Goal: Information Seeking & Learning: Find specific page/section

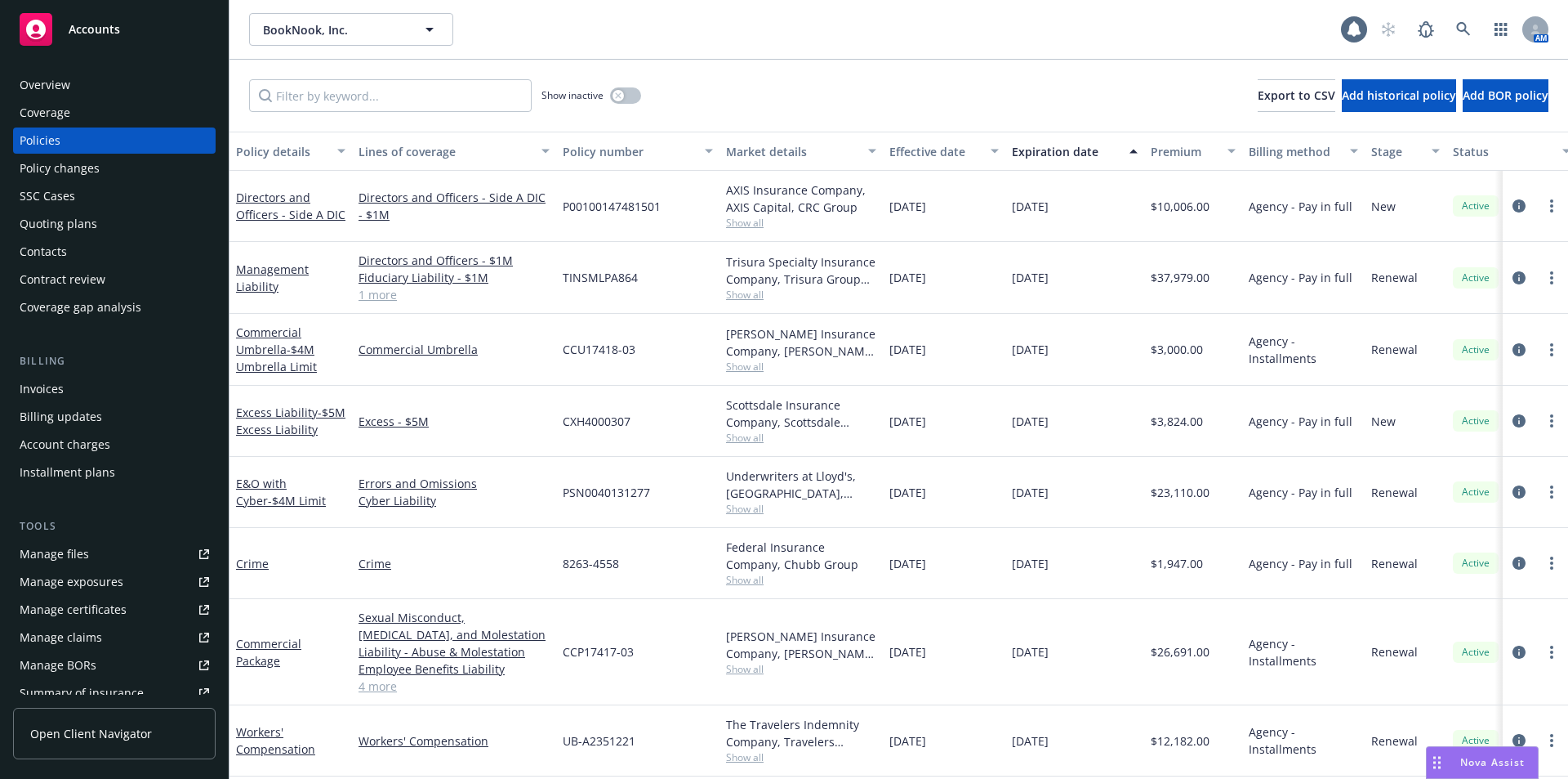
click at [43, 86] on div "Overview" at bounding box center [45, 85] width 51 height 26
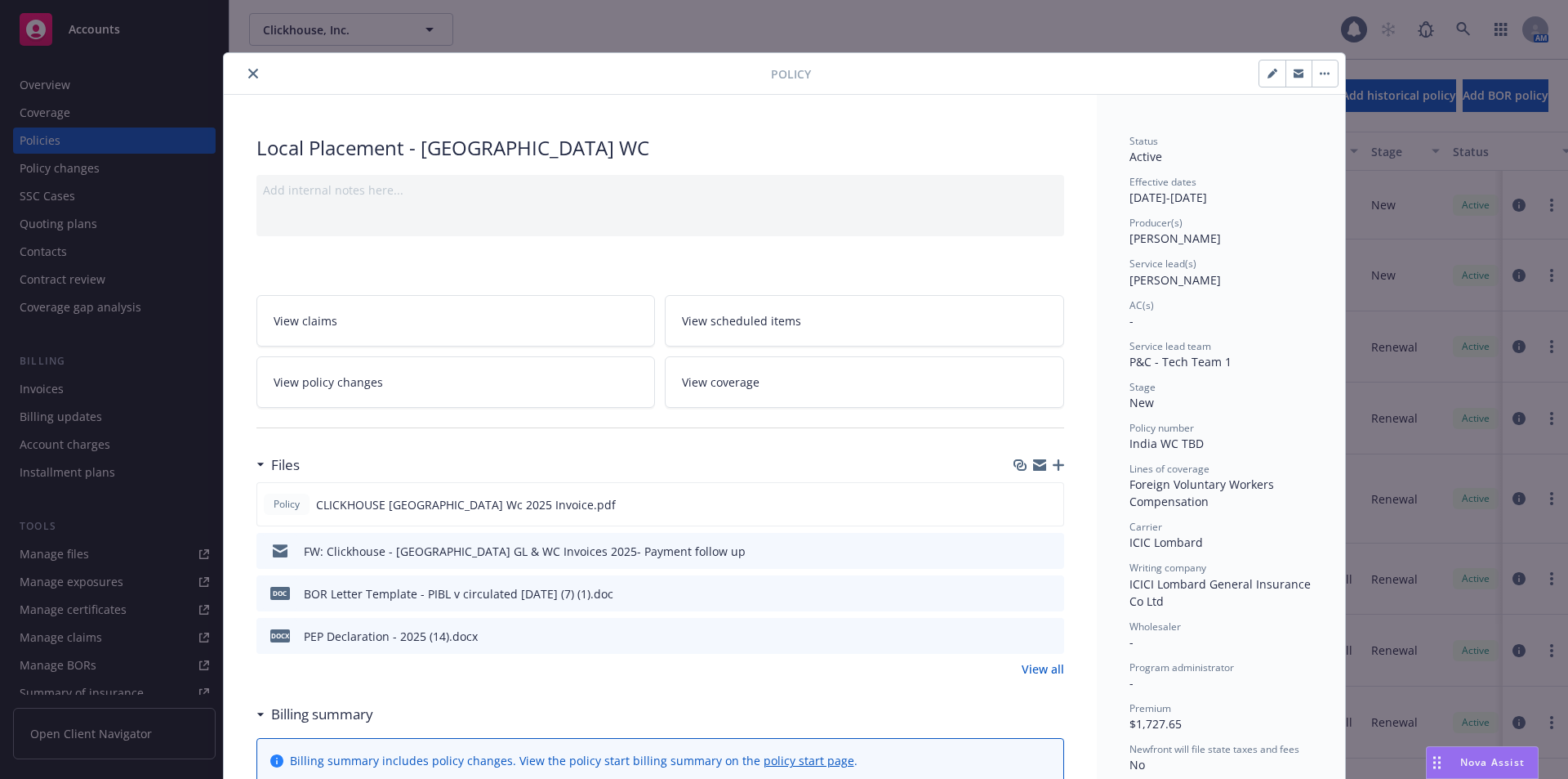
click at [249, 70] on icon "close" at bounding box center [254, 74] width 10 height 10
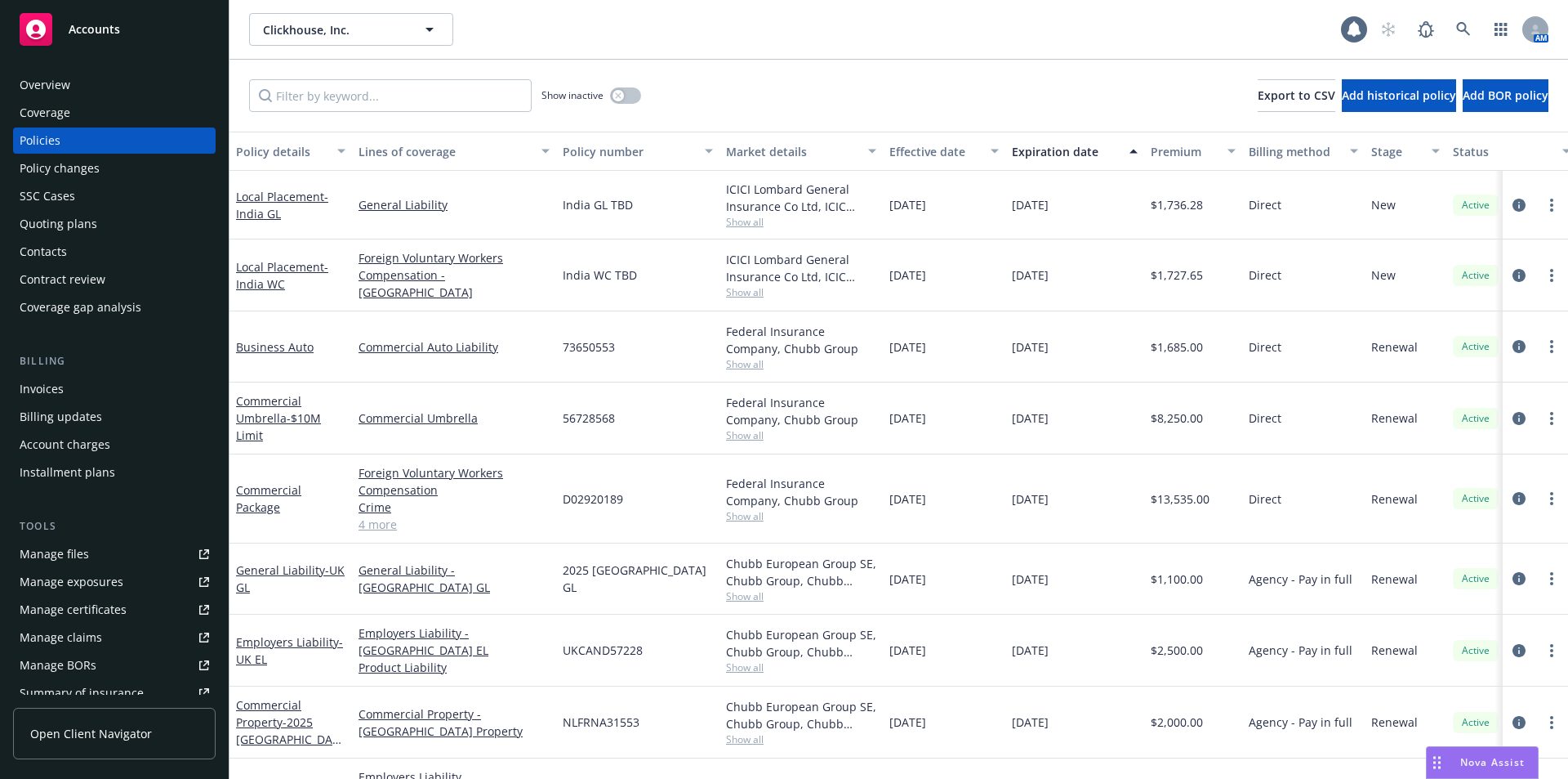
click at [1106, 37] on div "Clickhouse, Inc. Clickhouse, Inc." at bounding box center [795, 29] width 1092 height 33
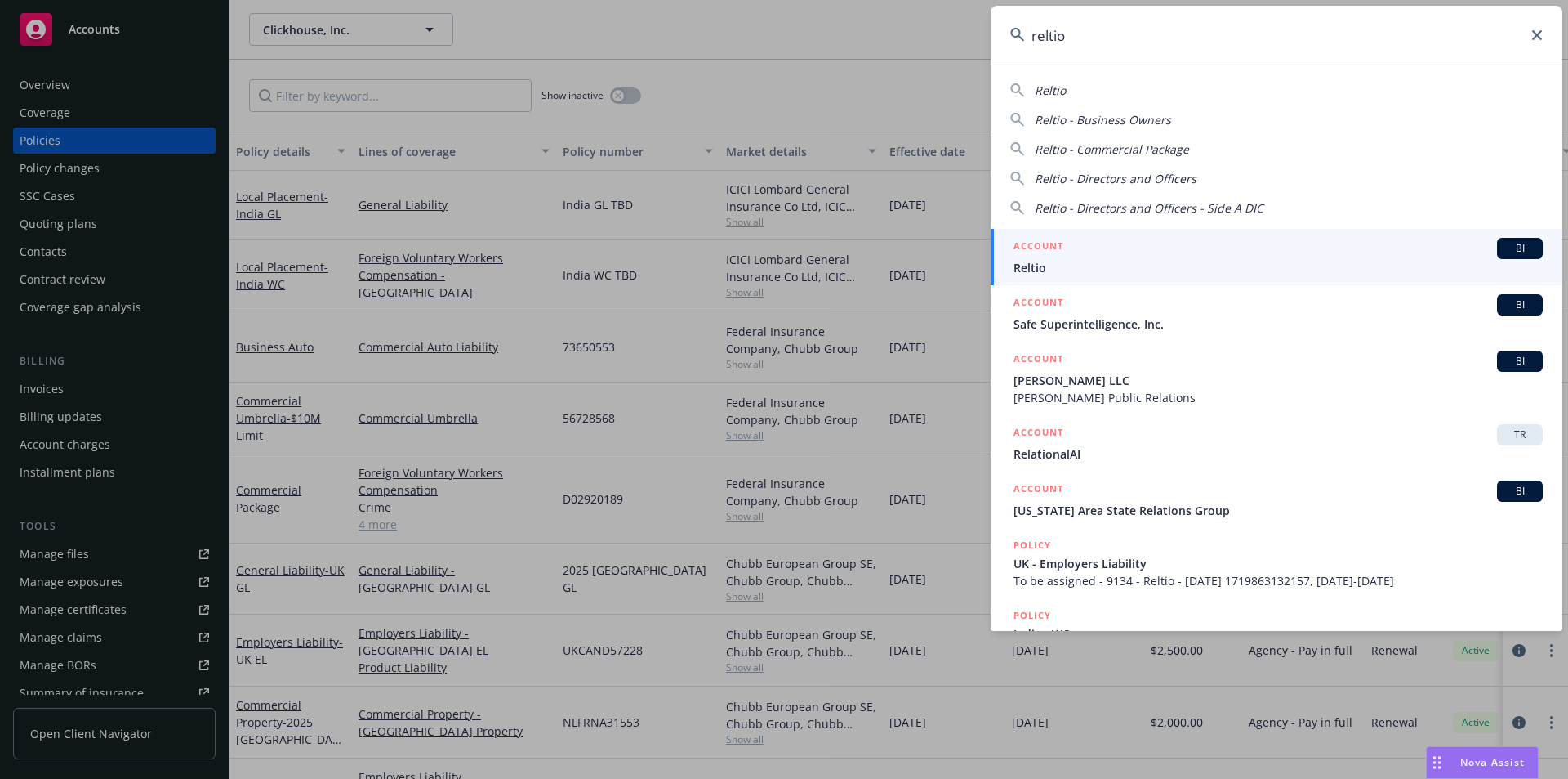
type input "reltio"
click at [1058, 265] on span "Reltio" at bounding box center [1278, 268] width 529 height 17
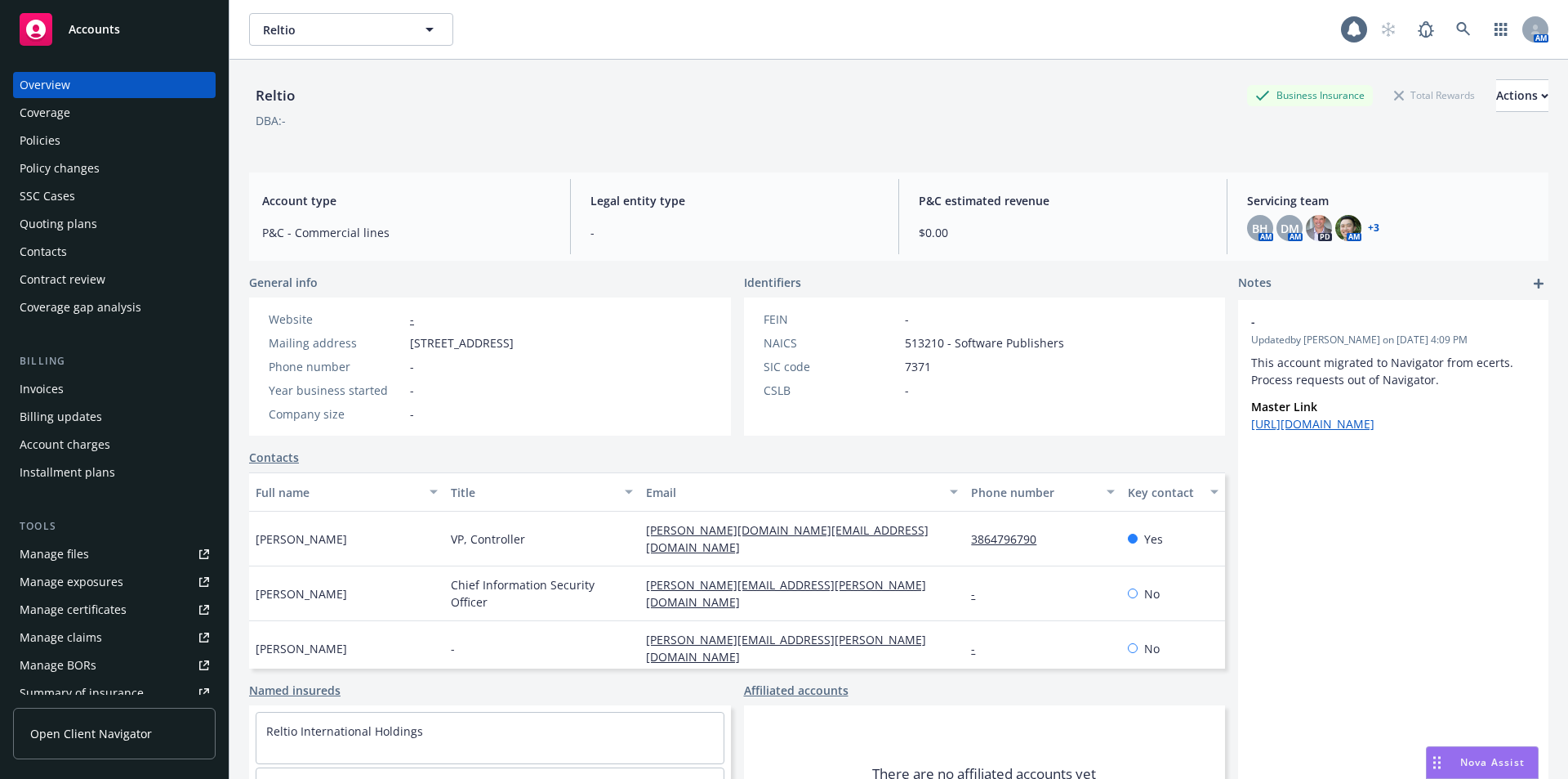
click at [64, 549] on div "Manage files" at bounding box center [54, 554] width 70 height 26
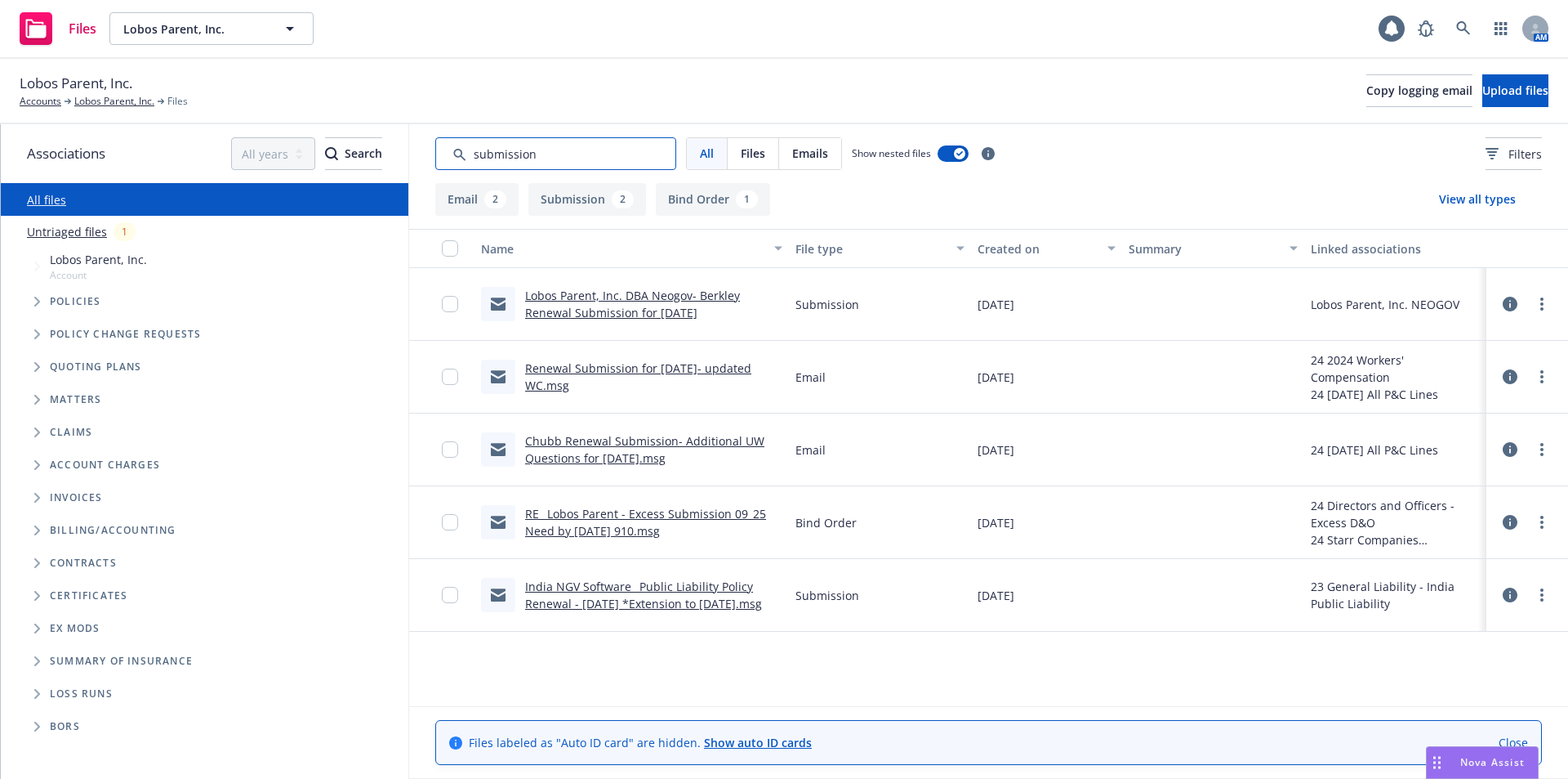
click at [564, 160] on input "Search by keyword..." at bounding box center [555, 154] width 241 height 33
drag, startPoint x: 566, startPoint y: 160, endPoint x: 311, endPoint y: 154, distance: 255.1
click at [311, 154] on div "Associations All years 2027 2026 2025 2024 2023 2022 2021 2020 2019 2018 2017 2…" at bounding box center [784, 452] width 1567 height 655
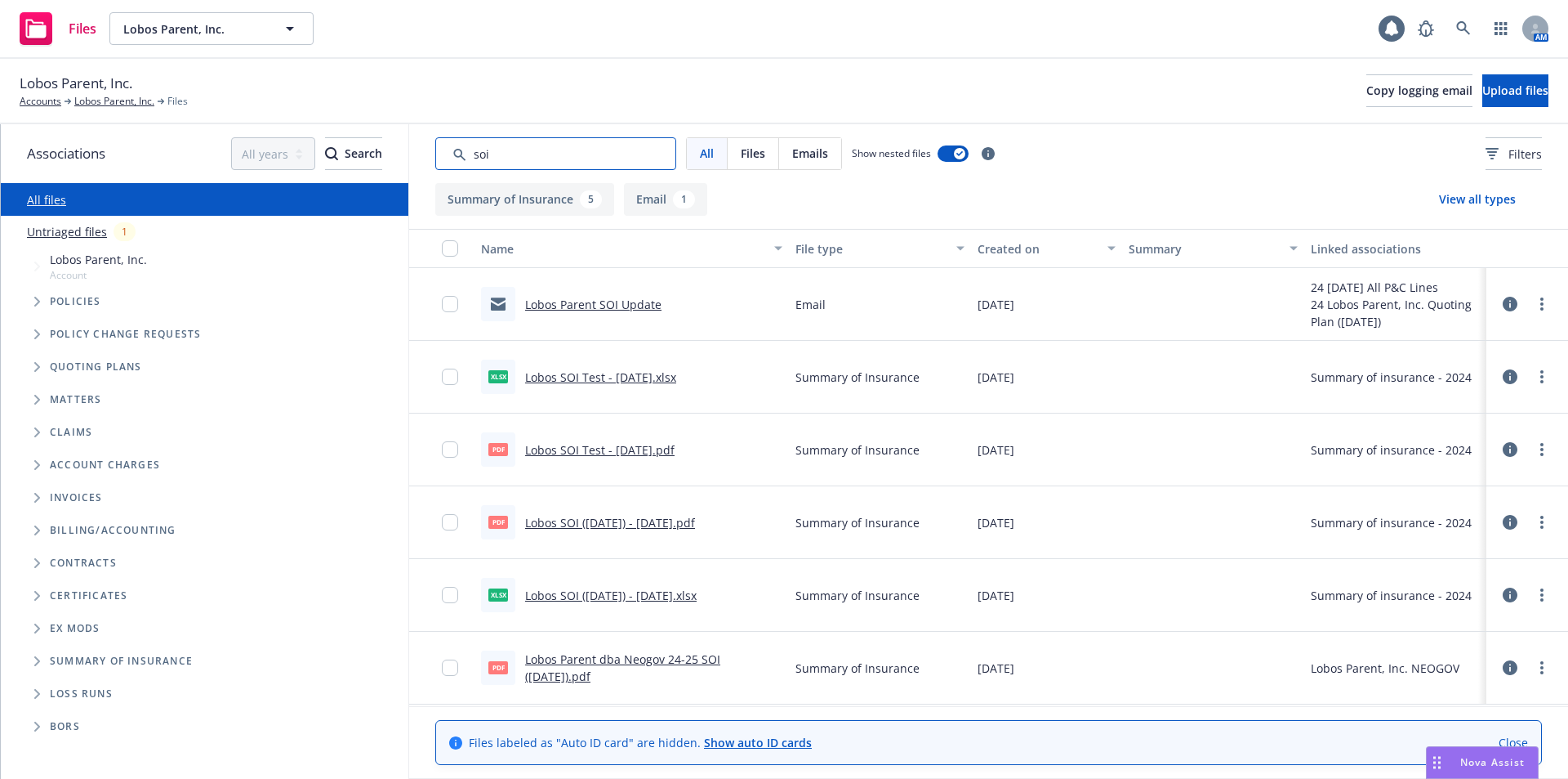
drag, startPoint x: 513, startPoint y: 155, endPoint x: 421, endPoint y: 153, distance: 92.0
click at [421, 153] on div "All Files Emails Show nested files Filters" at bounding box center [988, 154] width 1159 height 59
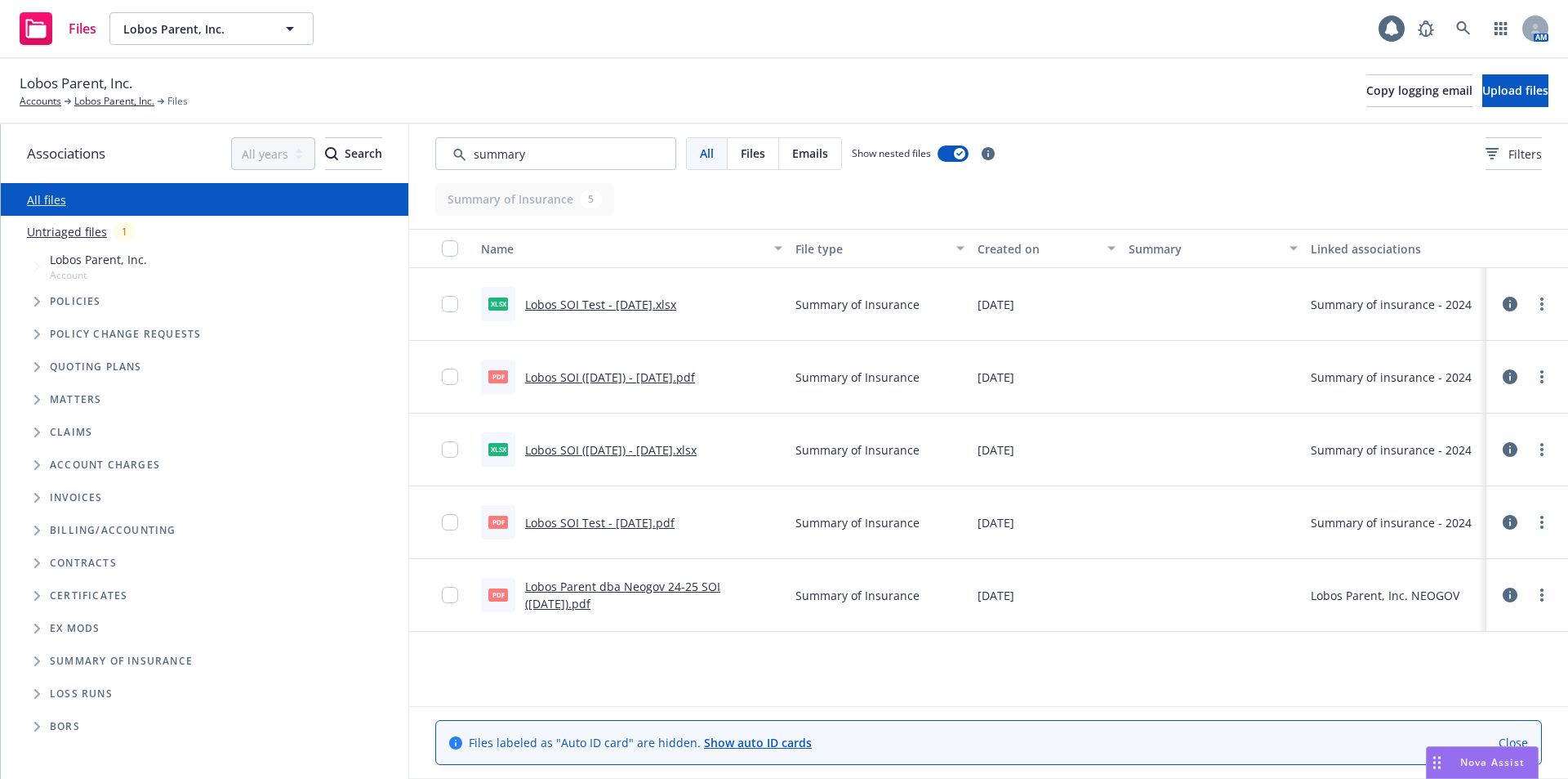
click at [666, 376] on link "Lobos SOI (7.29.2025) - 07/29/2025.pdf" at bounding box center [610, 376] width 170 height 16
drag, startPoint x: 535, startPoint y: 157, endPoint x: 397, endPoint y: 155, distance: 138.0
click at [397, 155] on div "Associations All years 2027 2026 2025 2024 2023 2022 2021 2020 2019 2018 2017 2…" at bounding box center [784, 452] width 1567 height 655
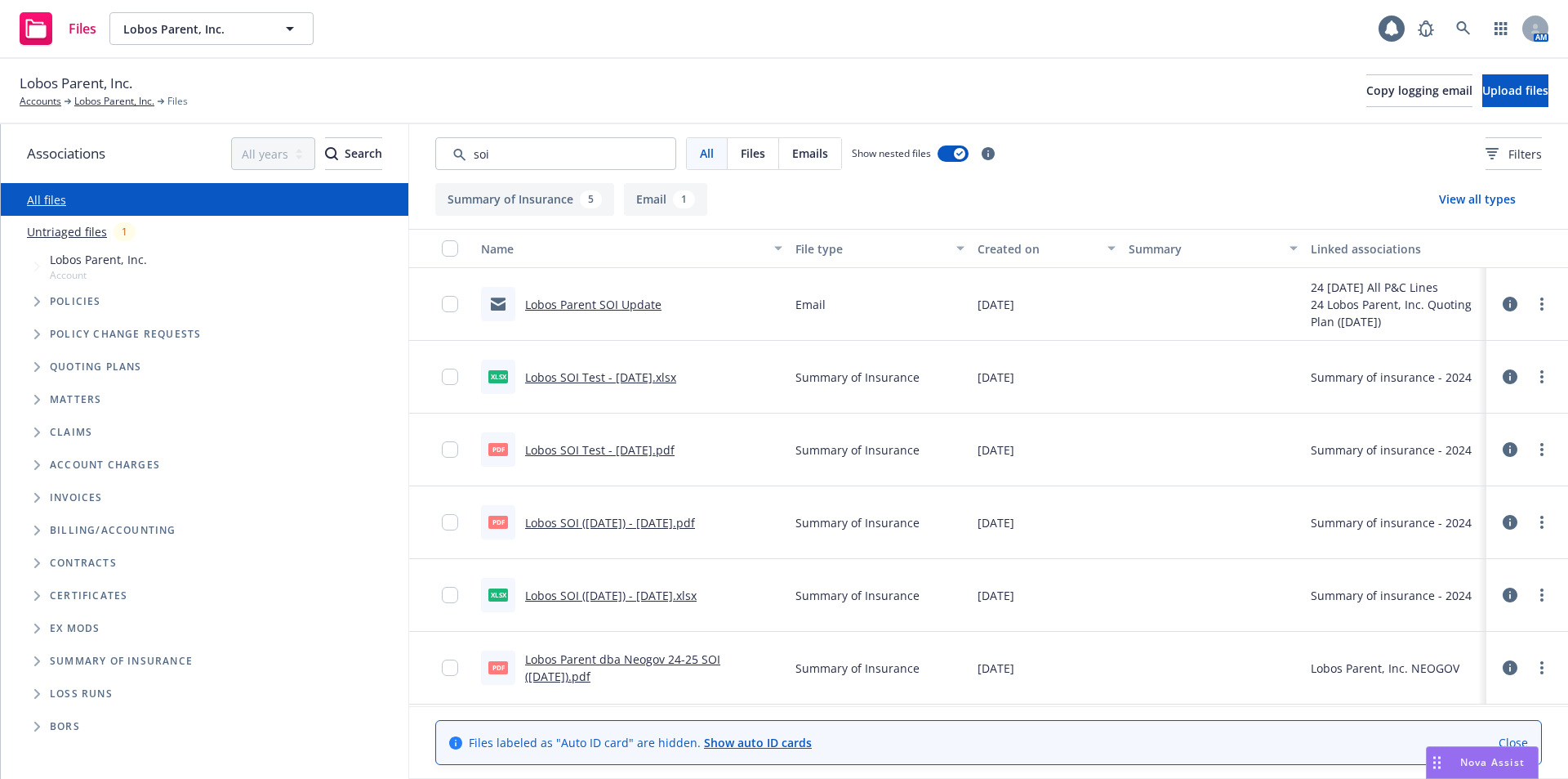
click at [610, 659] on link "Lobos Parent dba Neogov 24-25 SOI (10.30.2024).pdf" at bounding box center [622, 668] width 195 height 33
click at [516, 160] on input "Search by keyword..." at bounding box center [555, 154] width 241 height 33
click at [1016, 55] on div "Files Lobos Parent, Inc. Lobos Parent, Inc. 1 AM" at bounding box center [784, 29] width 1568 height 59
click at [631, 658] on link "Lobos Parent dba Neogov 24-25 SOI (10.30.2024).pdf" at bounding box center [622, 668] width 195 height 33
click at [509, 159] on input "Search by keyword..." at bounding box center [555, 154] width 241 height 33
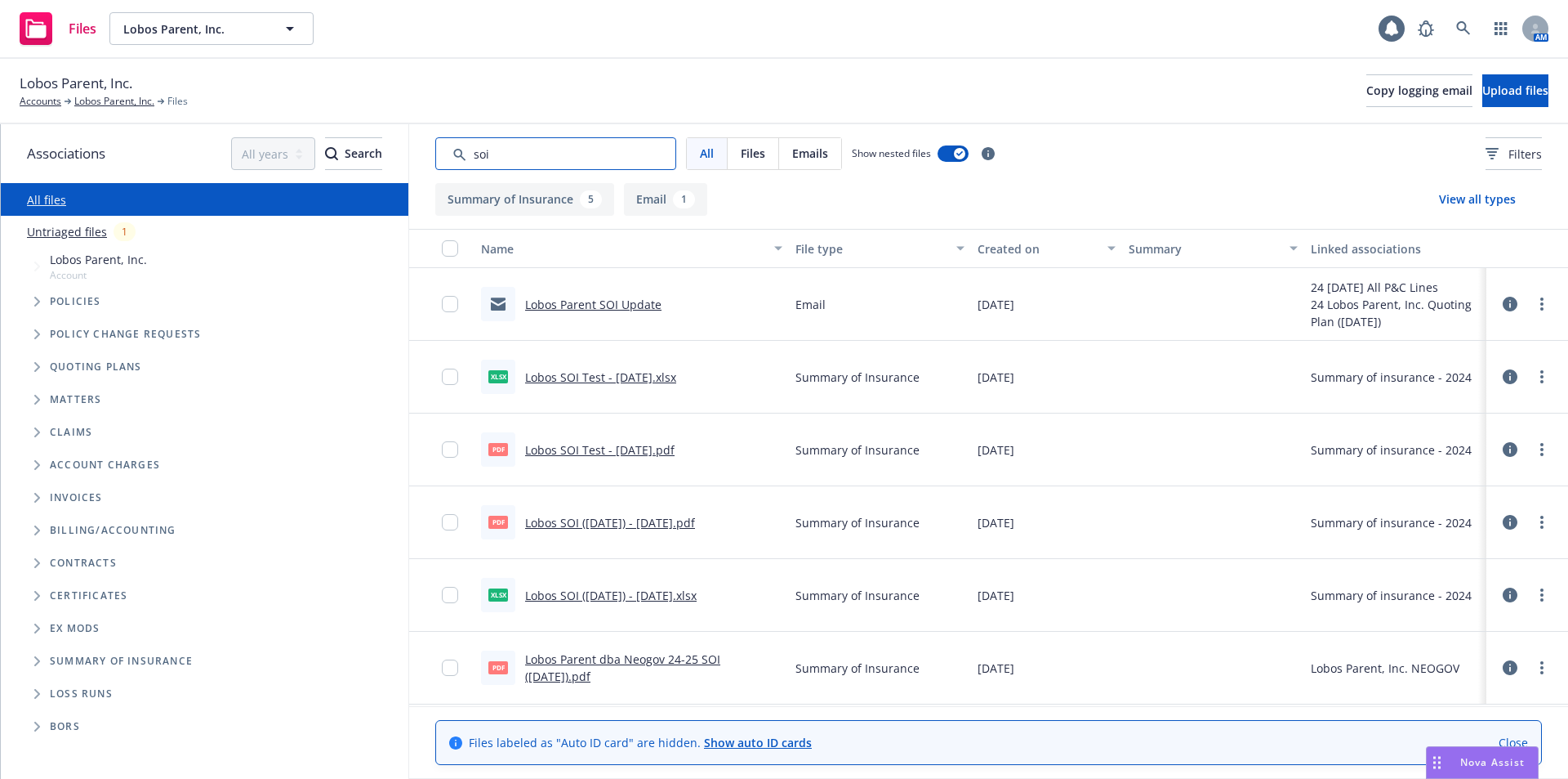
drag, startPoint x: 507, startPoint y: 159, endPoint x: 402, endPoint y: 155, distance: 105.1
click at [402, 155] on div "Associations All years 2027 2026 2025 2024 2023 2022 2021 2020 2019 2018 2017 2…" at bounding box center [784, 452] width 1567 height 655
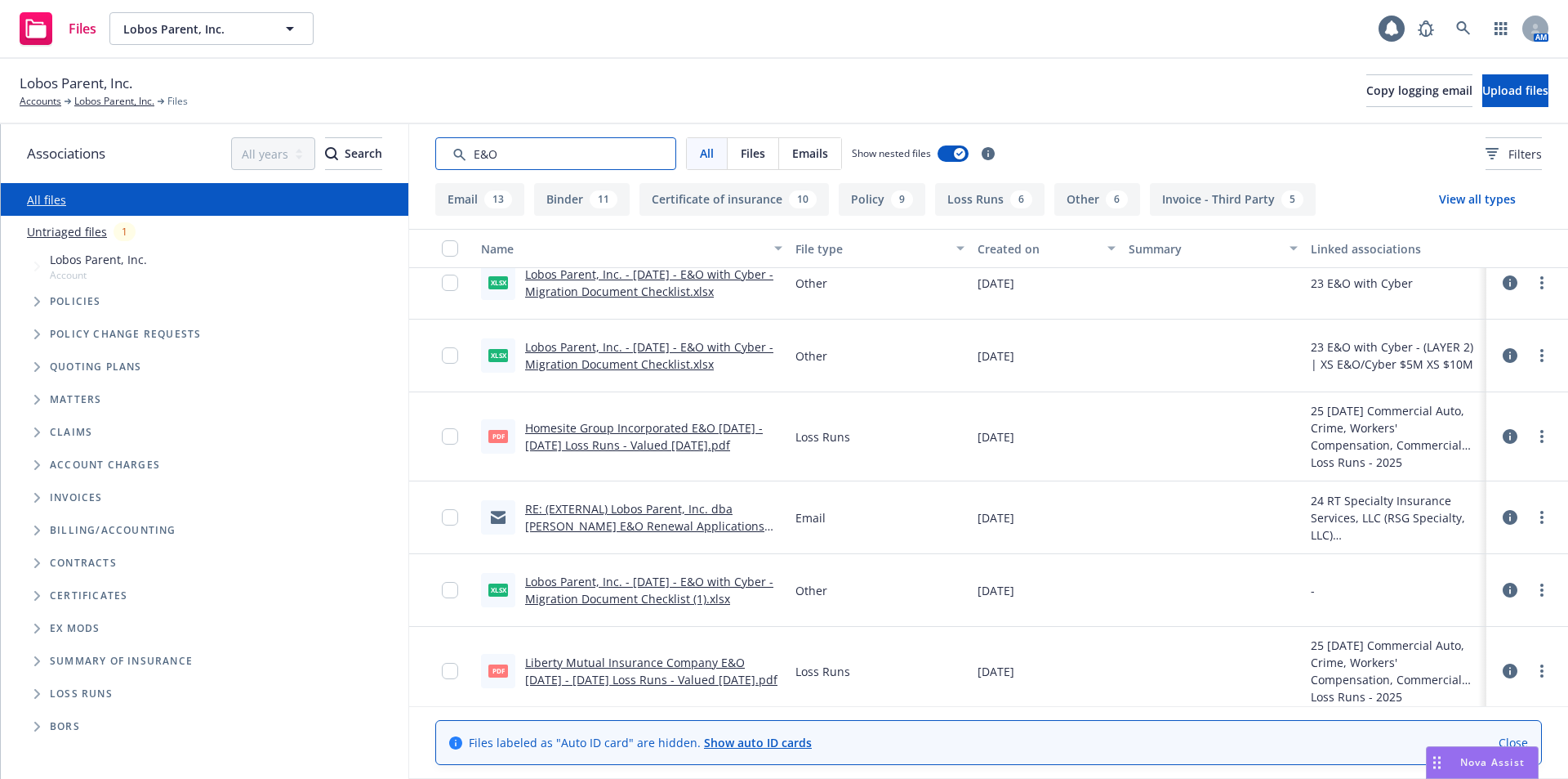
scroll to position [2441, 0]
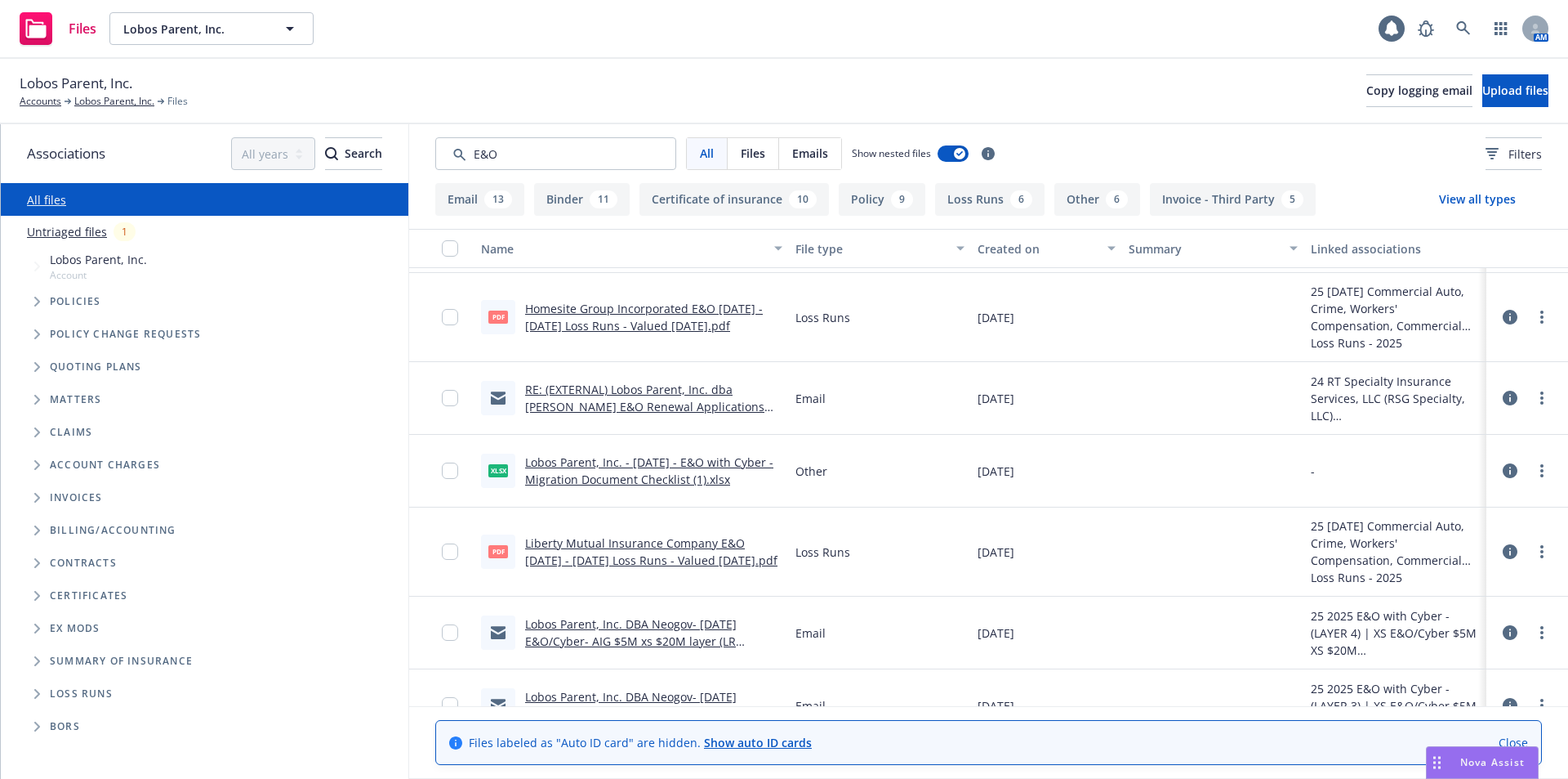
click at [691, 402] on link "RE: (EXTERNAL) Lobos Parent, Inc. dba Neogov E&O Renewal Applications 9/25/2024" at bounding box center [645, 406] width 240 height 50
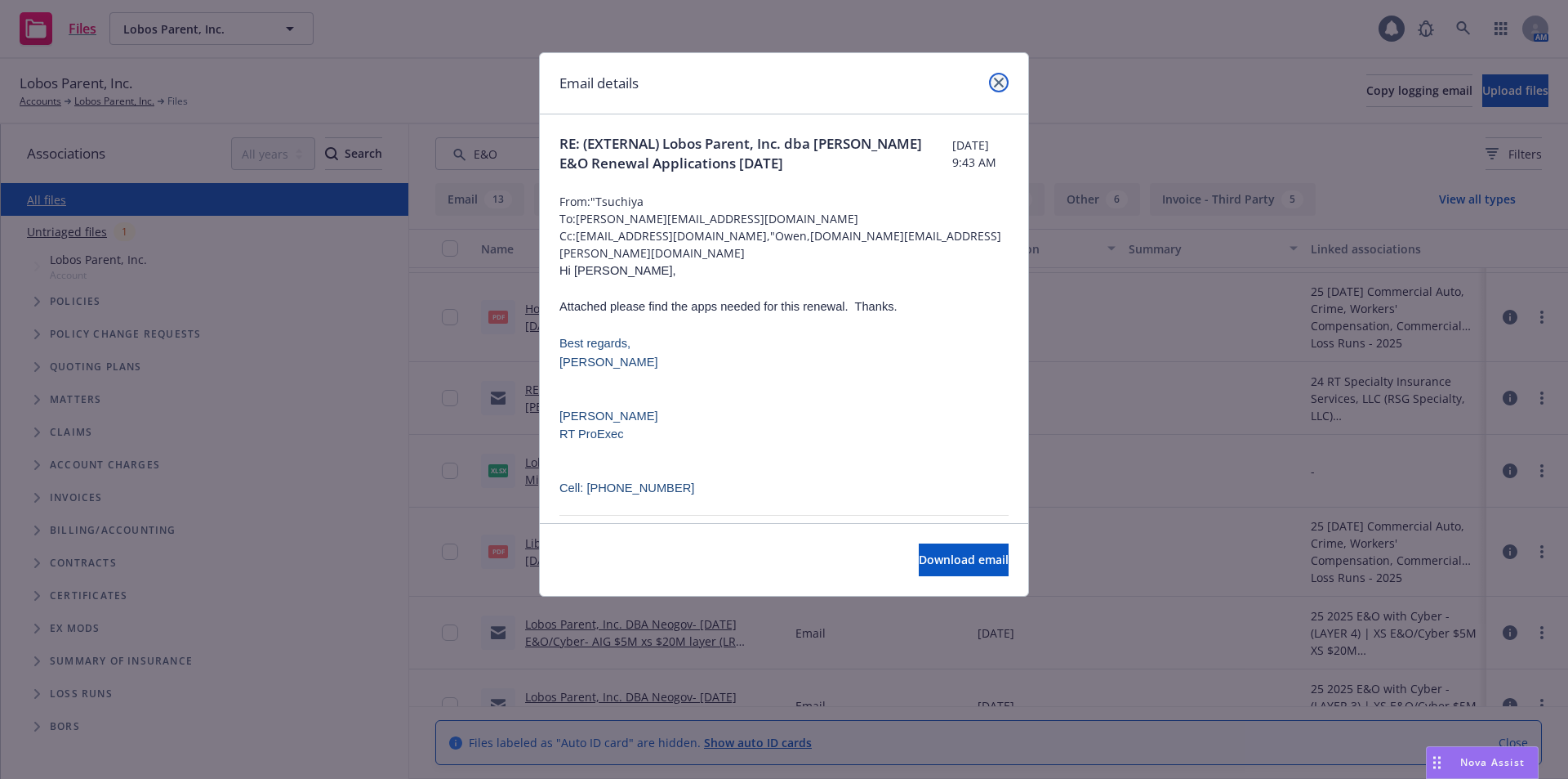
click at [1005, 85] on link "close" at bounding box center [999, 83] width 20 height 20
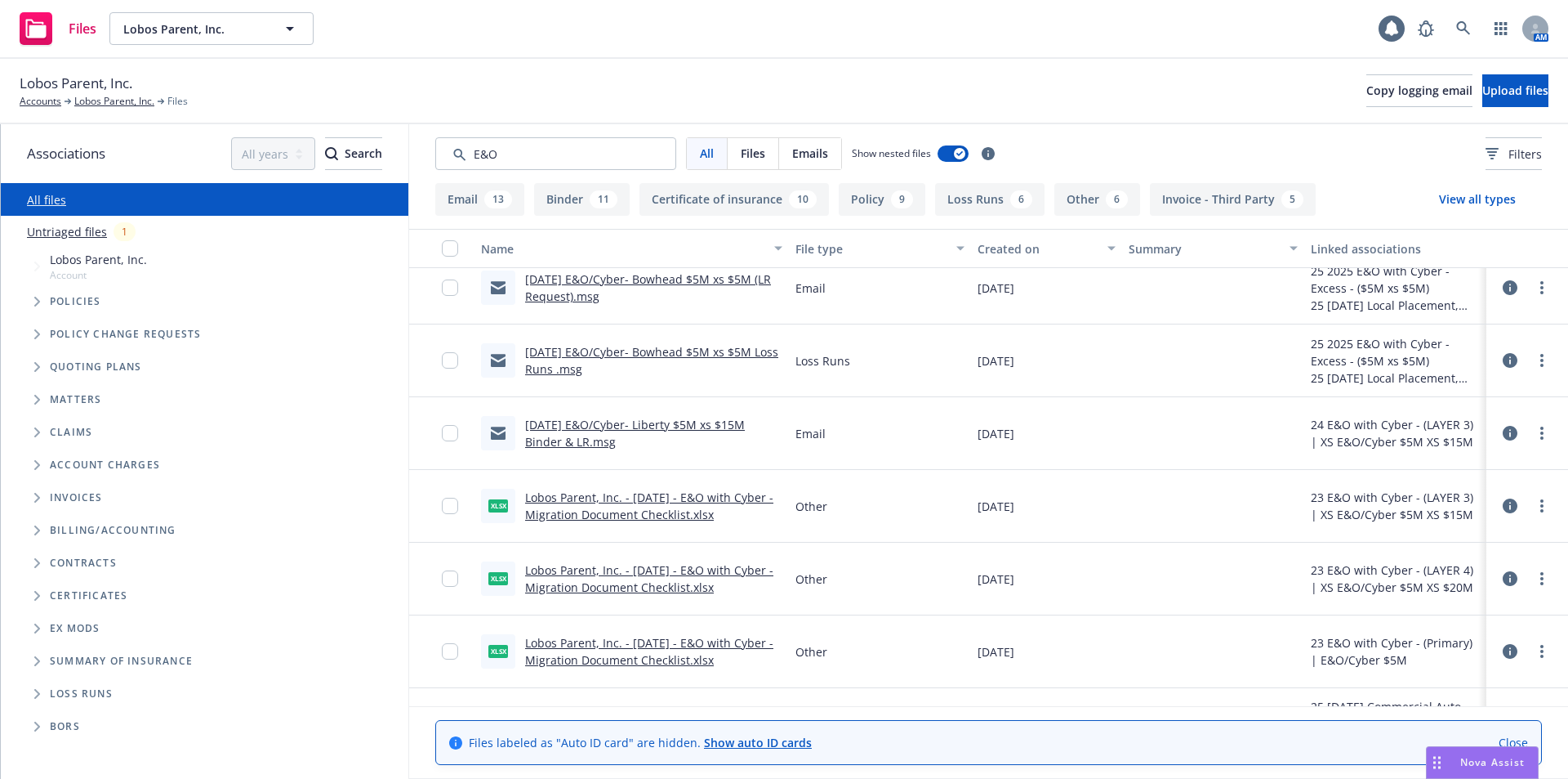
scroll to position [1688, 0]
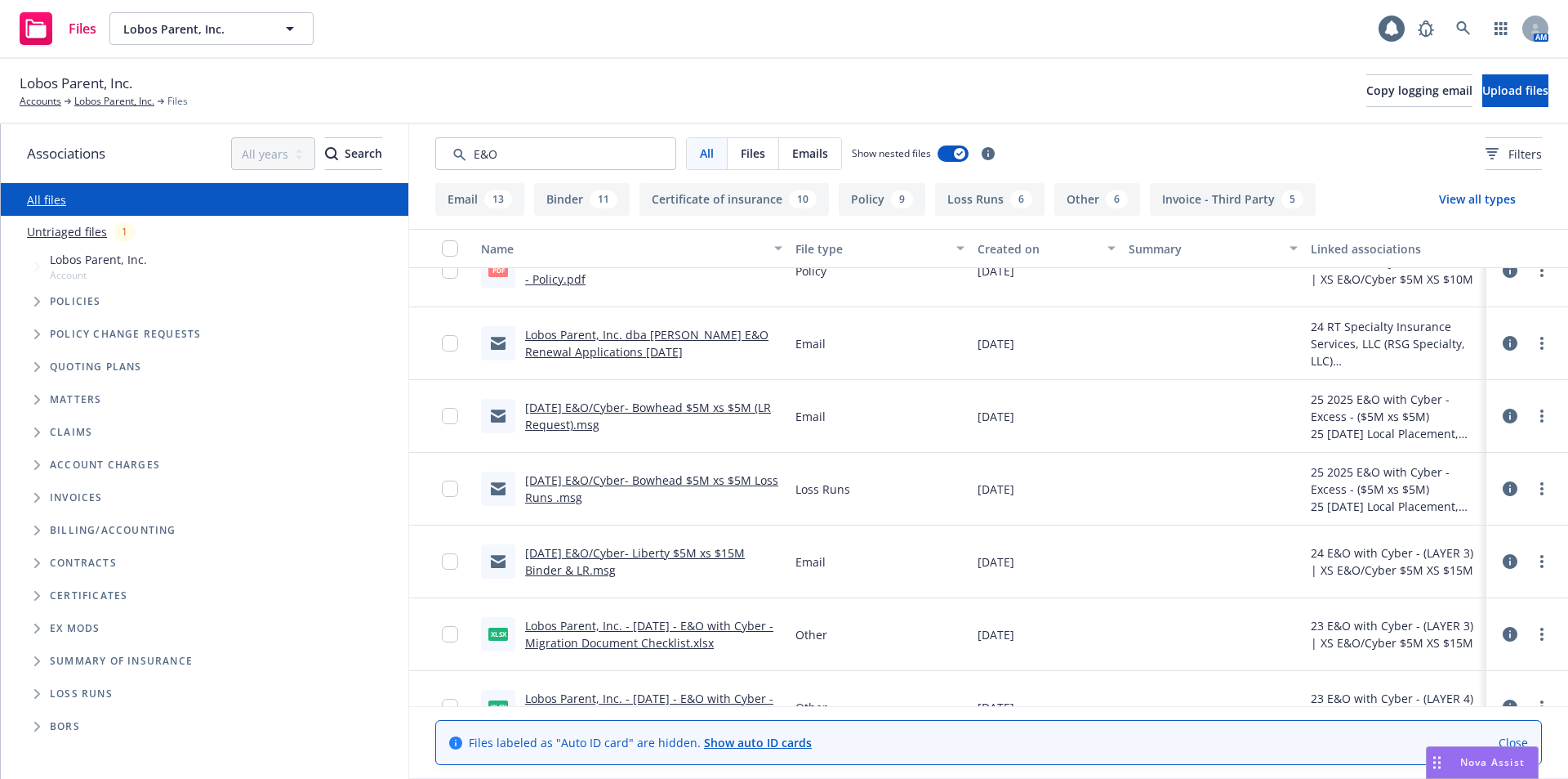
click at [672, 332] on link "Lobos Parent, Inc. dba Neogov E&O Renewal Applications 9/25/2024" at bounding box center [647, 343] width 244 height 33
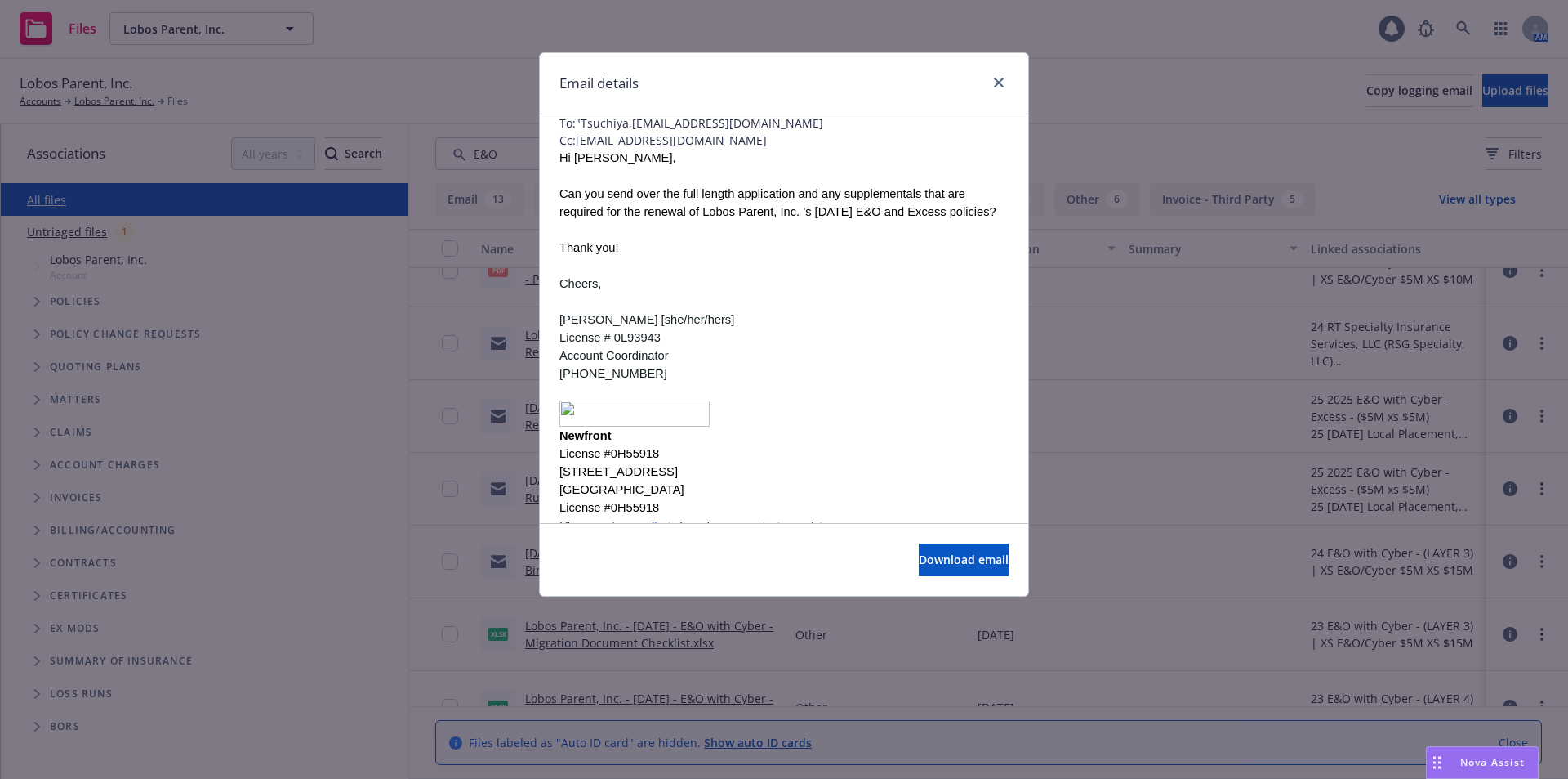
scroll to position [145, 0]
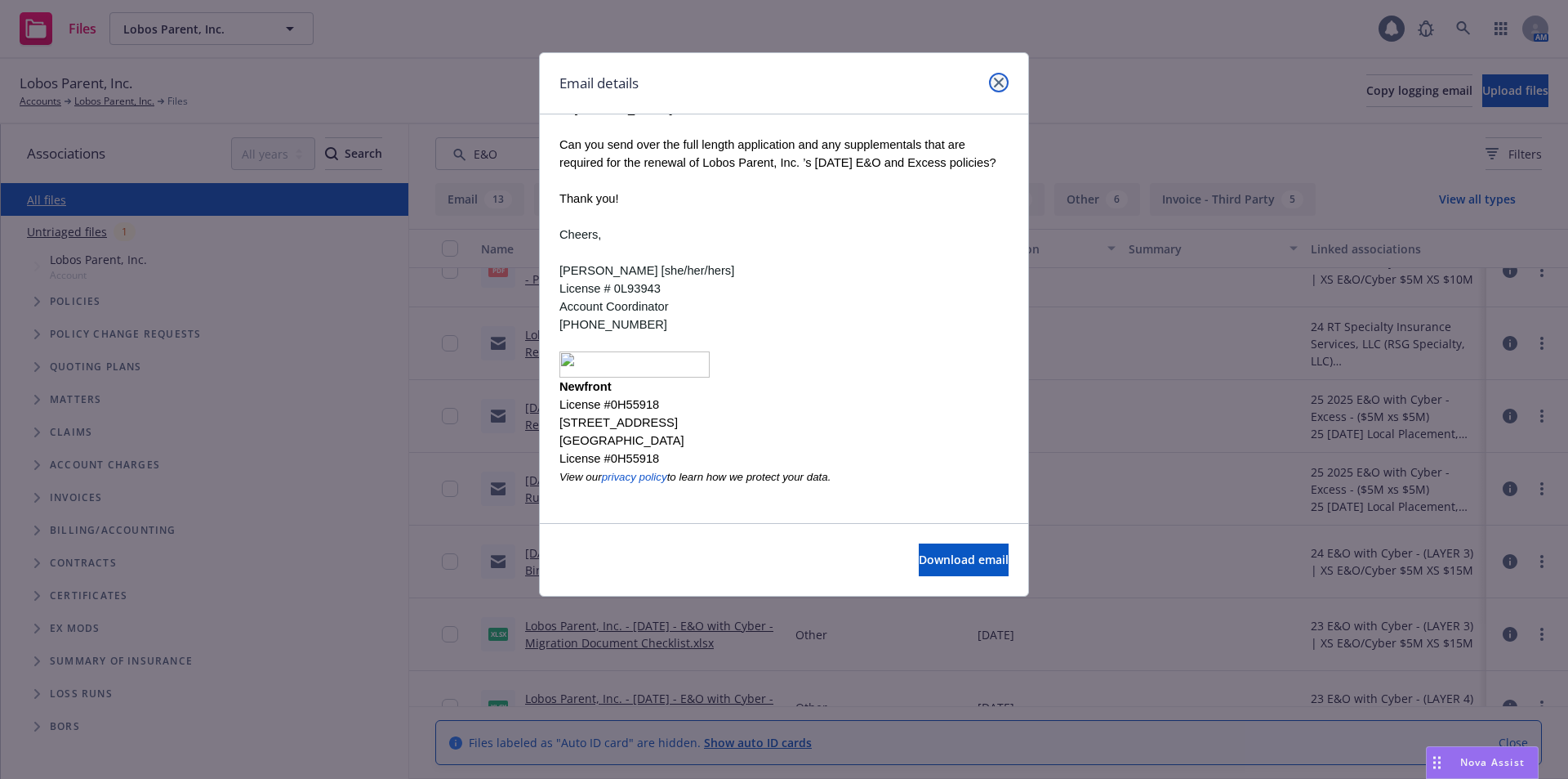
click at [998, 86] on icon "close" at bounding box center [999, 83] width 10 height 10
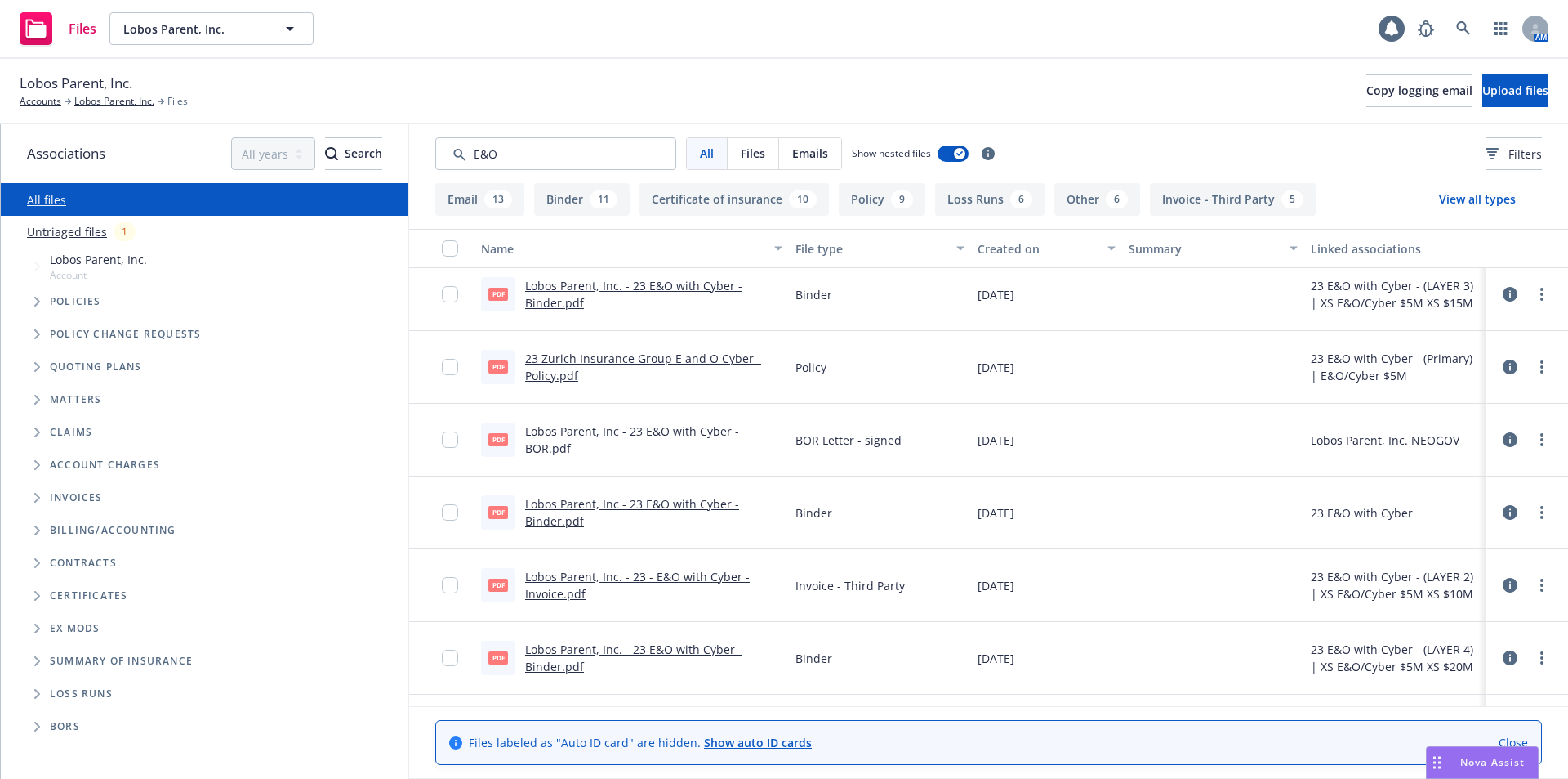
scroll to position [450, 0]
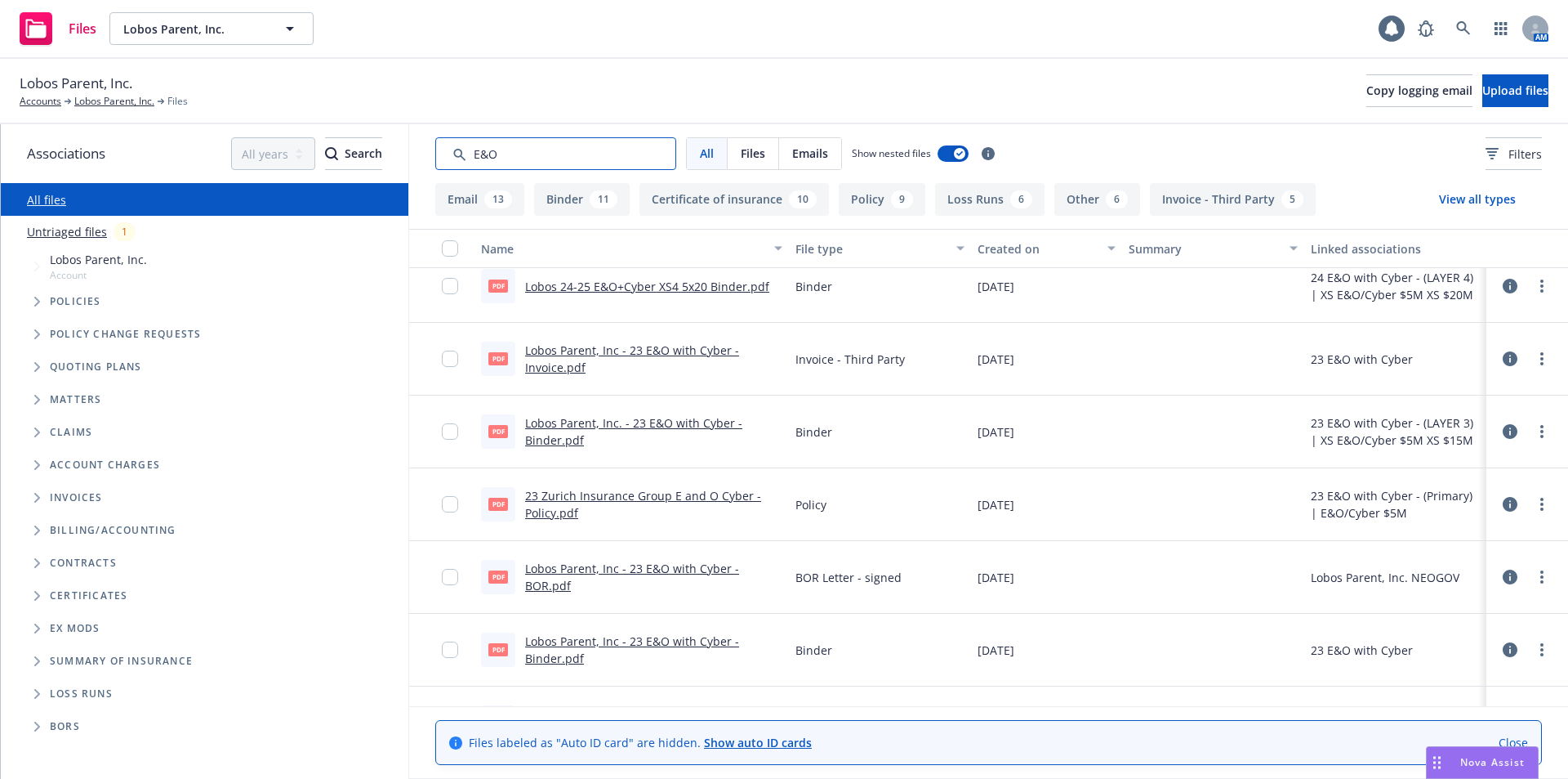
drag, startPoint x: 530, startPoint y: 161, endPoint x: 414, endPoint y: 157, distance: 116.1
click at [414, 157] on div "All Files Emails Show nested files Filters" at bounding box center [988, 154] width 1159 height 59
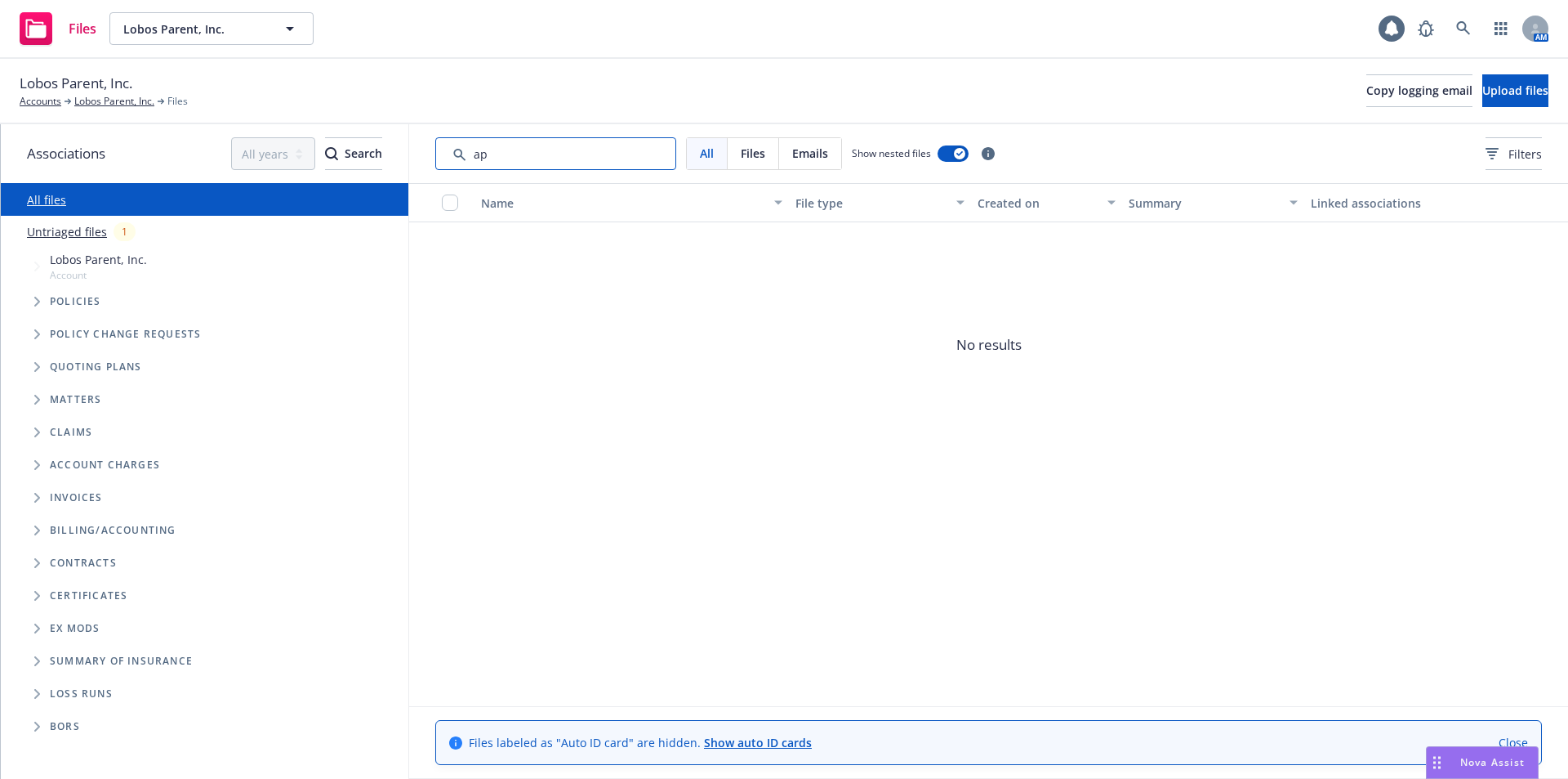
type input "a"
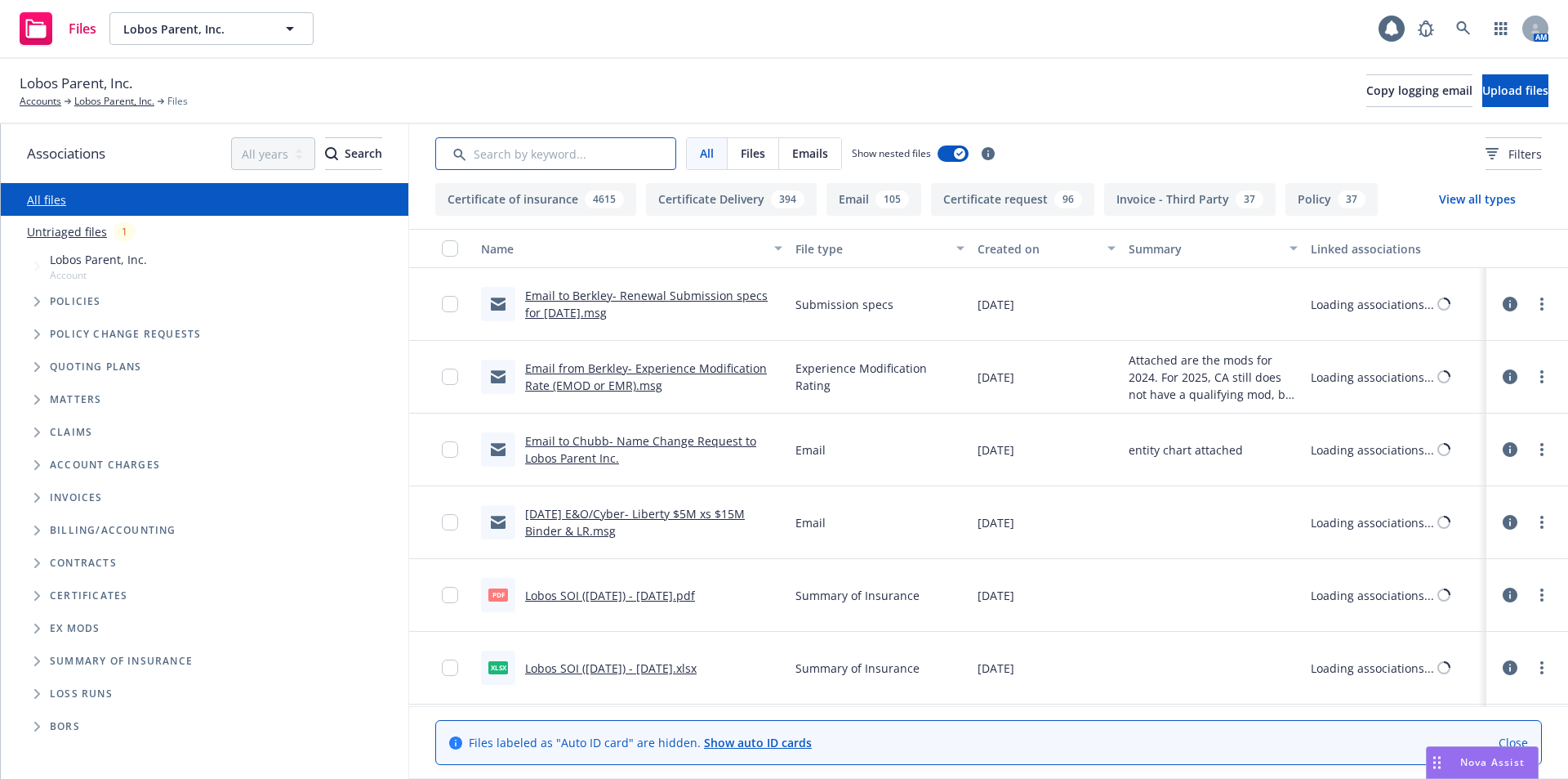
scroll to position [60, 0]
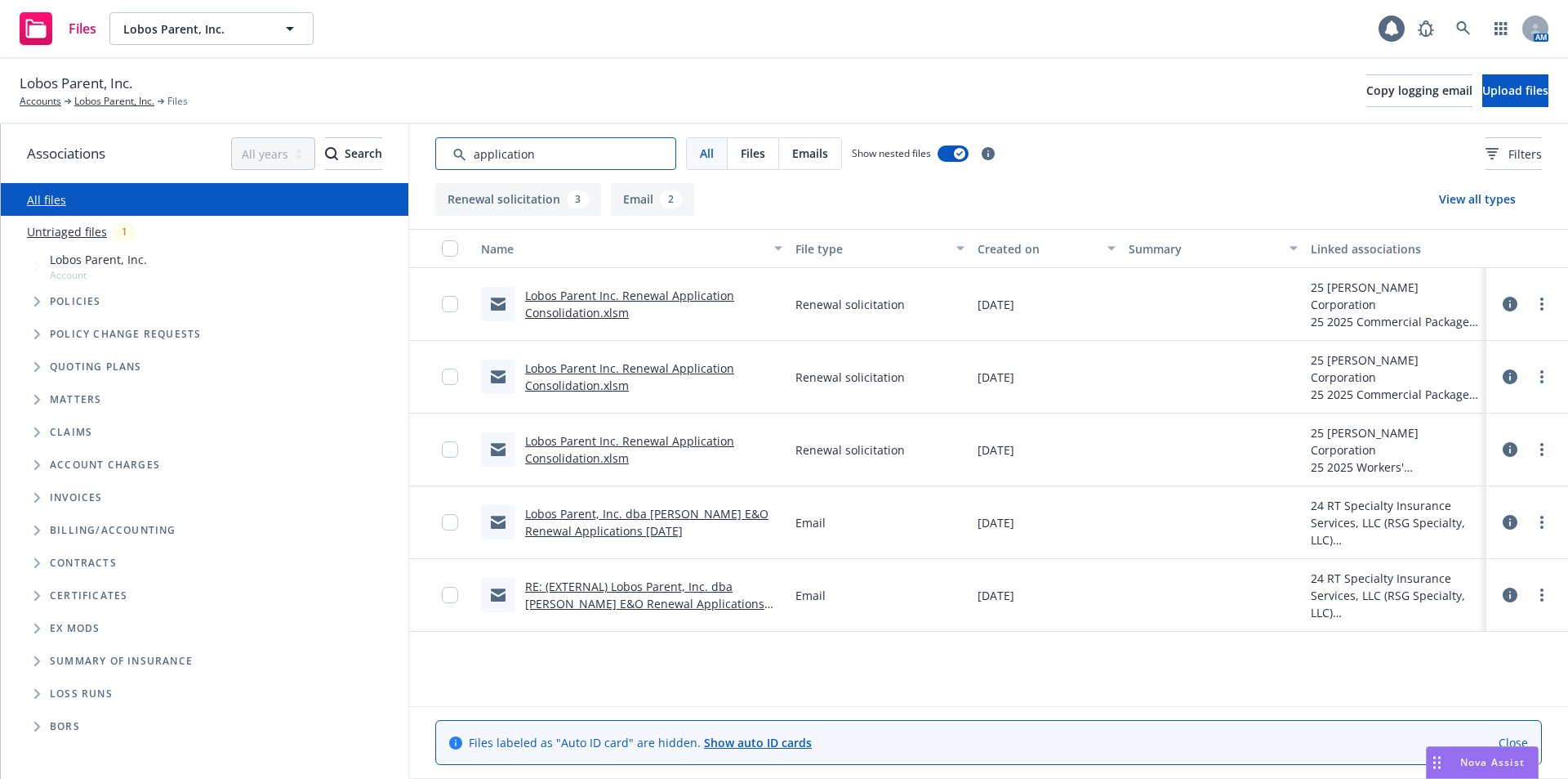
drag, startPoint x: 558, startPoint y: 159, endPoint x: 375, endPoint y: 148, distance: 183.3
click at [375, 148] on div "Associations All years 2027 2026 2025 2024 2023 2022 2021 2020 2019 2018 2017 2…" at bounding box center [784, 452] width 1567 height 655
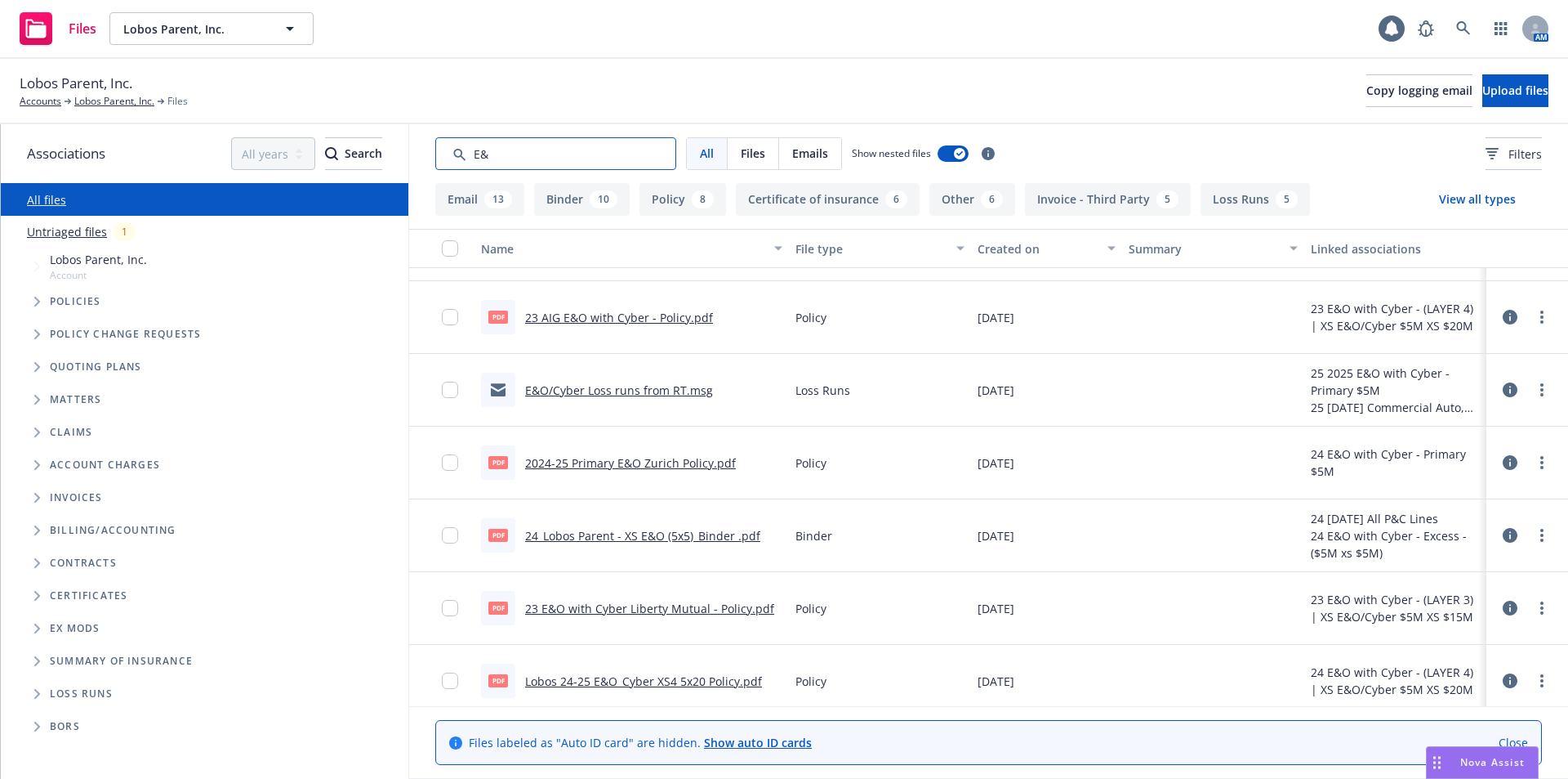
type input "E&O"
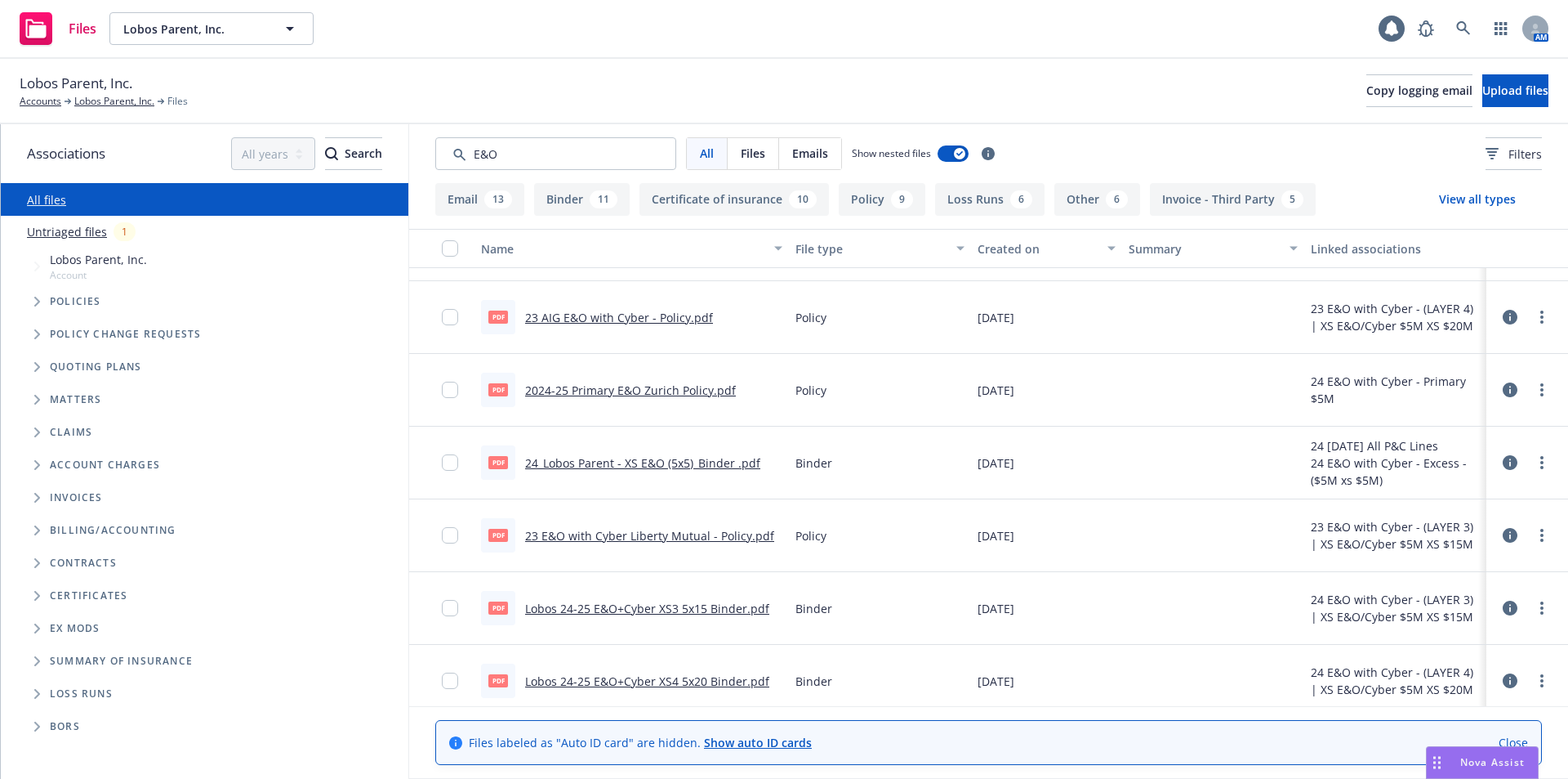
click at [522, 88] on div "Lobos Parent, Inc. Accounts Lobos Parent, Inc. Files Copy logging email Upload …" at bounding box center [784, 91] width 1529 height 36
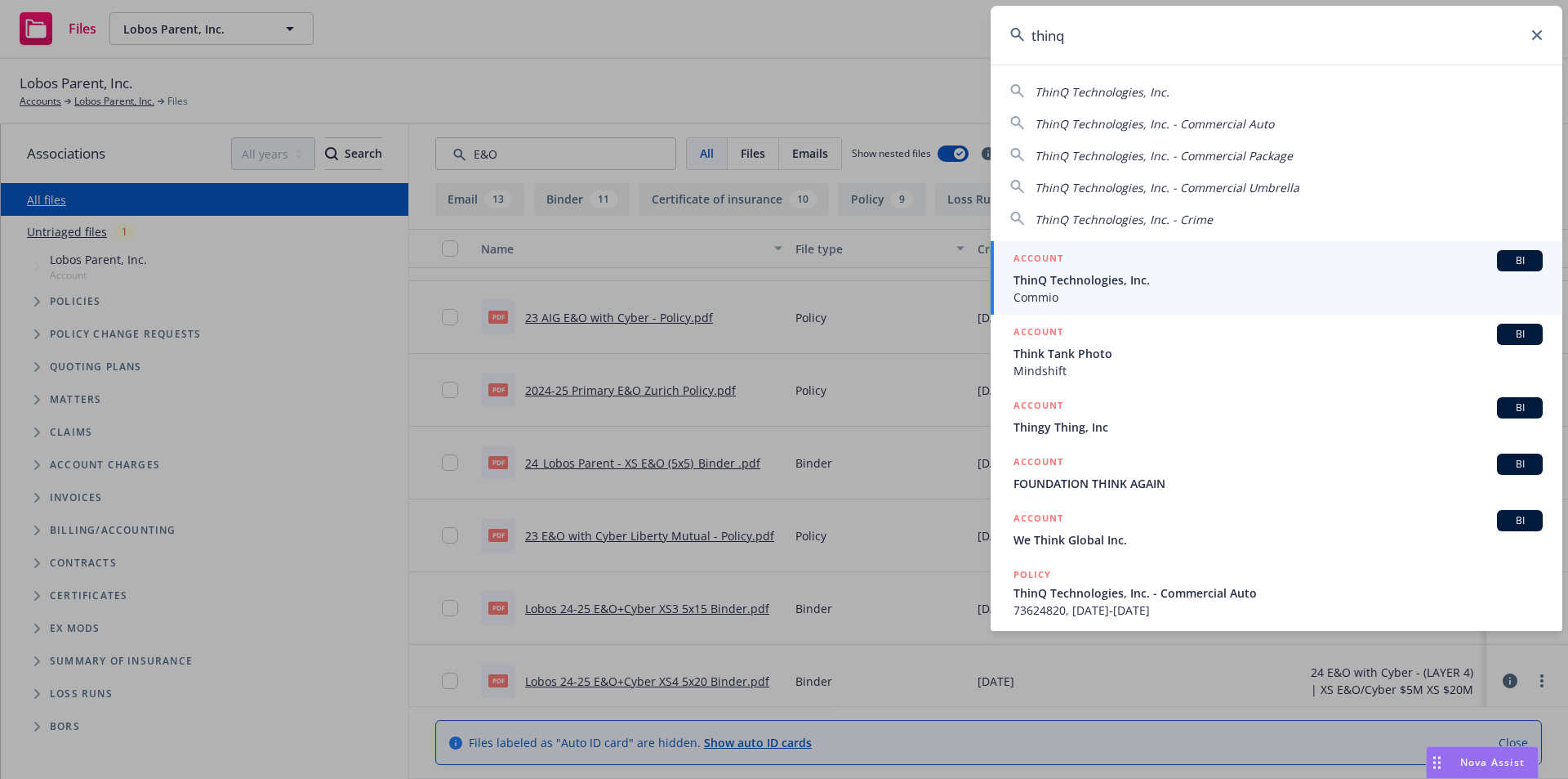
type input "thinq"
click at [1107, 282] on span "ThinQ Technologies, Inc." at bounding box center [1278, 279] width 529 height 17
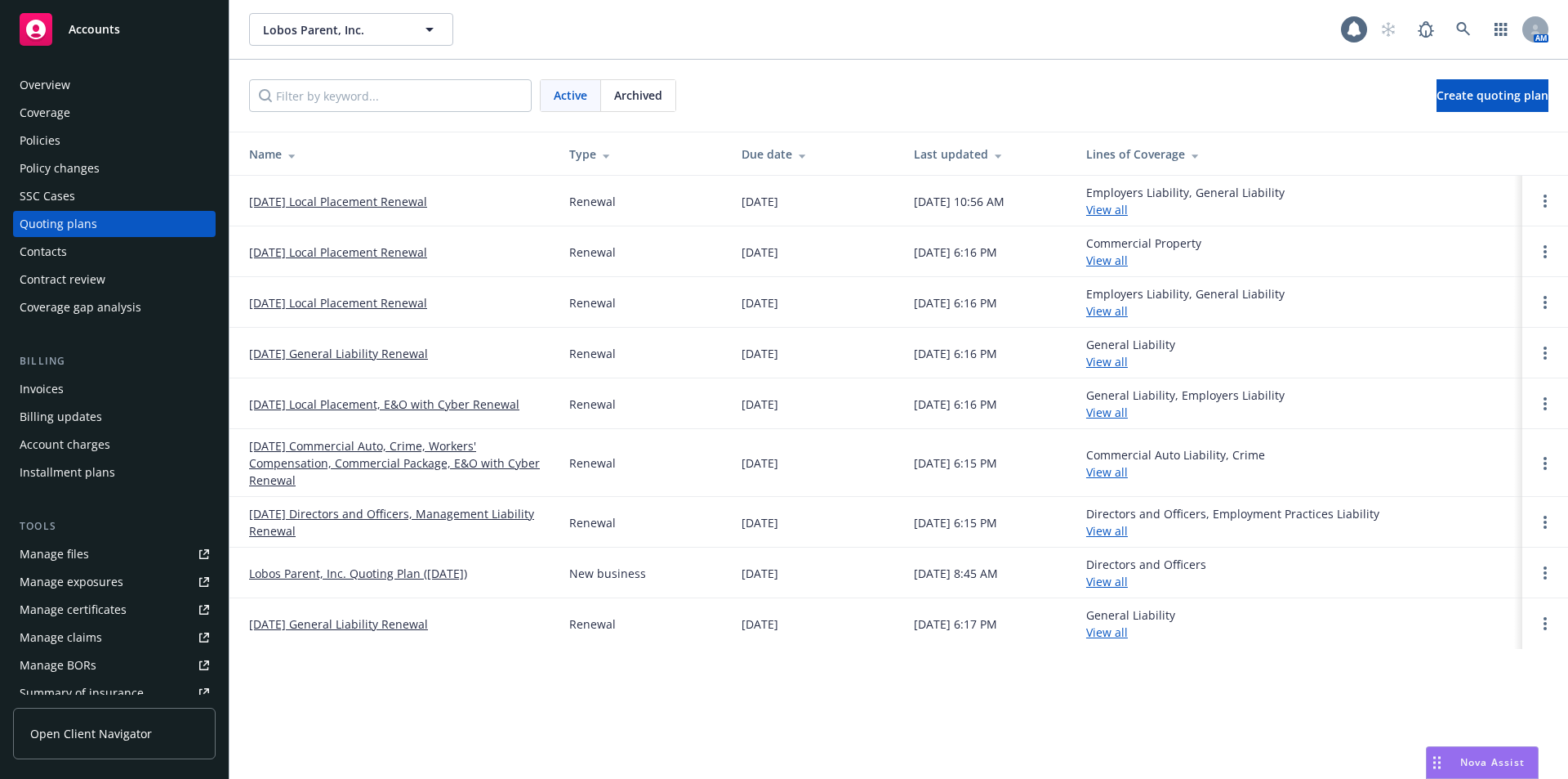
click at [326, 445] on link "[DATE] Commercial Auto, Crime, Workers' Compensation, Commercial Package, E&O w…" at bounding box center [396, 462] width 294 height 52
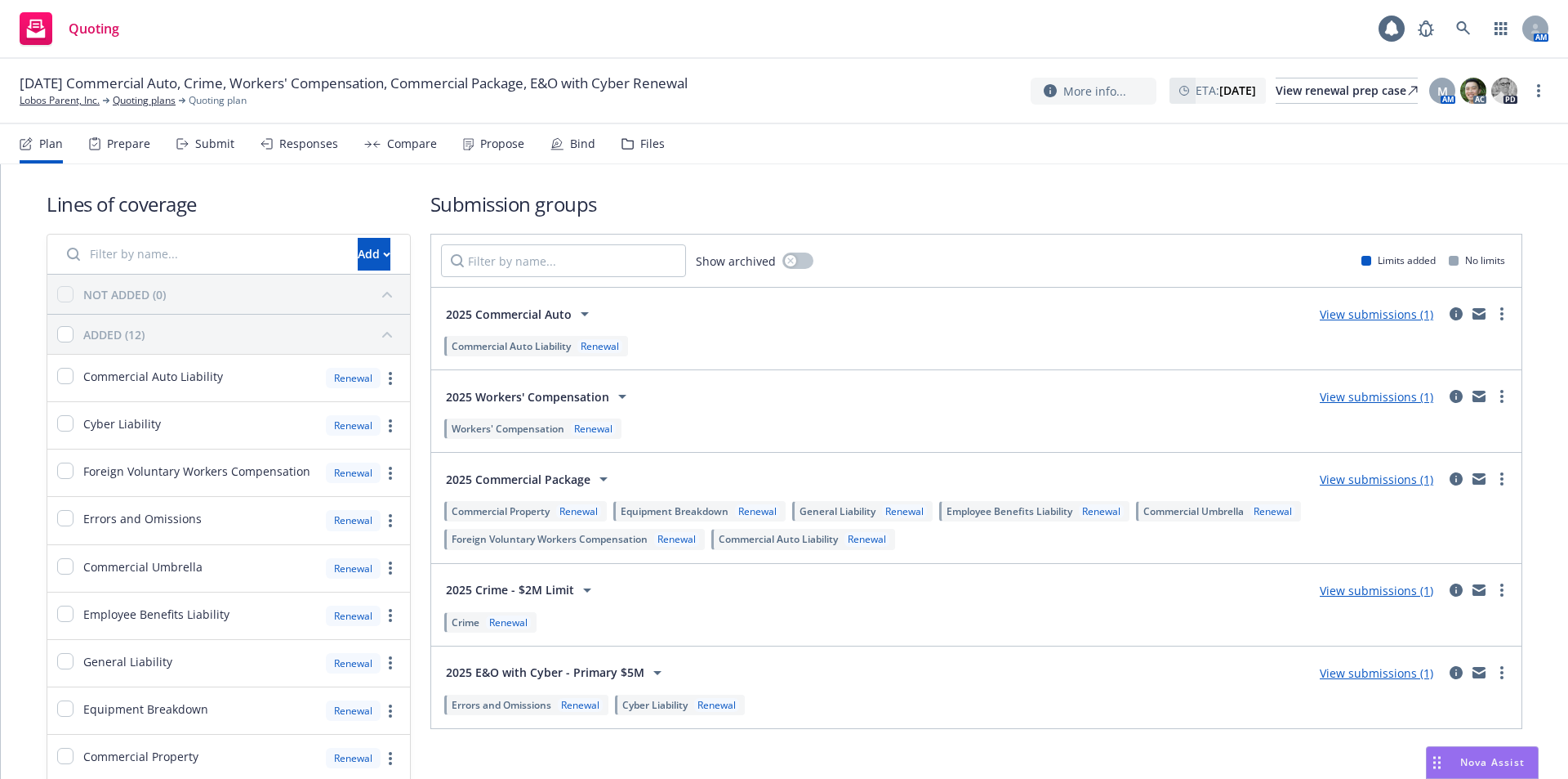
click at [913, 178] on div "Lines of coverage Add NOT ADDED (0) ADDED (12) Commercial Auto Liability Renewa…" at bounding box center [784, 558] width 1476 height 788
click at [647, 141] on div "Files" at bounding box center [653, 144] width 25 height 13
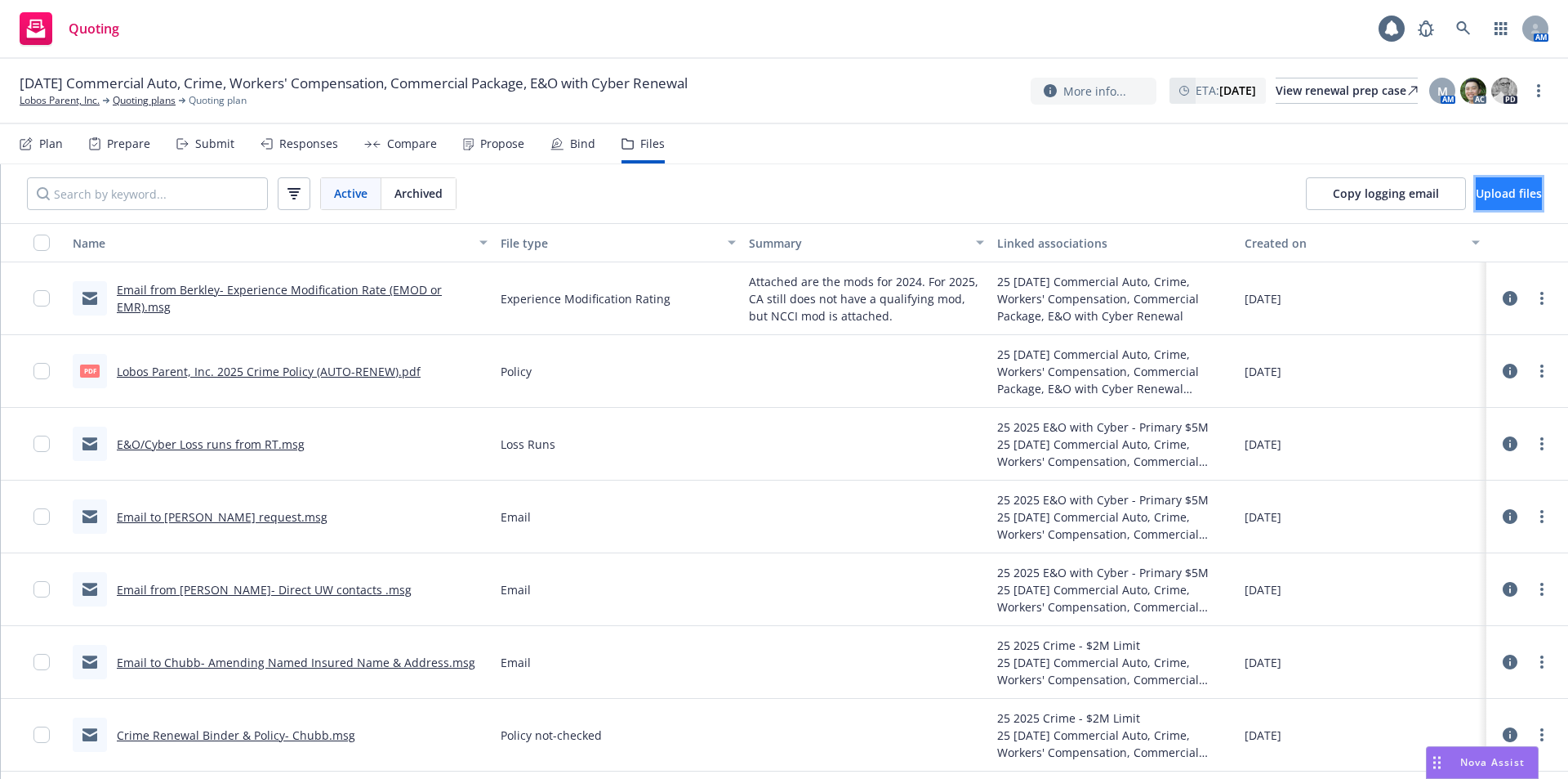
click at [1483, 197] on span "Upload files" at bounding box center [1508, 193] width 66 height 16
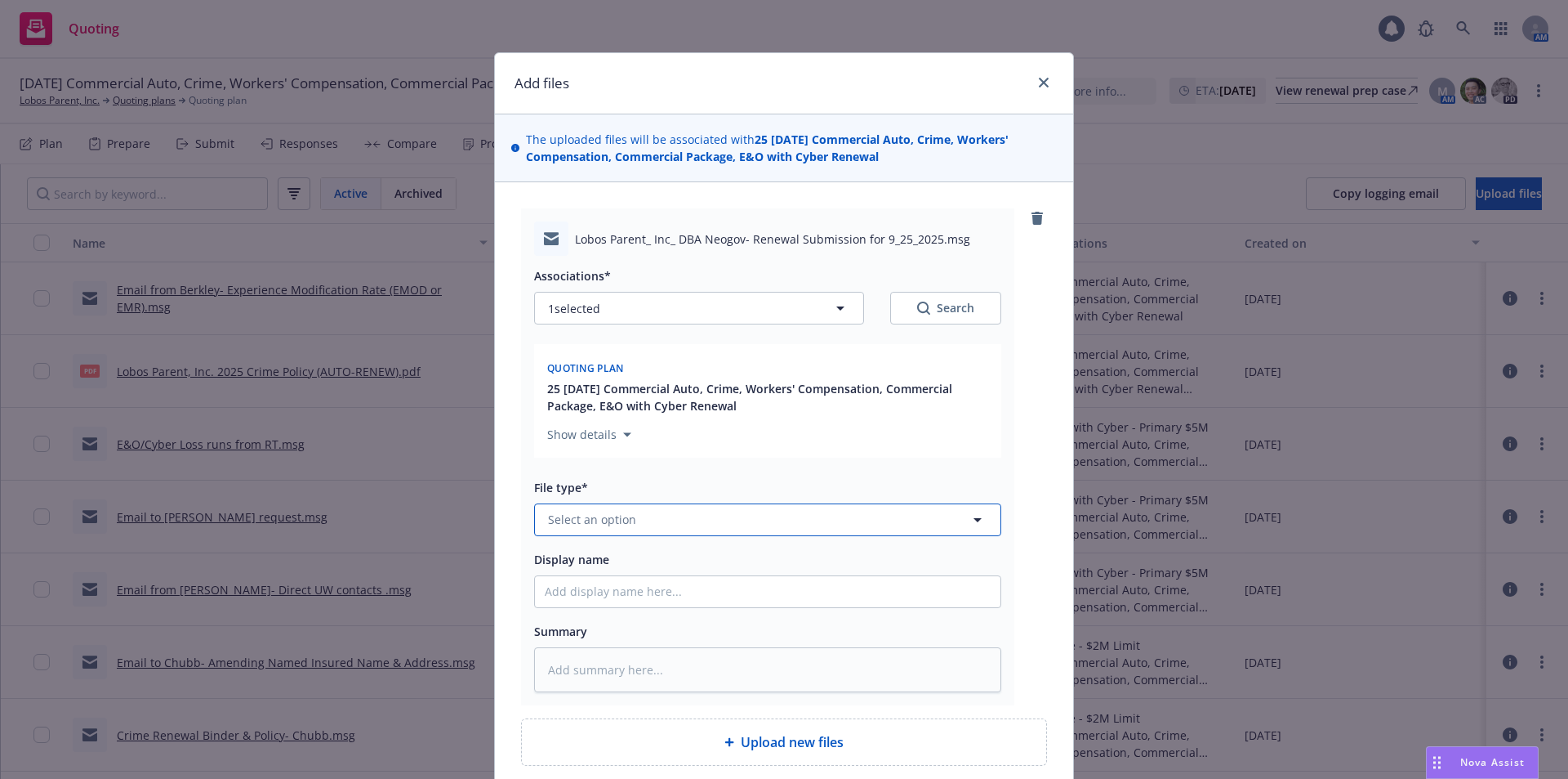
click at [590, 514] on span "Select an option" at bounding box center [592, 519] width 88 height 17
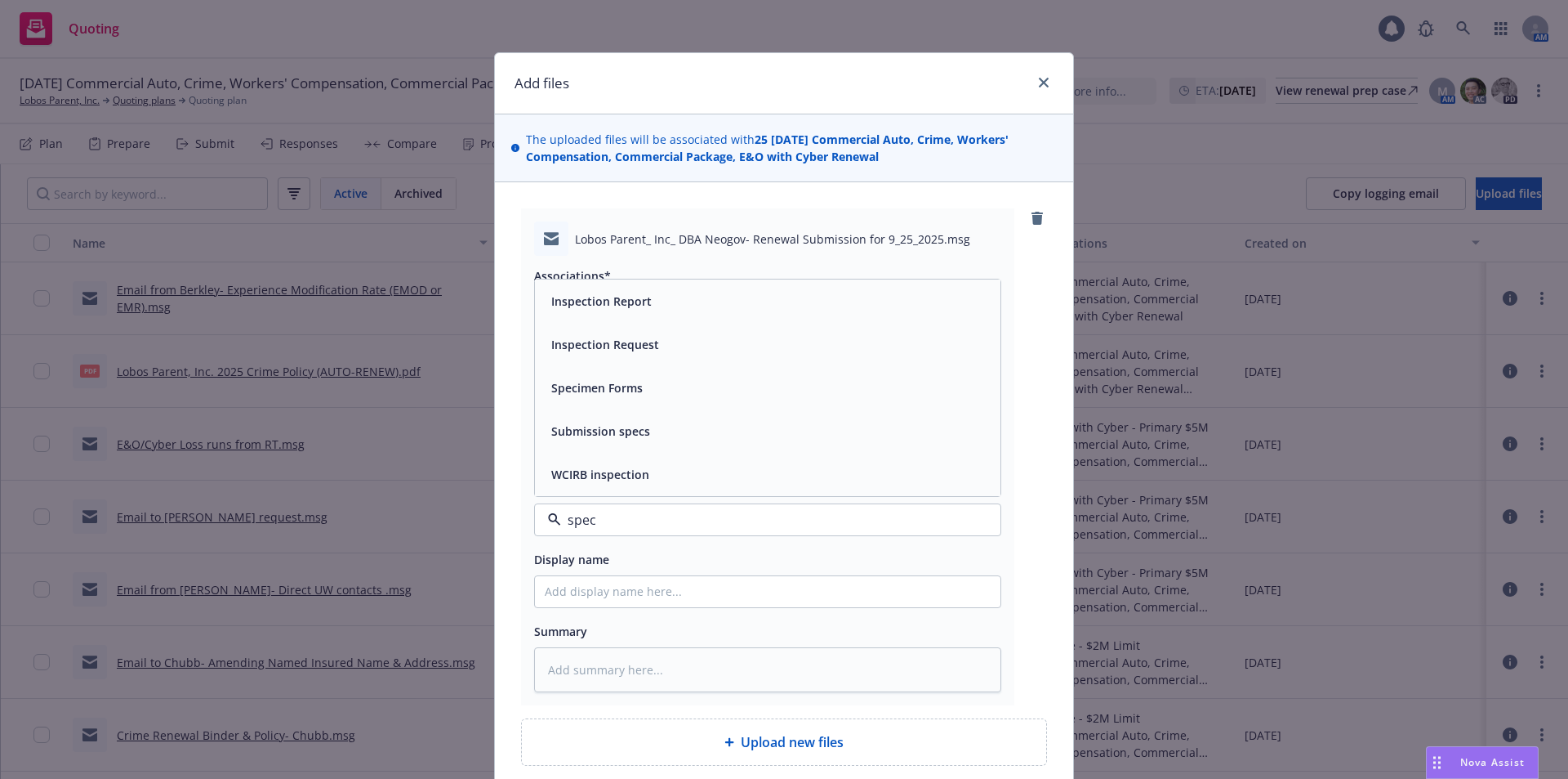
type input "specs"
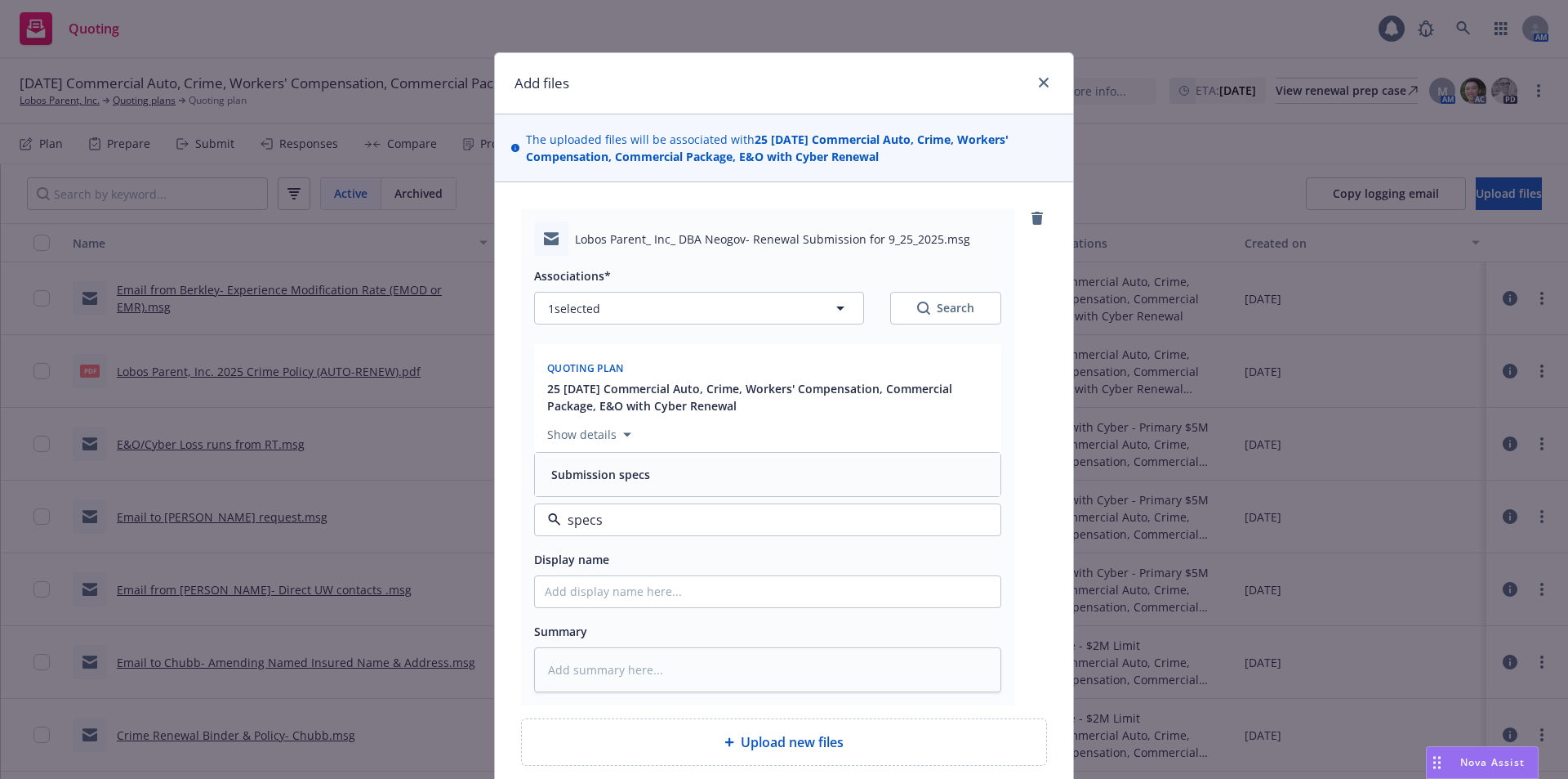
click at [614, 474] on span "Submission specs" at bounding box center [600, 474] width 99 height 17
click at [609, 599] on input "Display name" at bounding box center [767, 592] width 465 height 31
click at [579, 588] on input "Display name" at bounding box center [767, 592] width 465 height 31
type textarea "x"
type input "E"
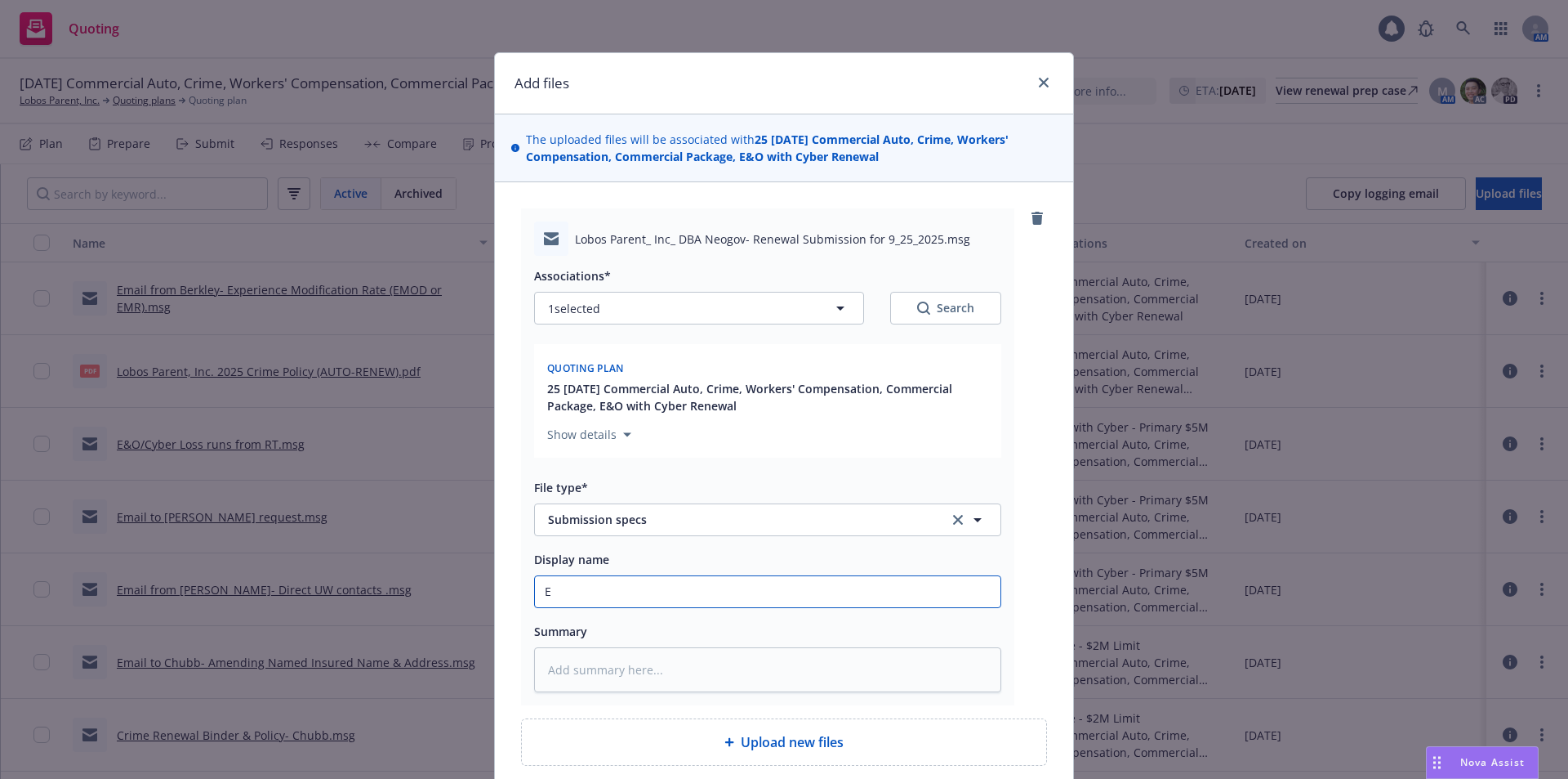
type textarea "x"
type input "Em"
type textarea "x"
type input "Ema"
type textarea "x"
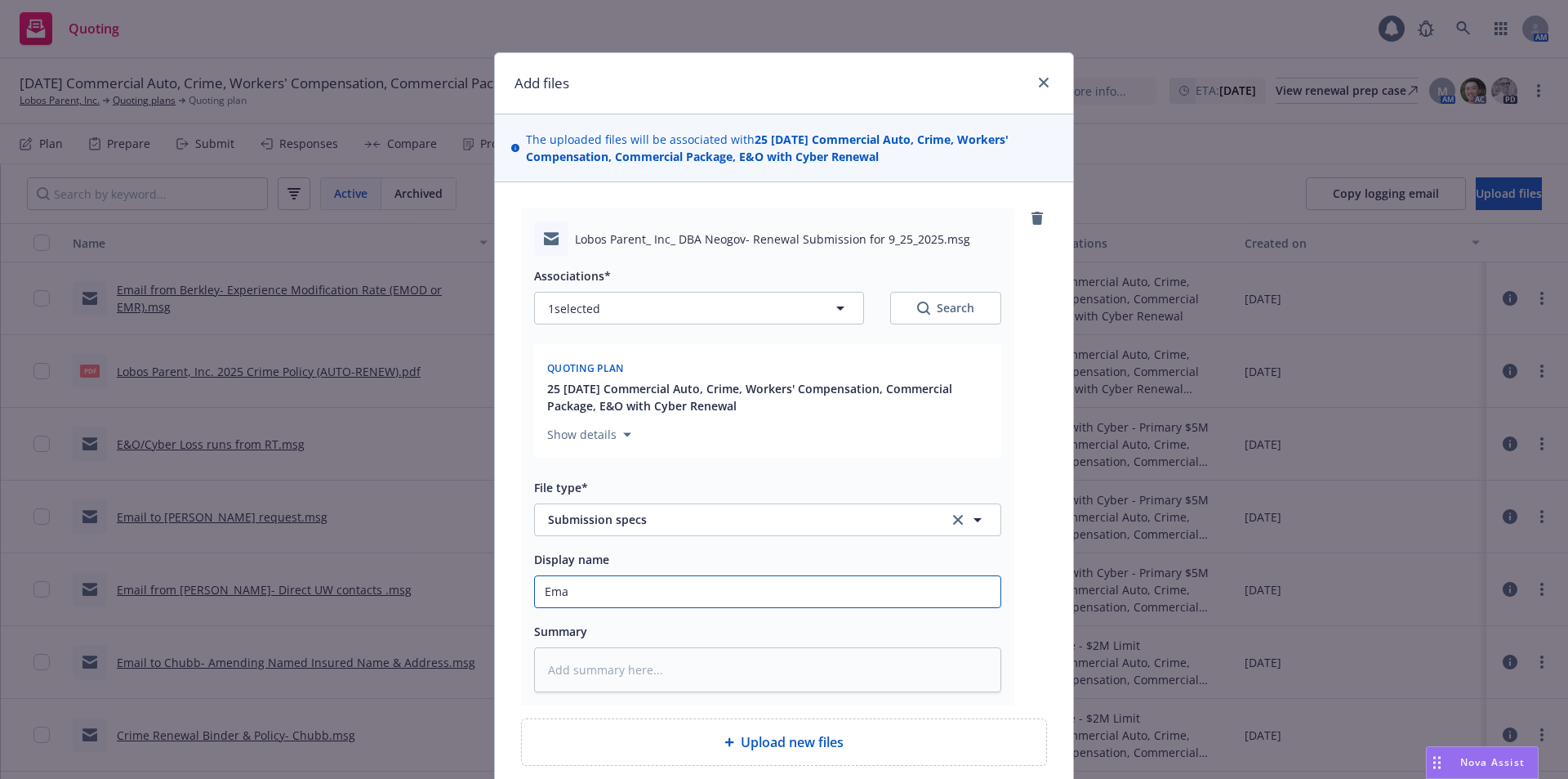
type input "Emai"
type textarea "x"
type input "Email"
type textarea "x"
type input "Email t"
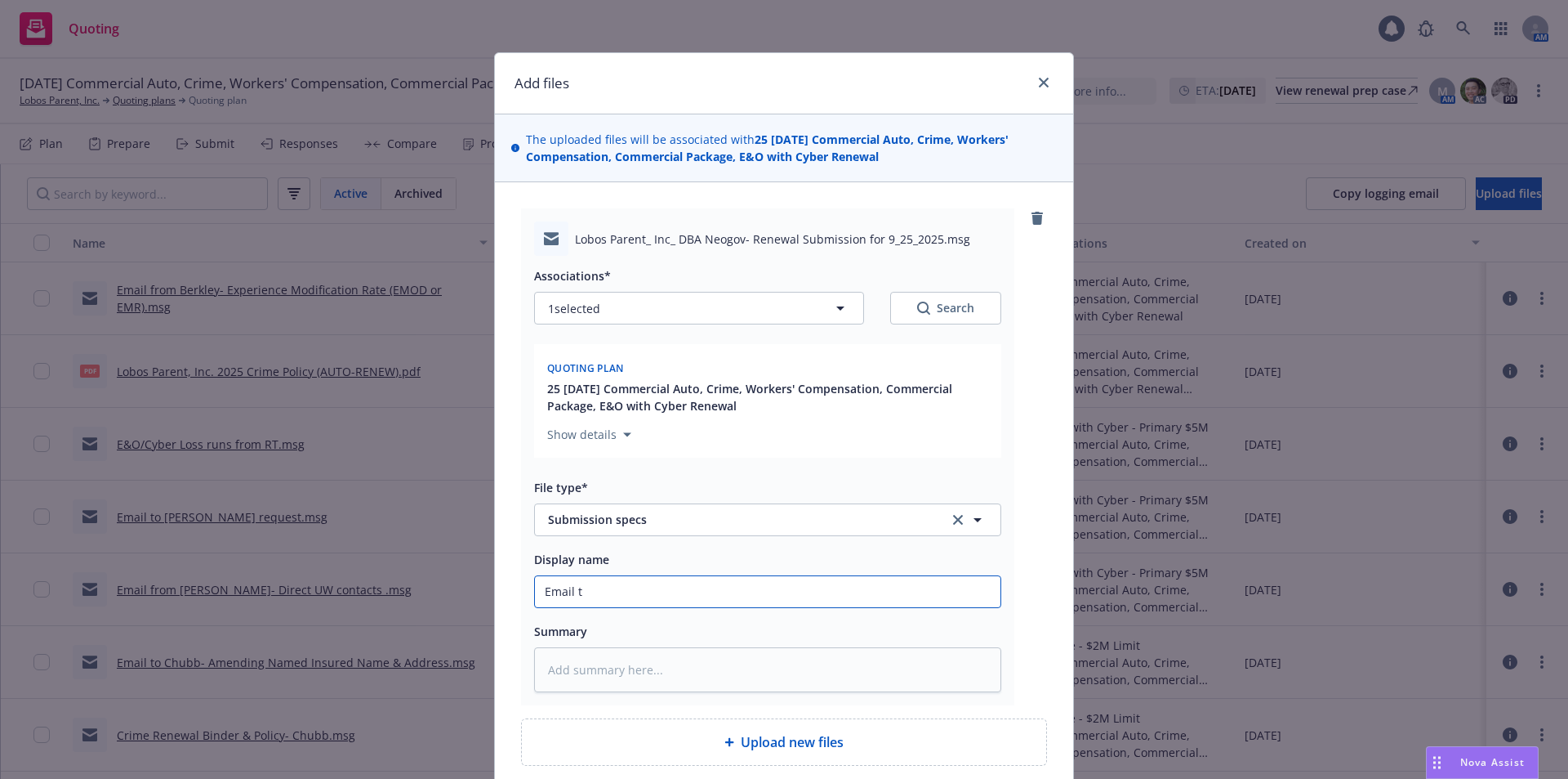
type textarea "x"
type input "Email to"
type textarea "x"
type input "Email to"
type textarea "x"
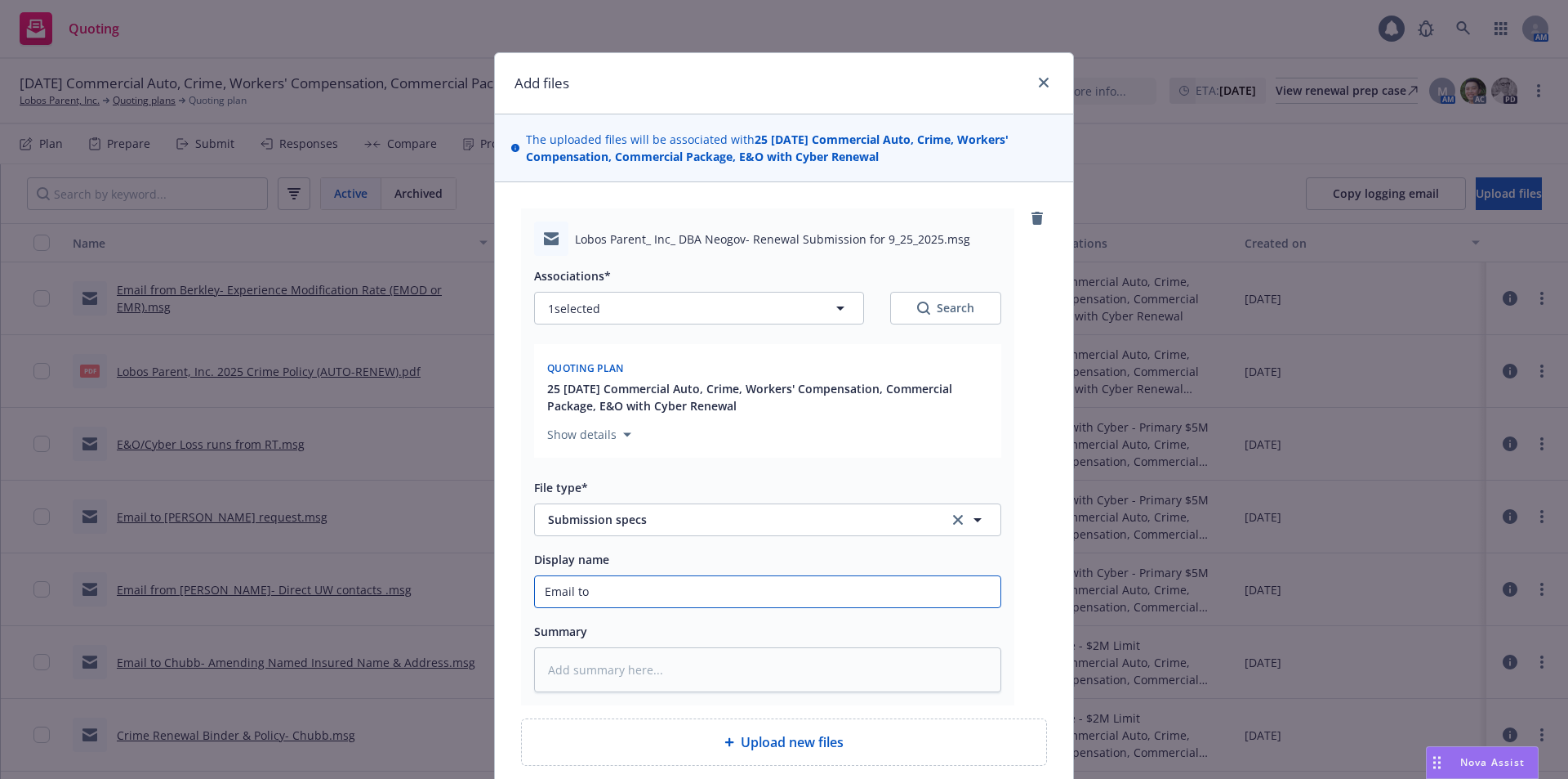
type input "Email to B"
type textarea "x"
type input "Email to Be"
type textarea "x"
type input "Email to Ber"
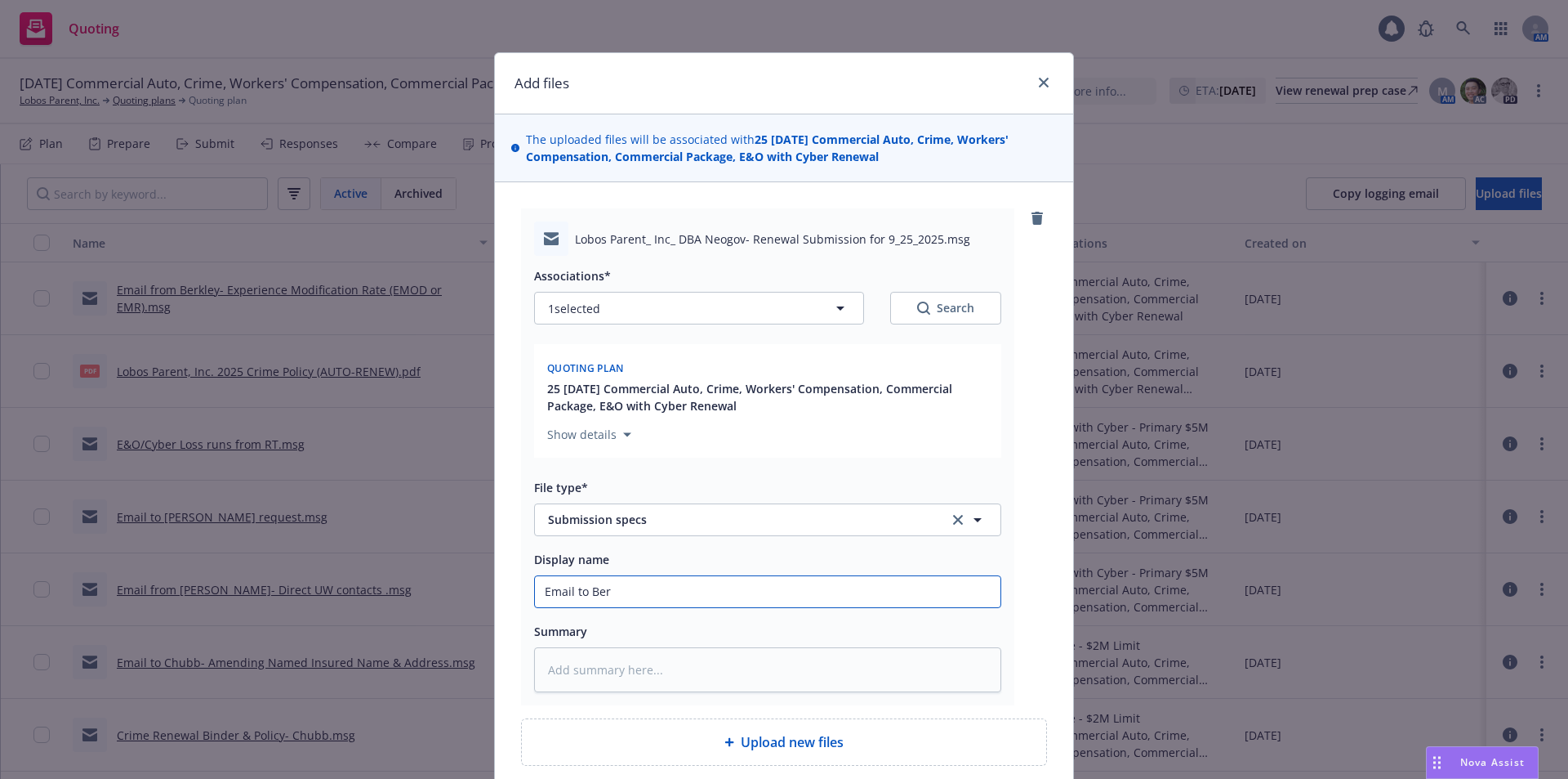
type textarea "x"
type input "Email to Berk"
type textarea "x"
type input "Email to Berkle"
type textarea "x"
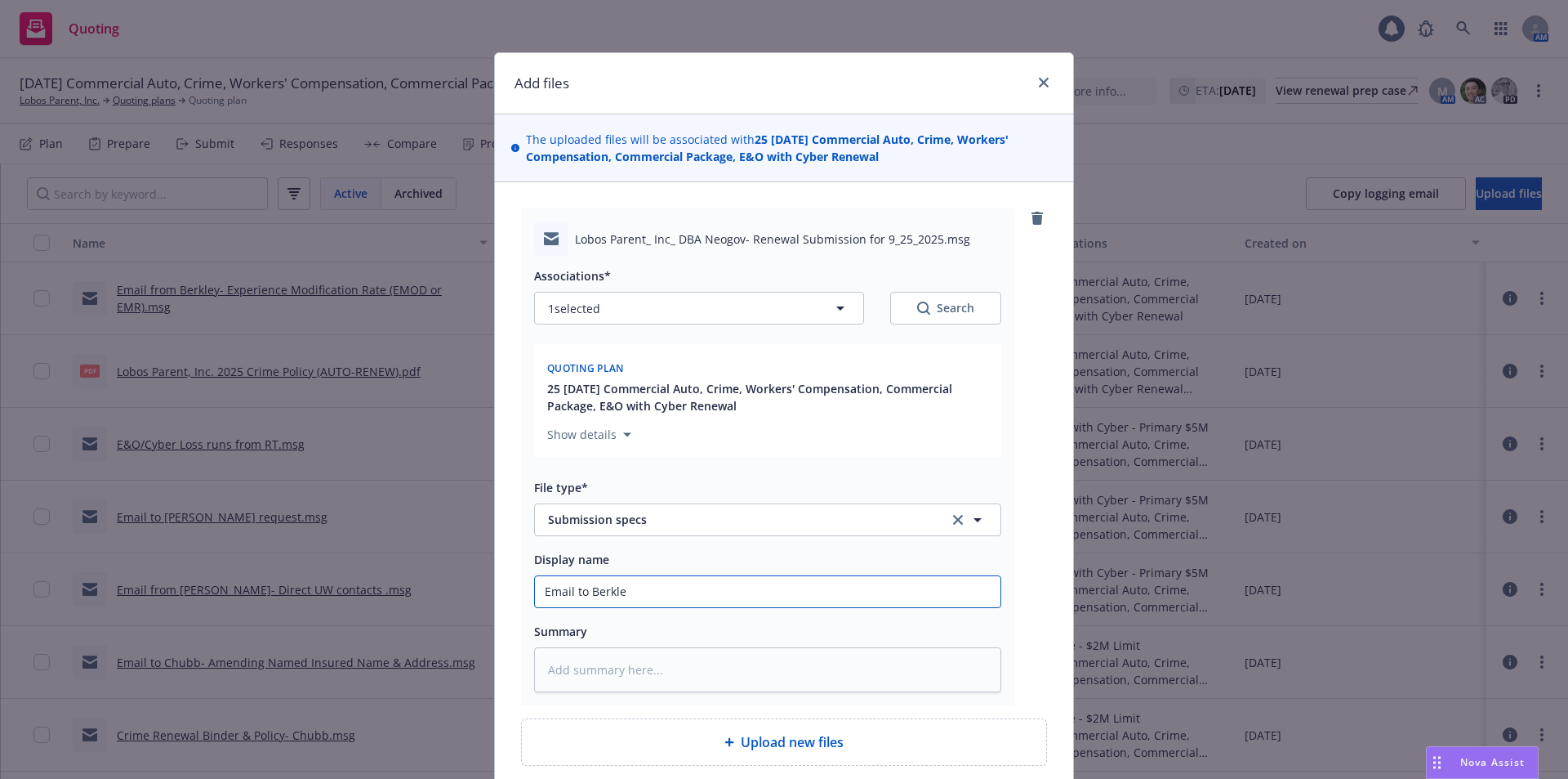
type input "Email to Berklet"
type textarea "x"
type input "Email to Berkle"
type textarea "x"
type input "Email to Berklet"
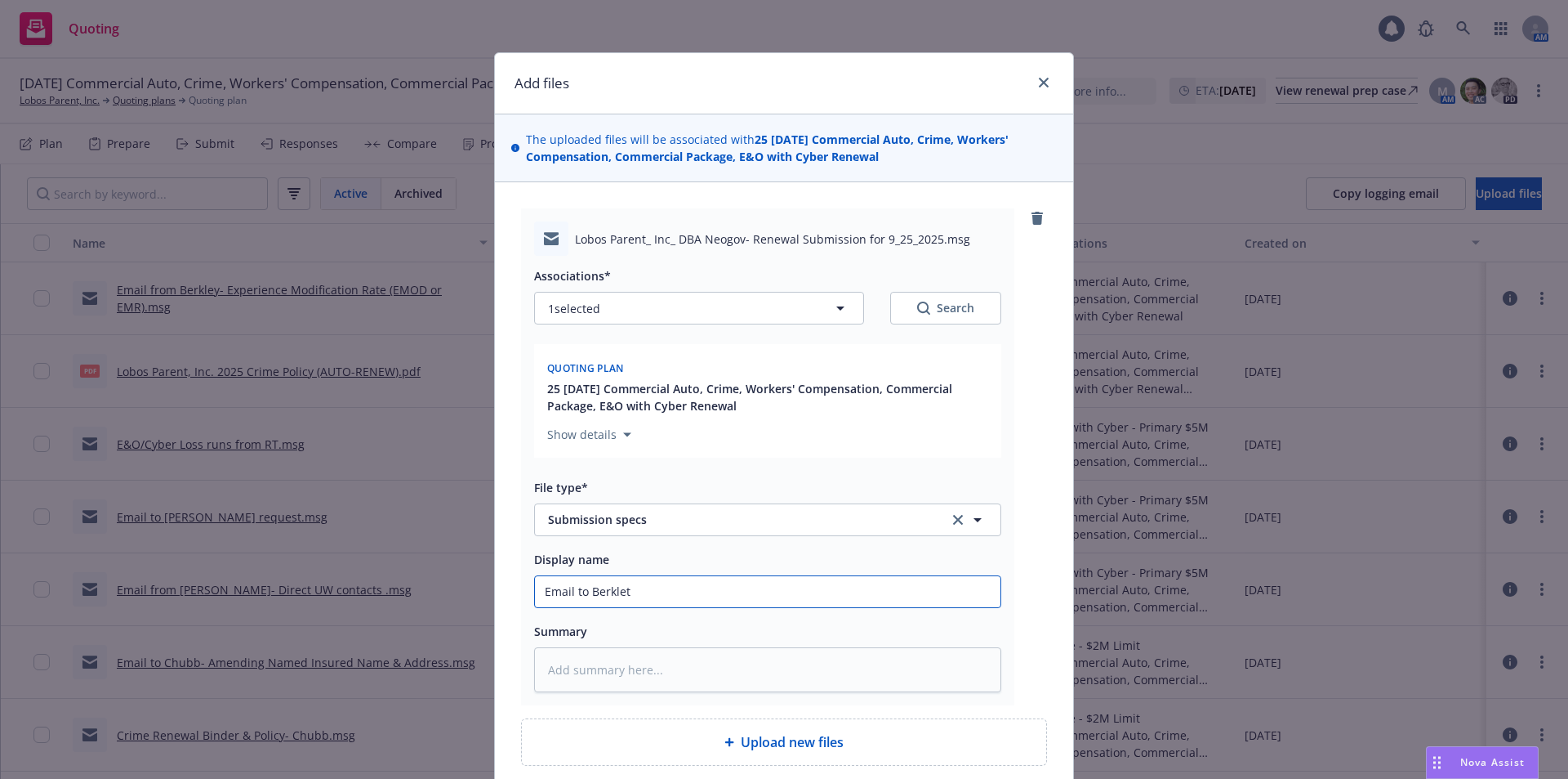
type textarea "x"
type input "Email to Berkle"
type textarea "x"
type input "Email to Berkley"
type textarea "x"
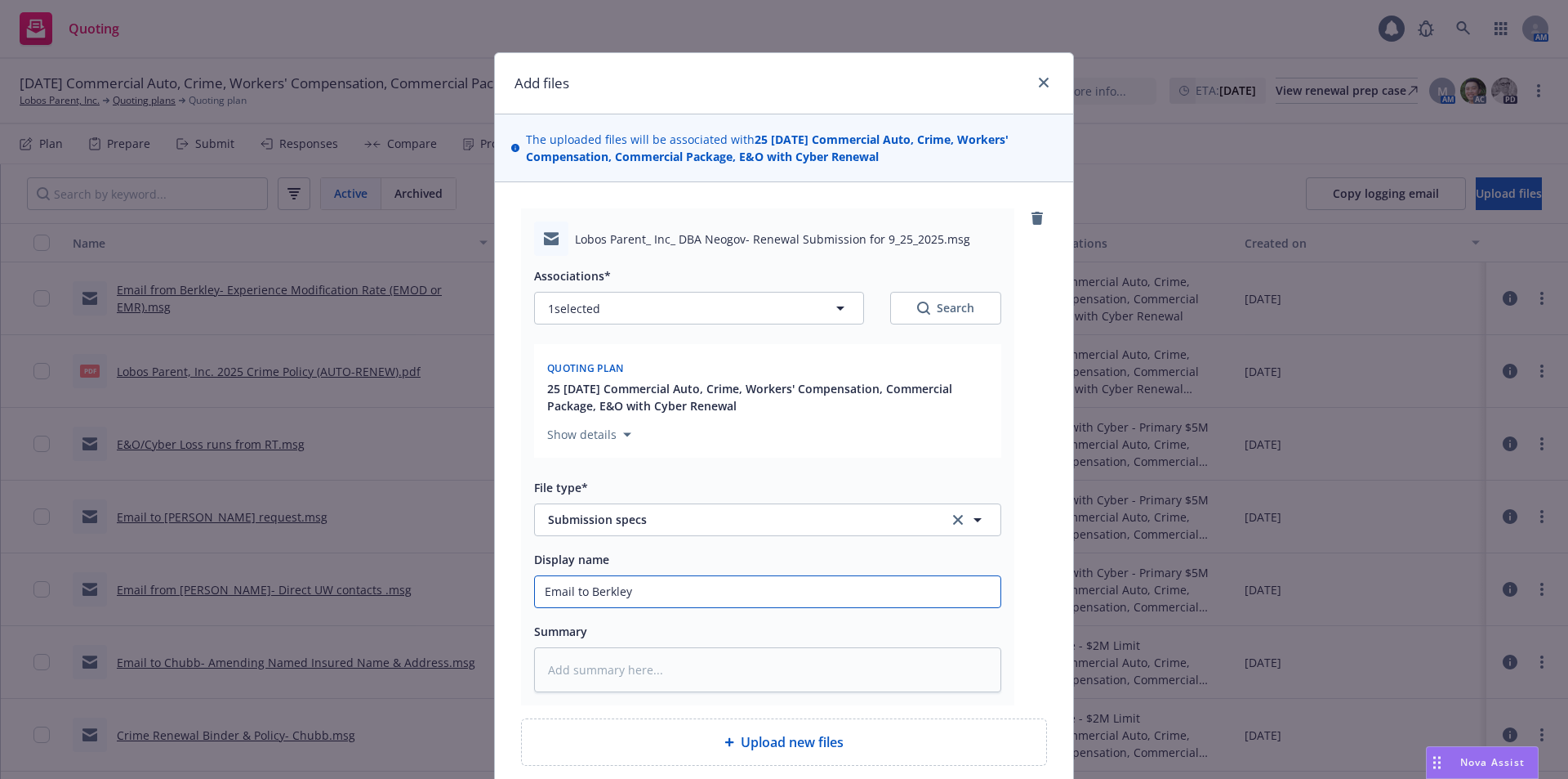
type input "Email to Berkley-"
type textarea "x"
type input "Email to Berkley-"
paste input "Renewal Submission for 9/25/2025"
type textarea "x"
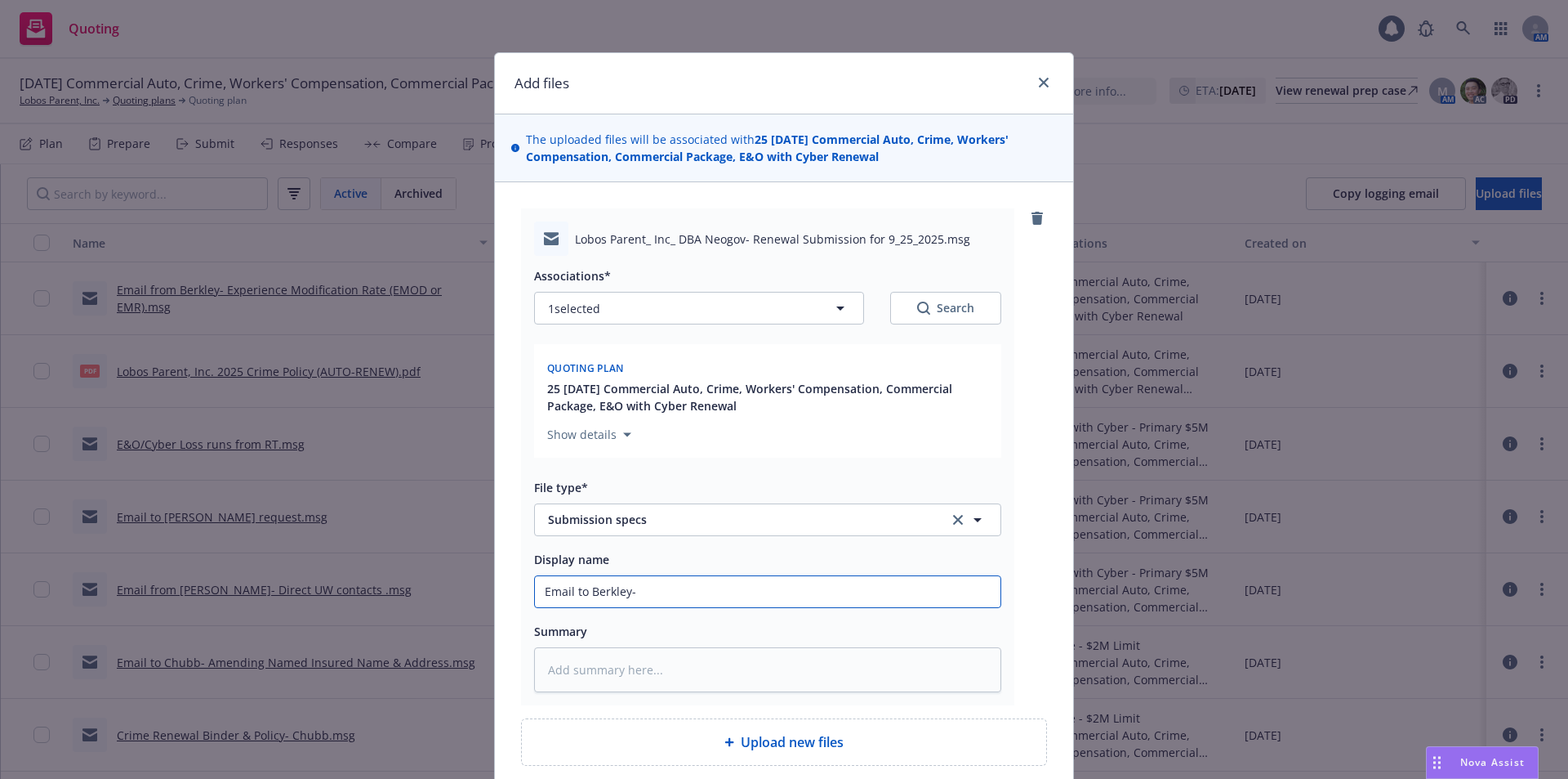
type input "Email to Berkley- Renewal Submission for 9/25/2025"
click at [743, 587] on input "Email to Berkley- Renewal Submission for 9/25/2025" at bounding box center [767, 592] width 465 height 31
type textarea "x"
type input "Email to Berkley- Renewal Submission sfor 9/25/2025"
type textarea "x"
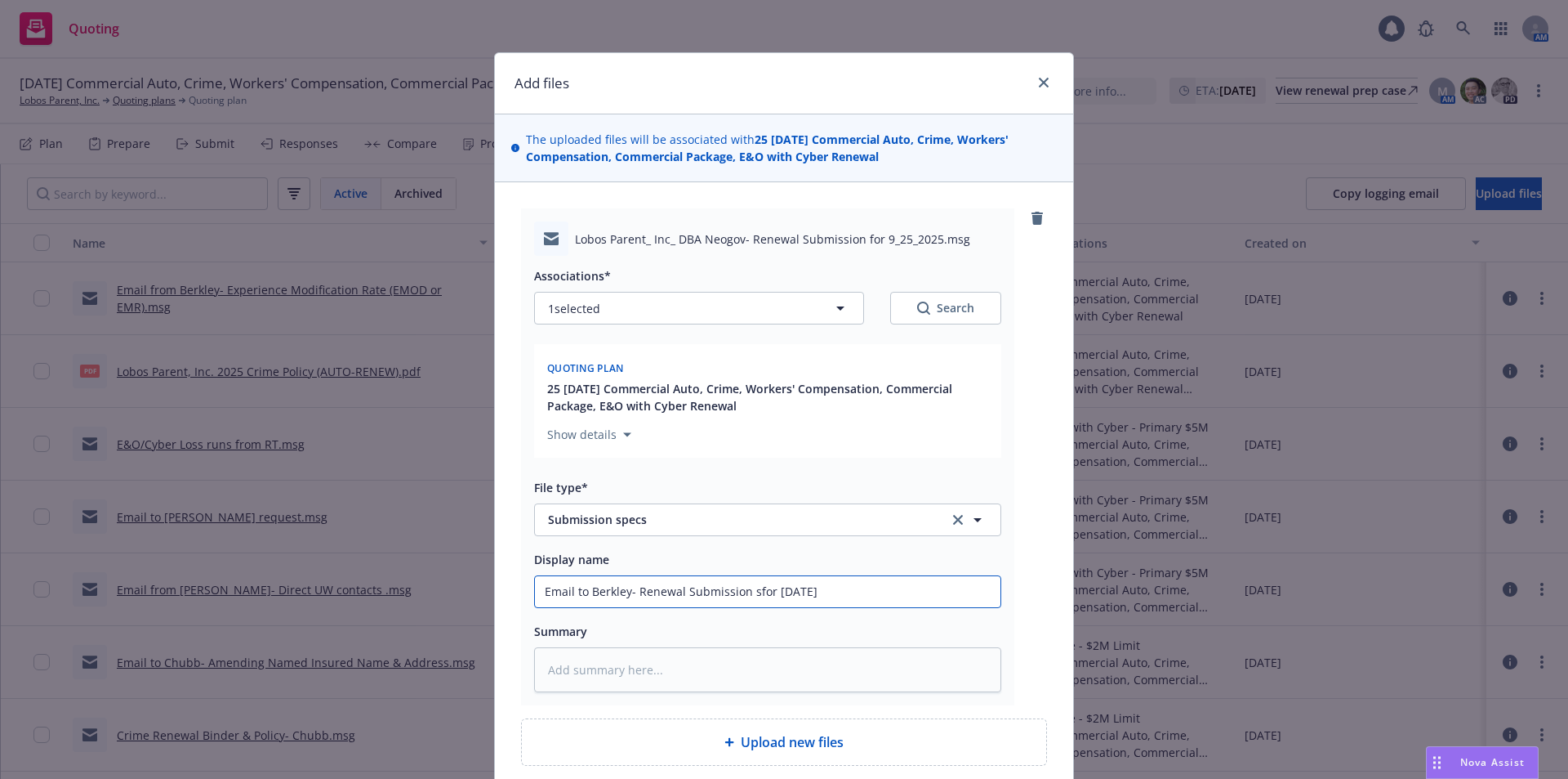
type input "Email to Berkley- Renewal Submission spfor 9/25/2025"
type textarea "x"
type input "Email to Berkley- Renewal Submission spefor 9/25/2025"
type textarea "x"
type input "Email to Berkley- Renewal Submission specfor 9/25/2025"
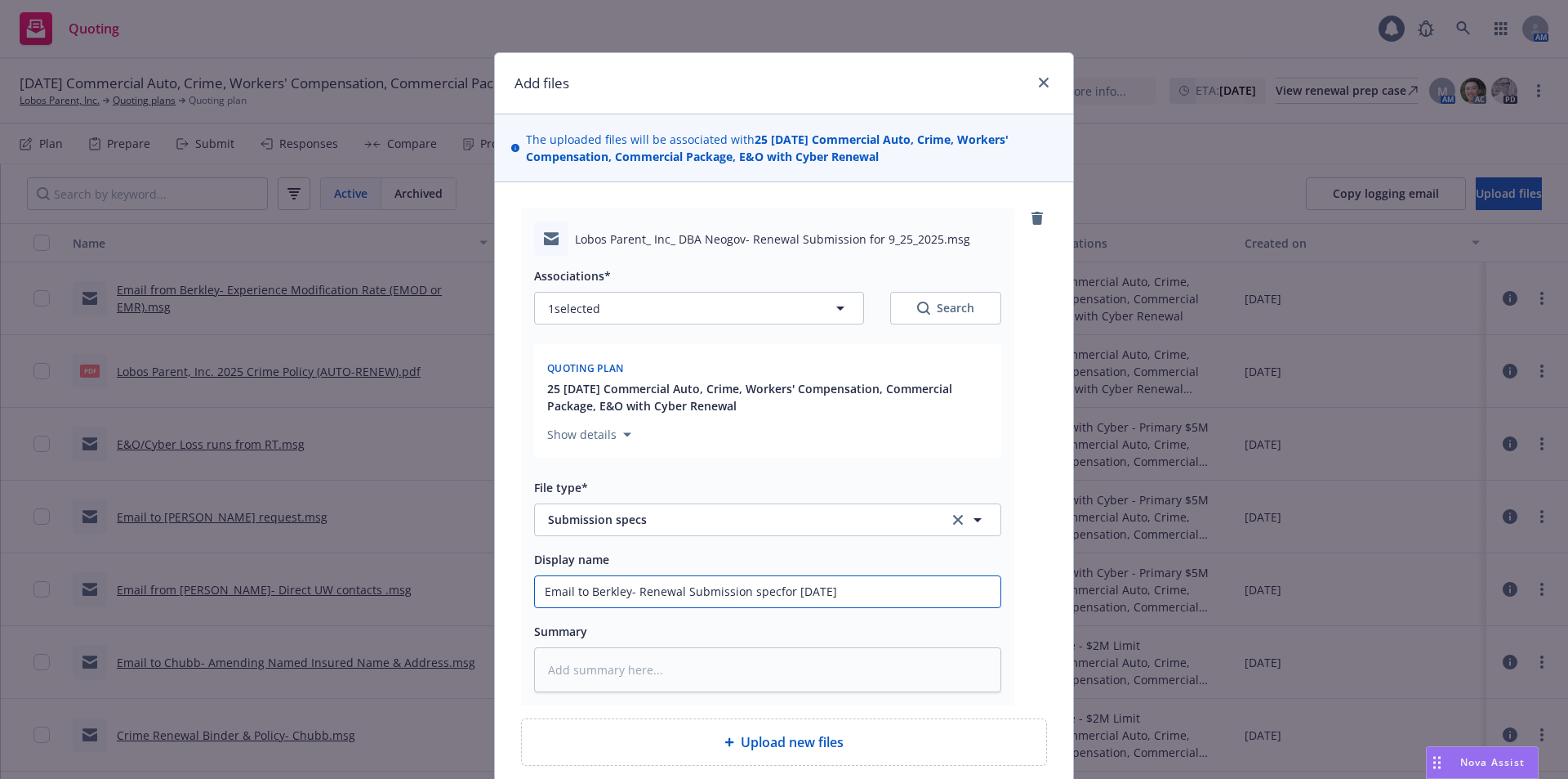
type textarea "x"
type input "Email to Berkley- Renewal Submission specsfor 9/25/2025"
type textarea "x"
click at [892, 597] on input "Email to Berkley- Renewal Submission specs for 9/25/2025" at bounding box center [767, 592] width 465 height 31
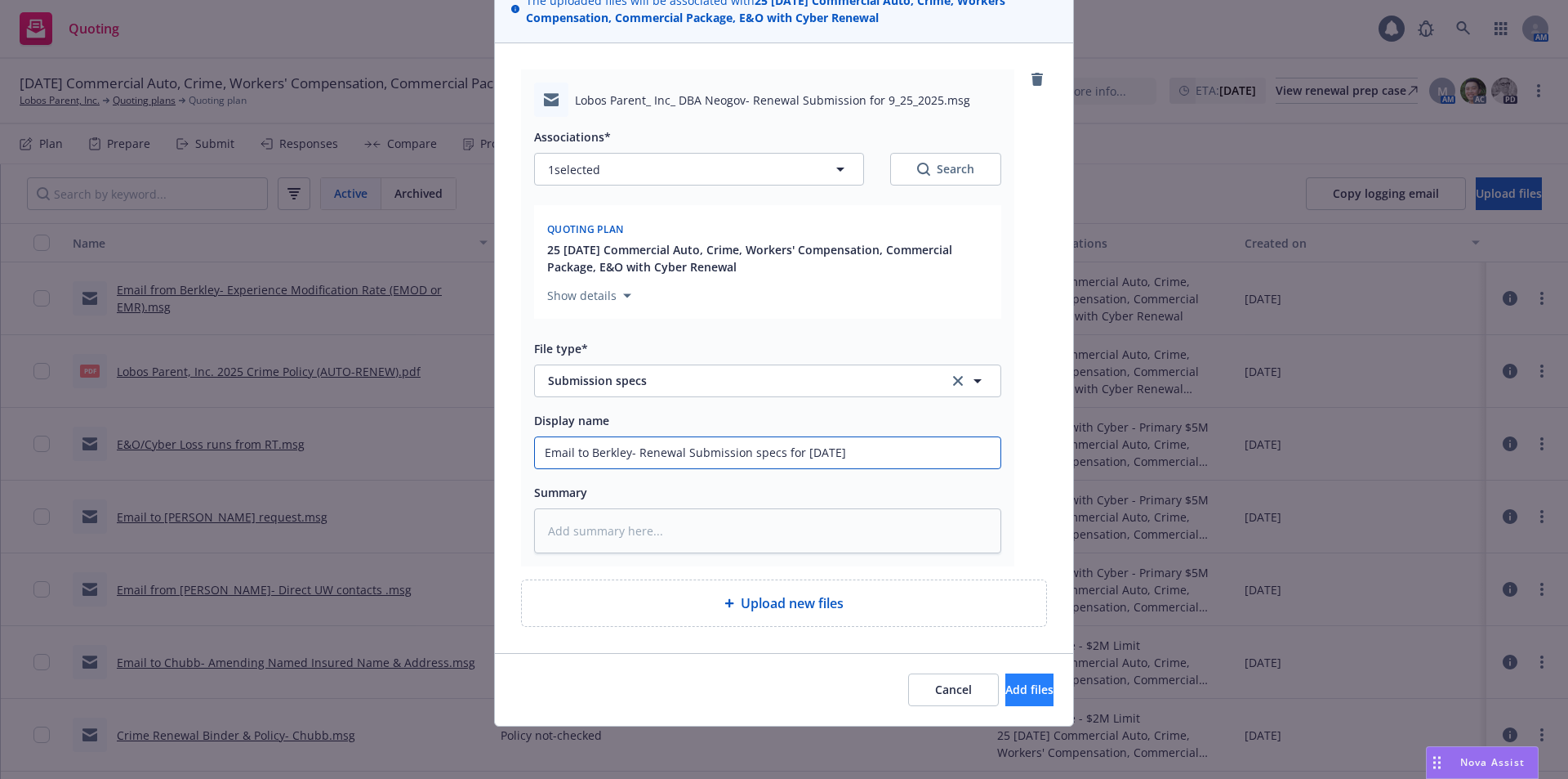
type input "Email to Berkley- Renewal Submission specs for 9/25/2025"
click at [1026, 686] on button "Add files" at bounding box center [1029, 690] width 48 height 33
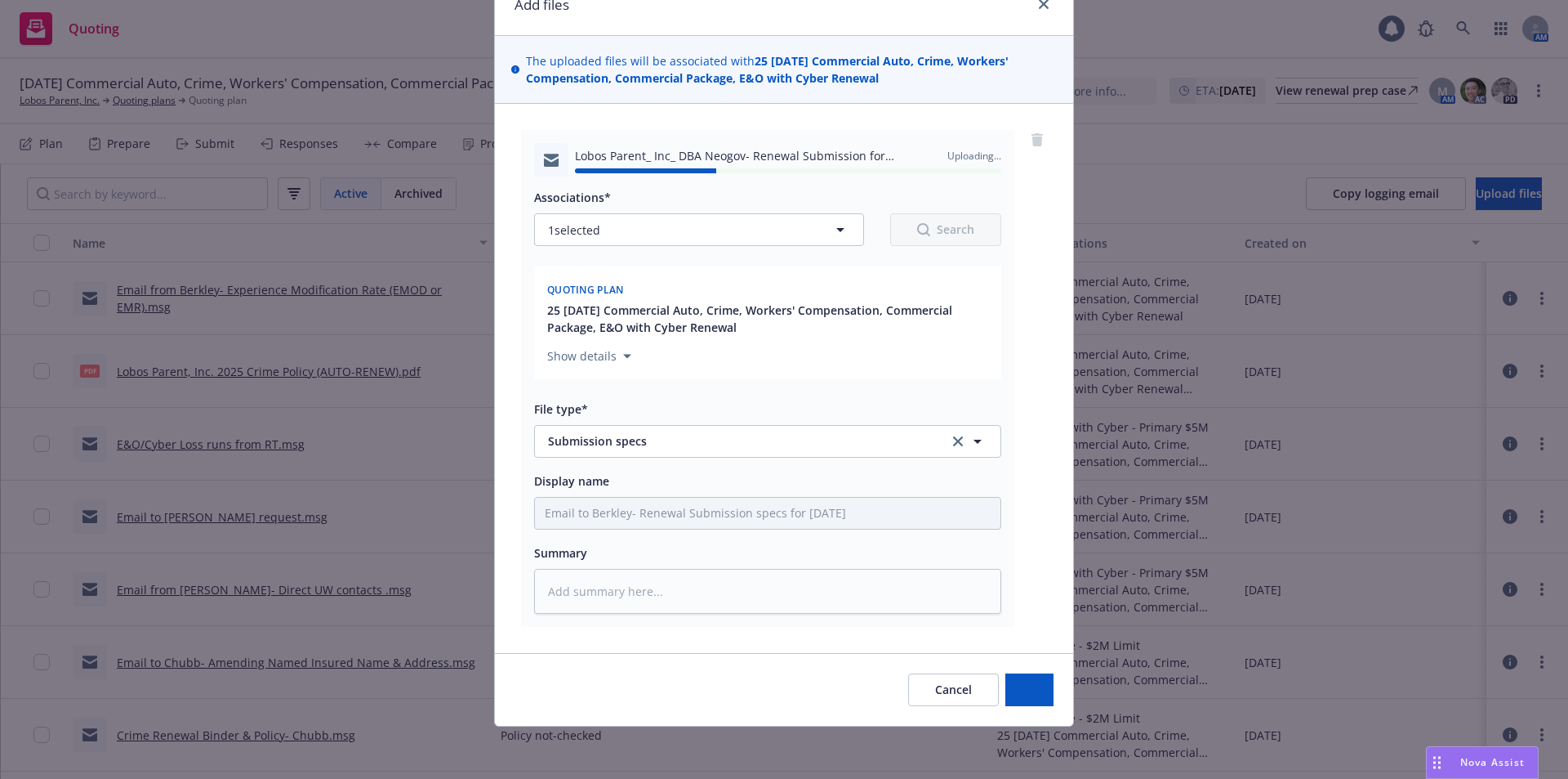
type textarea "x"
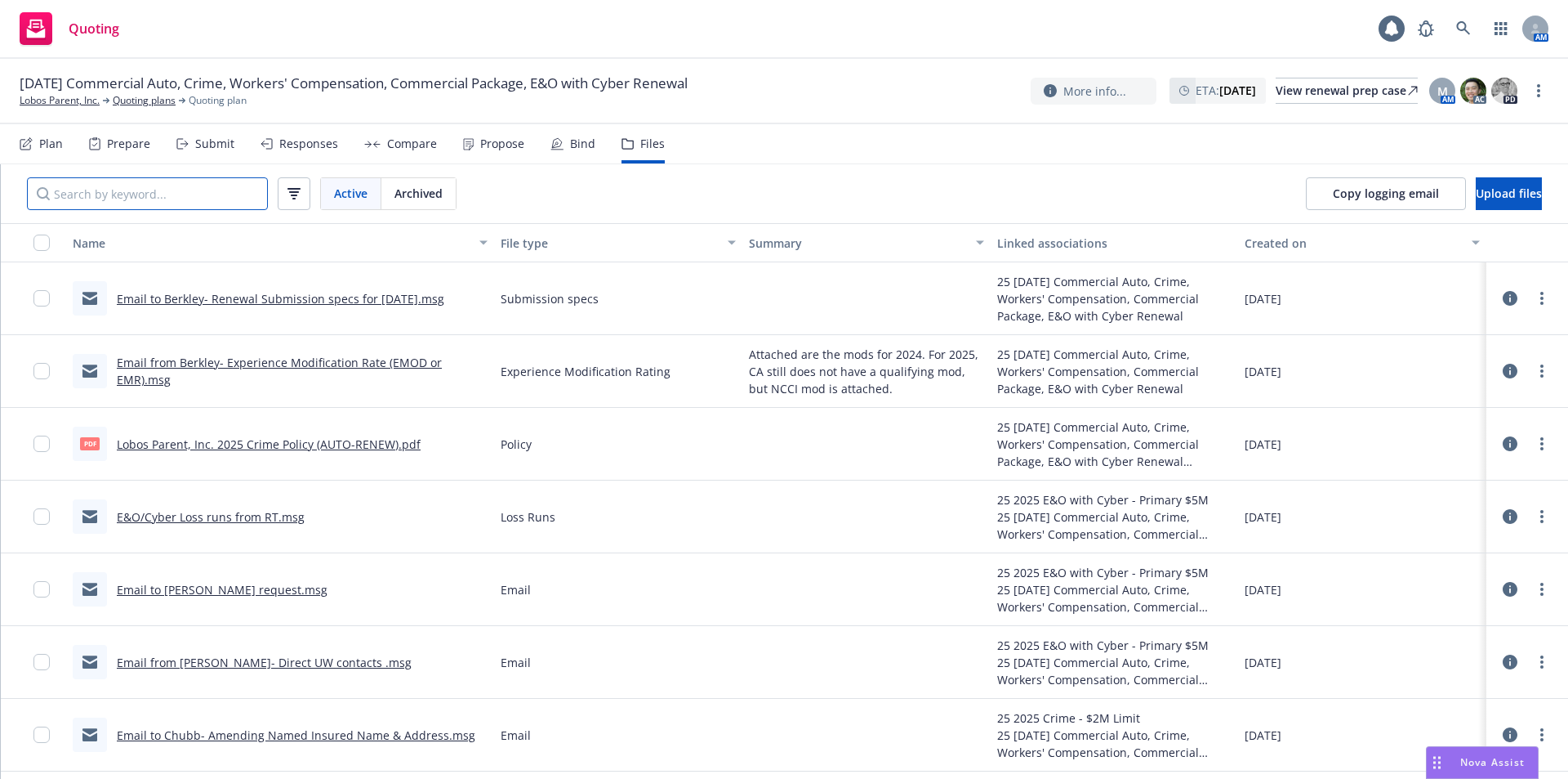
click at [181, 190] on input "Search by keyword..." at bounding box center [147, 194] width 241 height 33
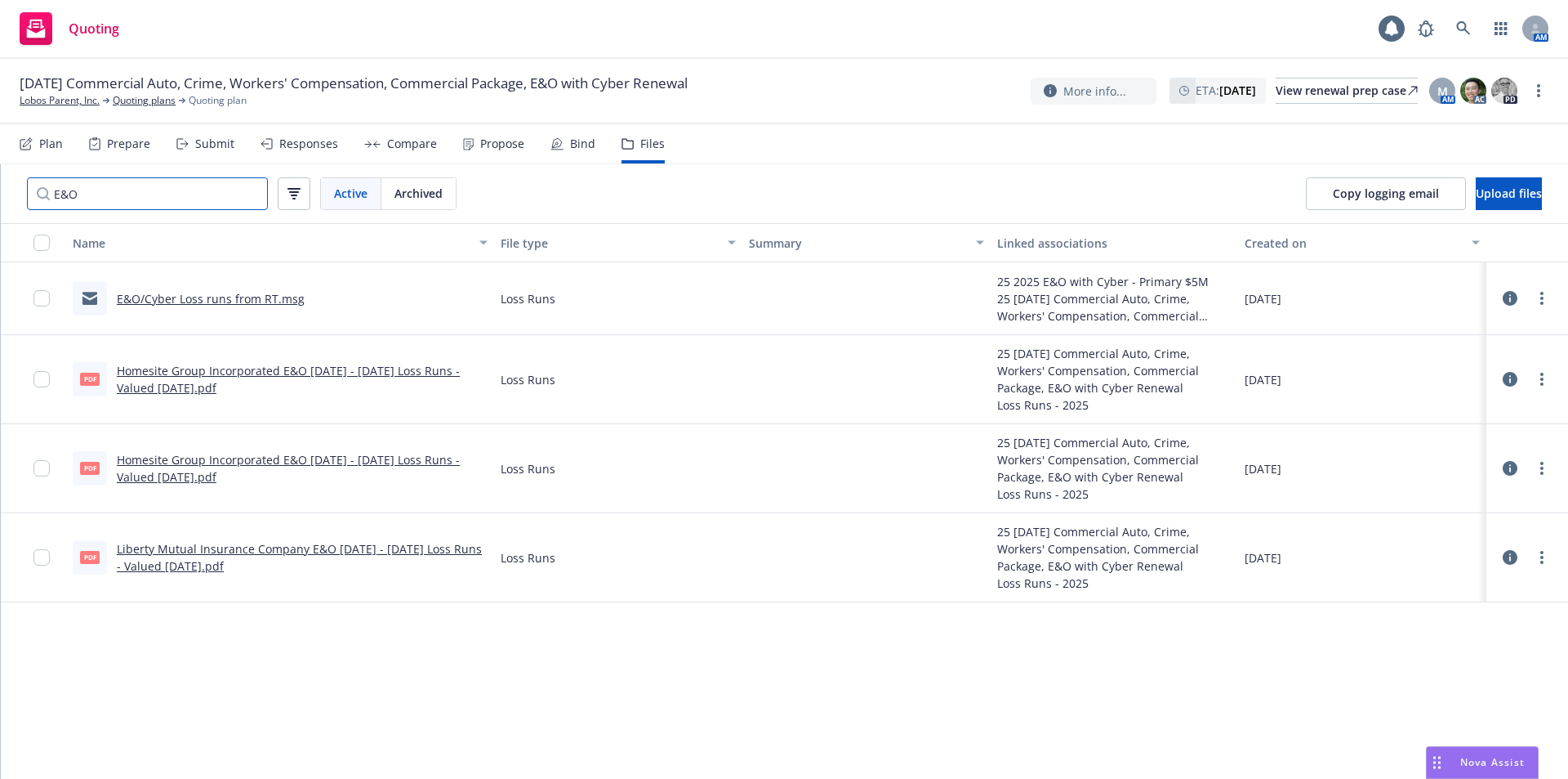
type input "E&O"
click at [165, 99] on link "Quoting plans" at bounding box center [144, 101] width 63 height 15
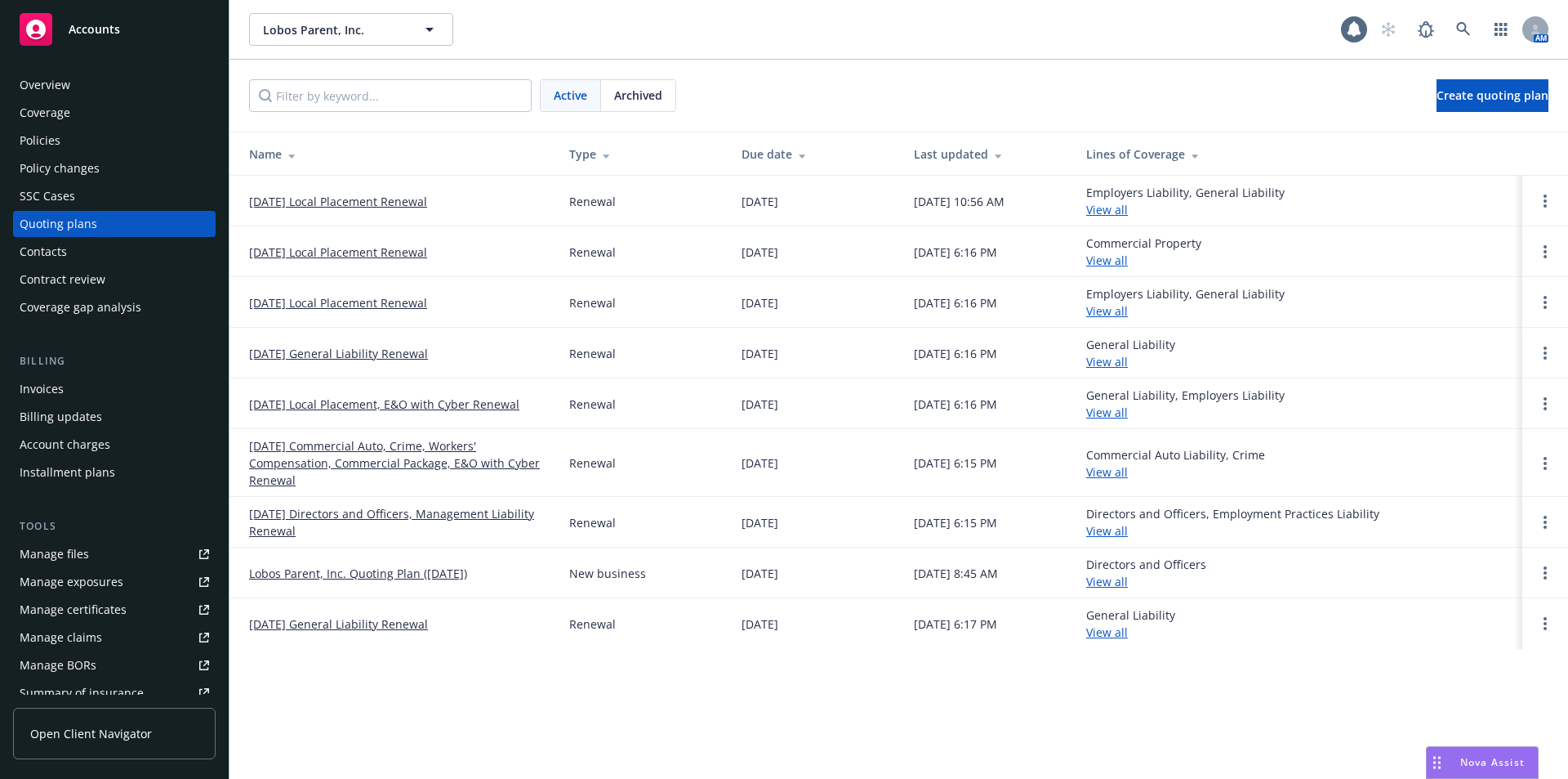
click at [440, 404] on link "09/25/25 Local Placement, E&O with Cyber Renewal" at bounding box center [384, 403] width 271 height 17
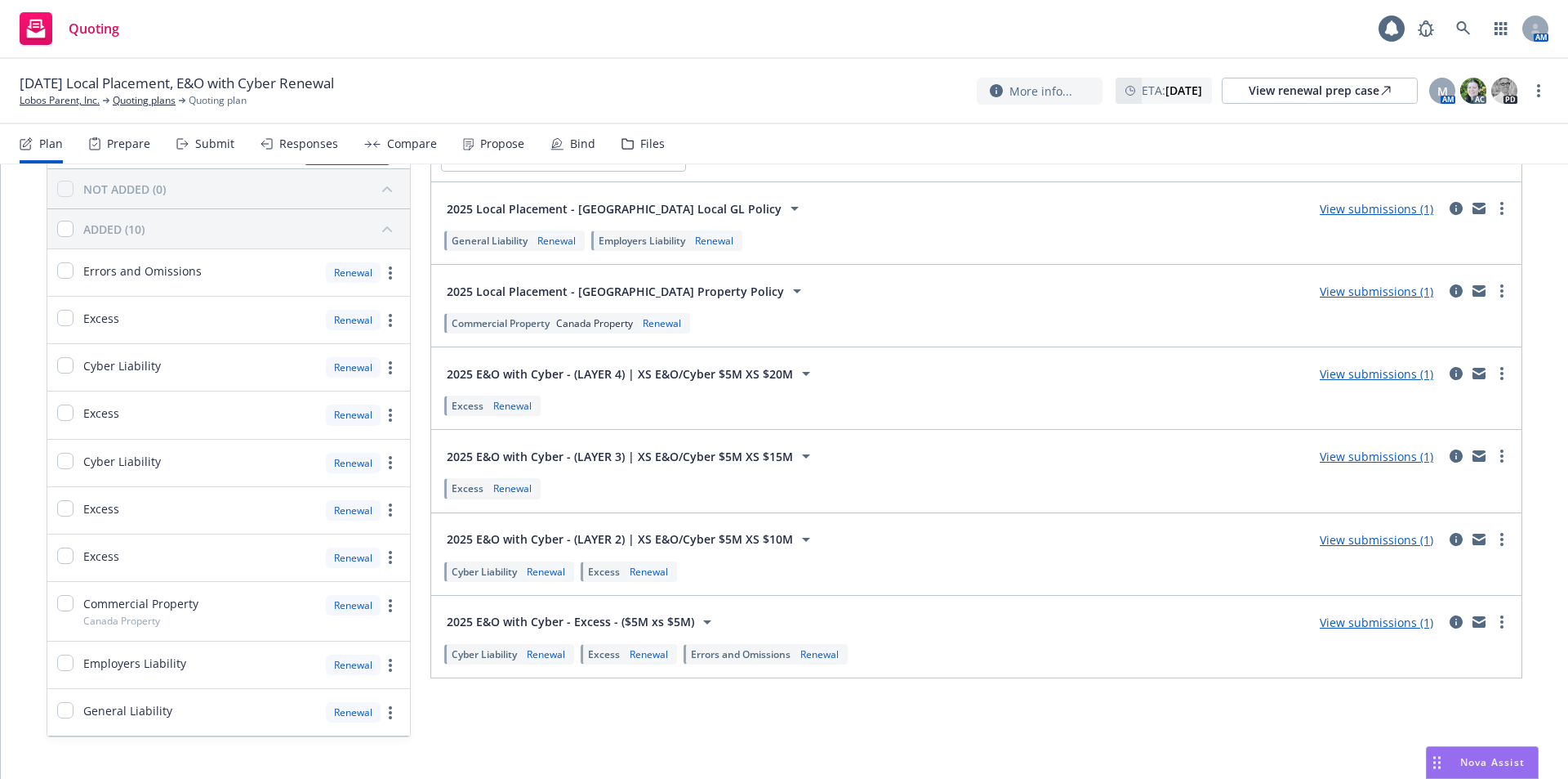
scroll to position [136, 0]
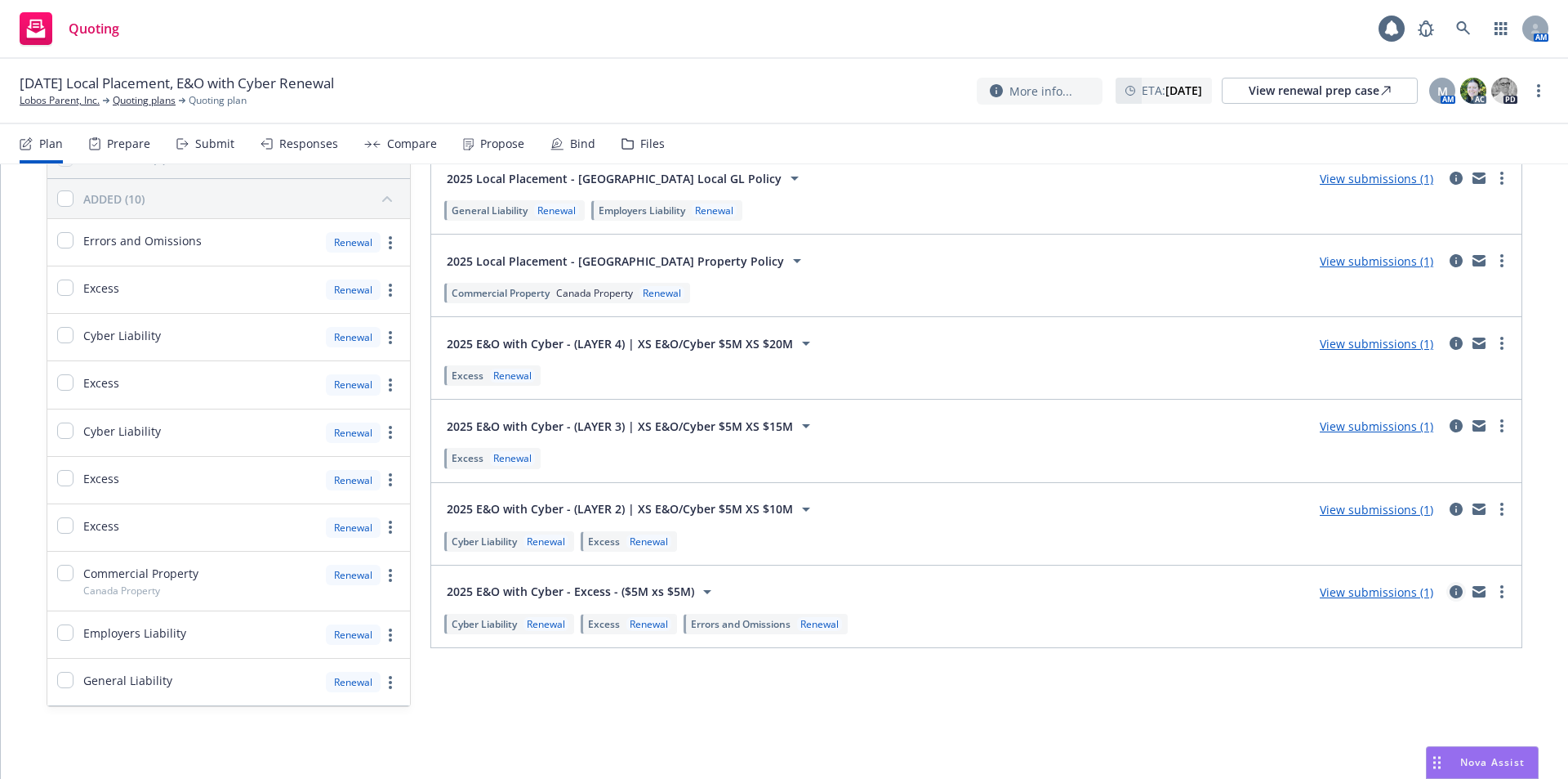
click at [1449, 594] on icon "circleInformation" at bounding box center [1456, 592] width 13 height 13
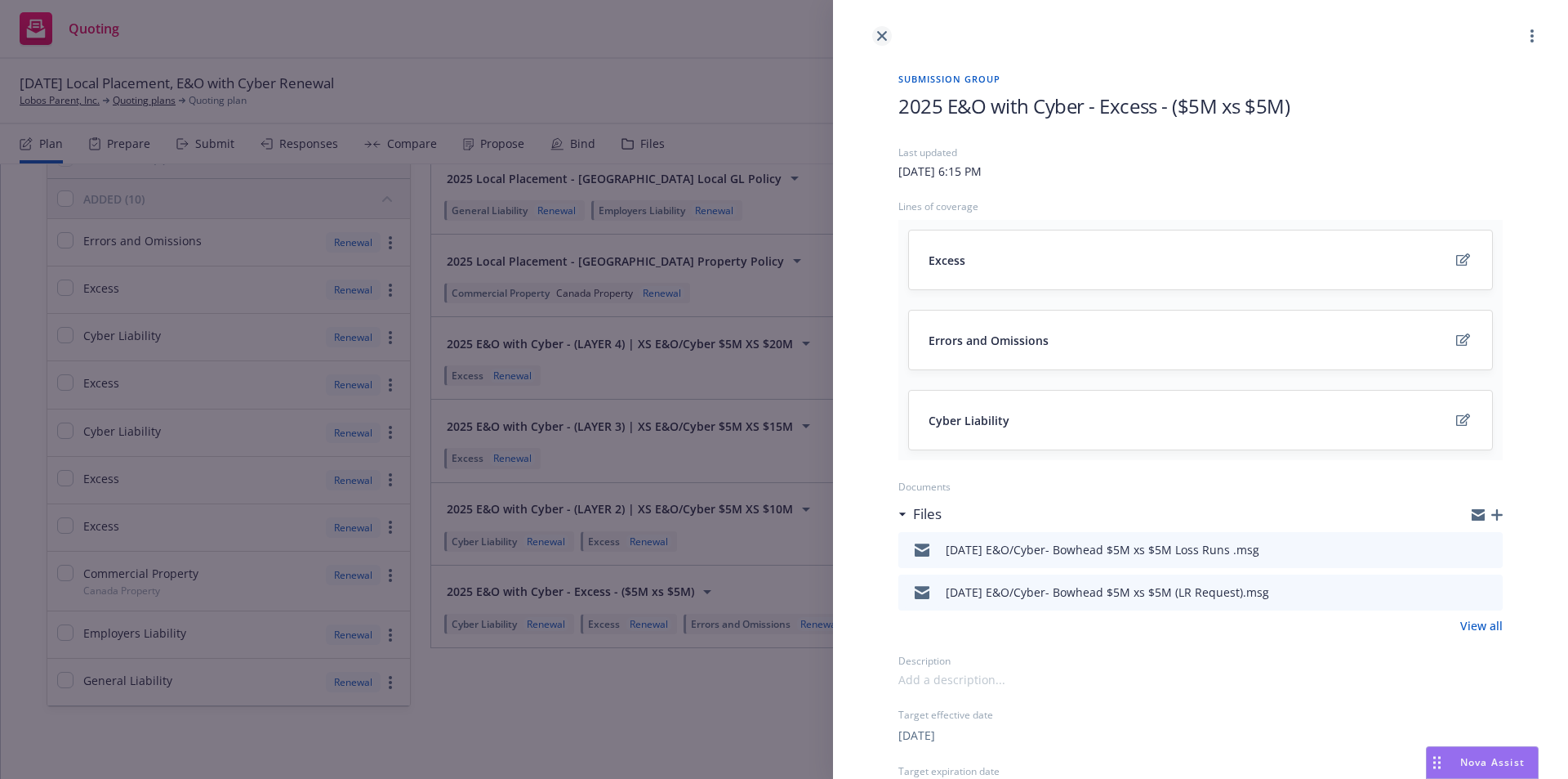
click at [883, 38] on icon "close" at bounding box center [882, 36] width 10 height 10
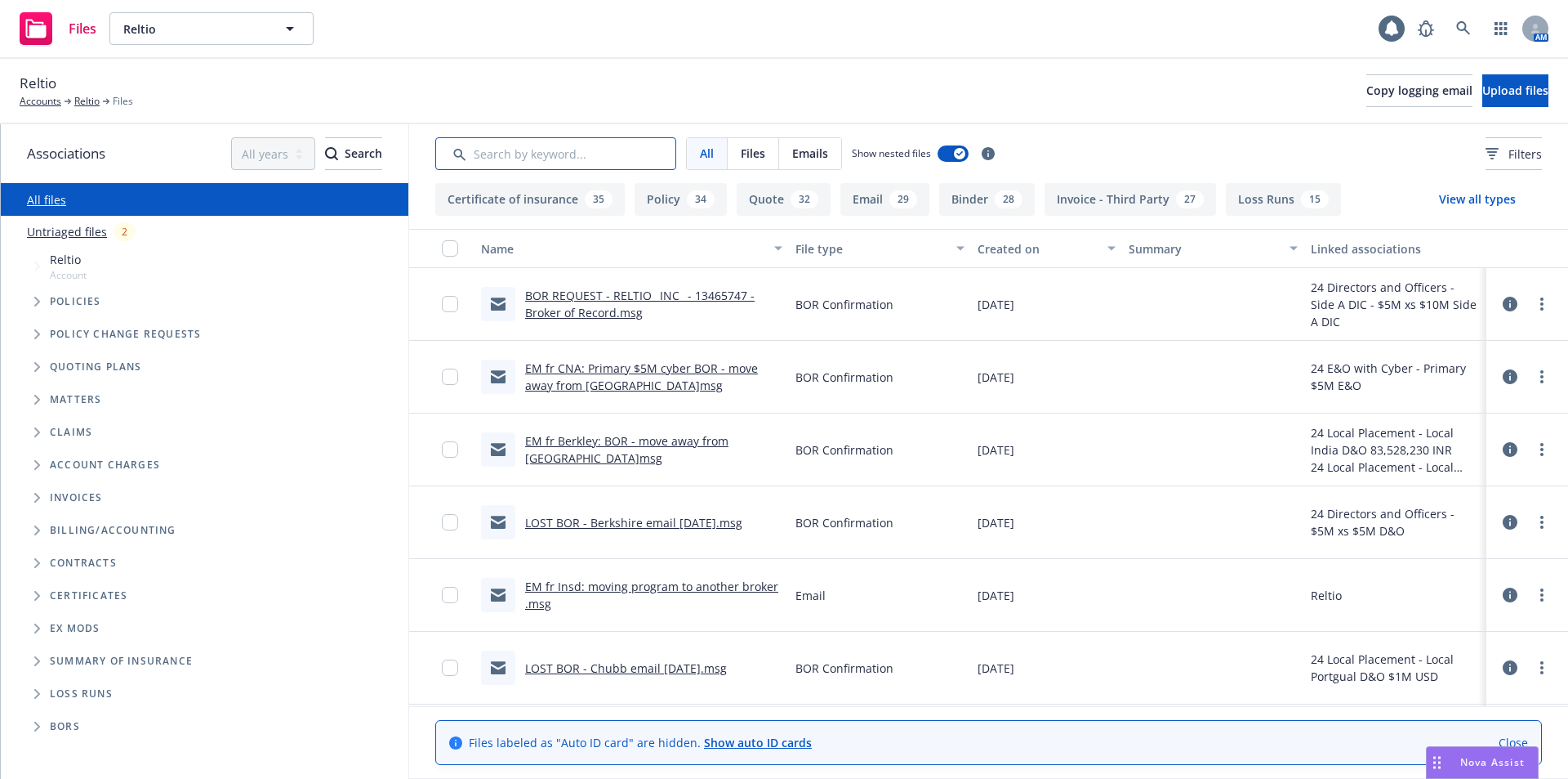
click at [516, 154] on input "Search by keyword..." at bounding box center [555, 154] width 241 height 33
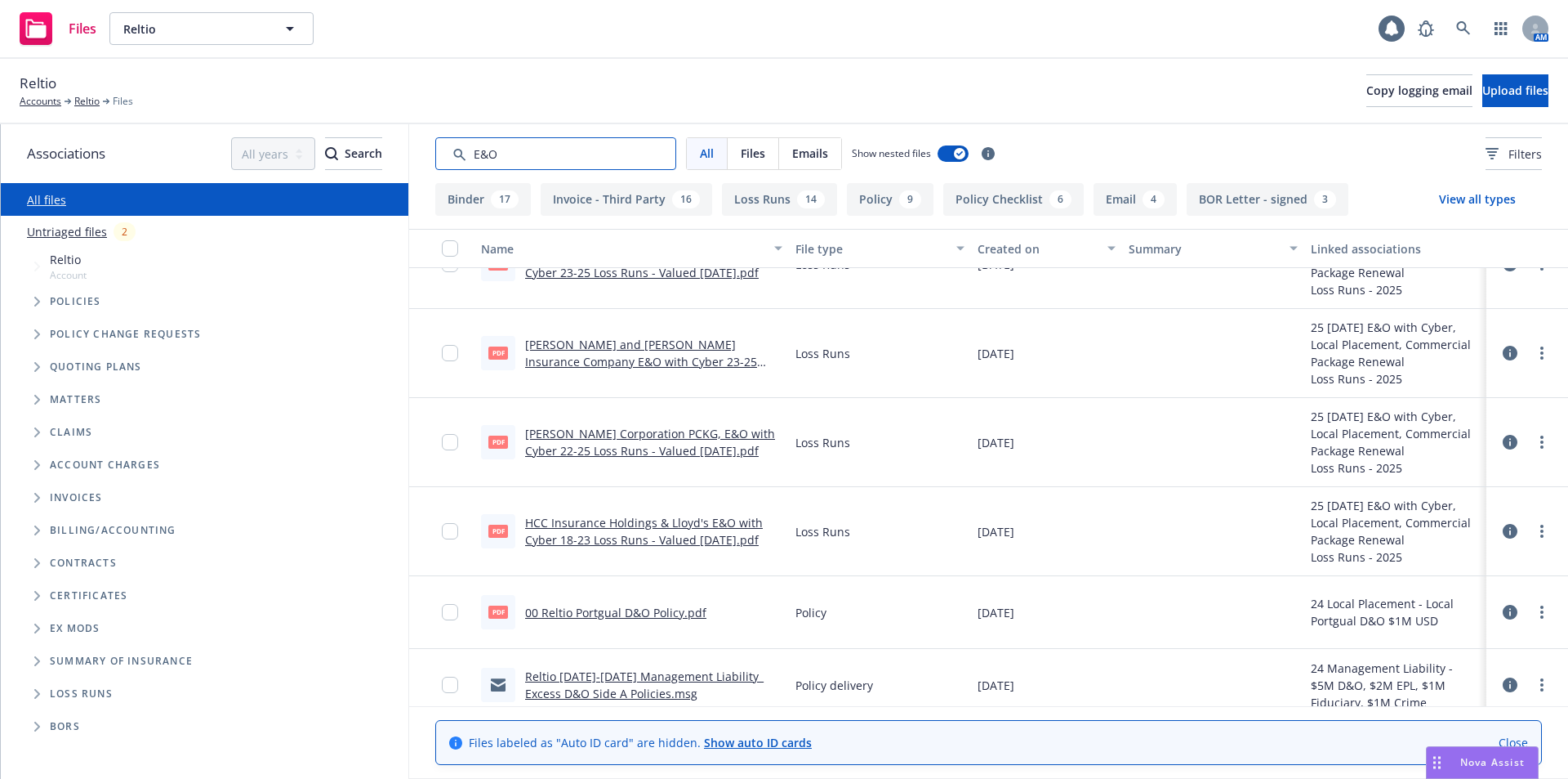
scroll to position [5098, 0]
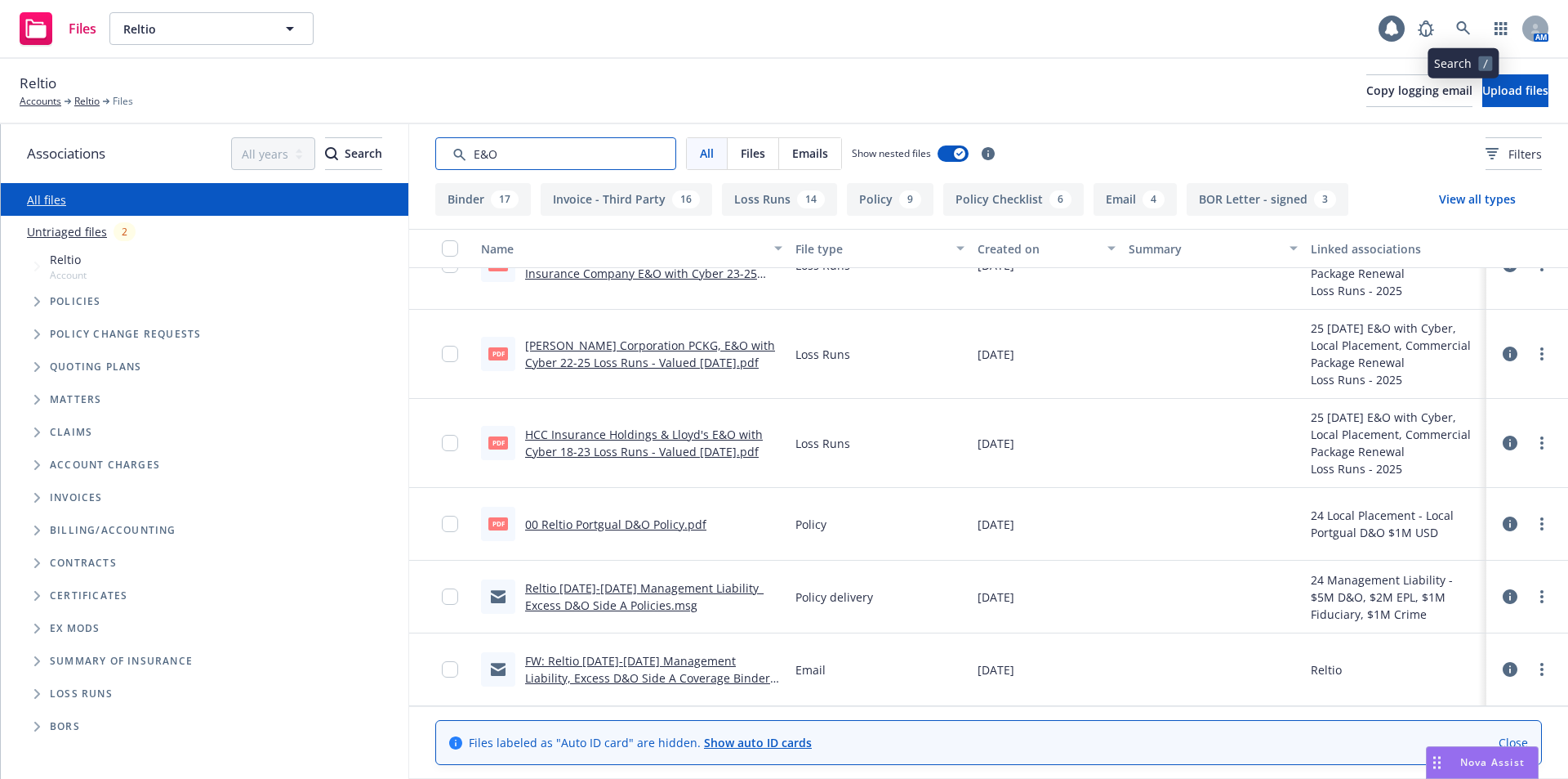
type input "E&O"
click at [1454, 20] on link at bounding box center [1463, 29] width 33 height 33
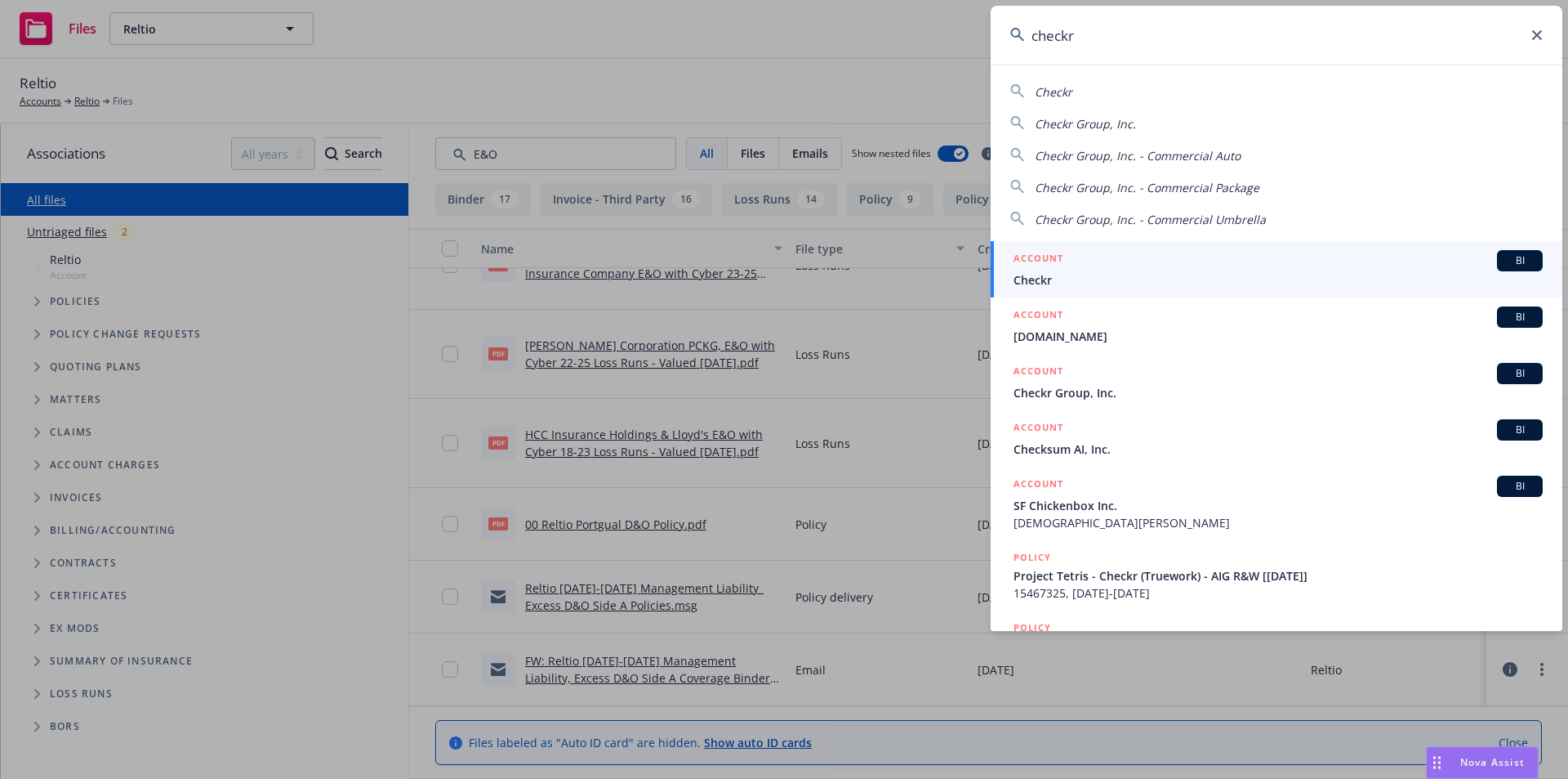
type input "checkr"
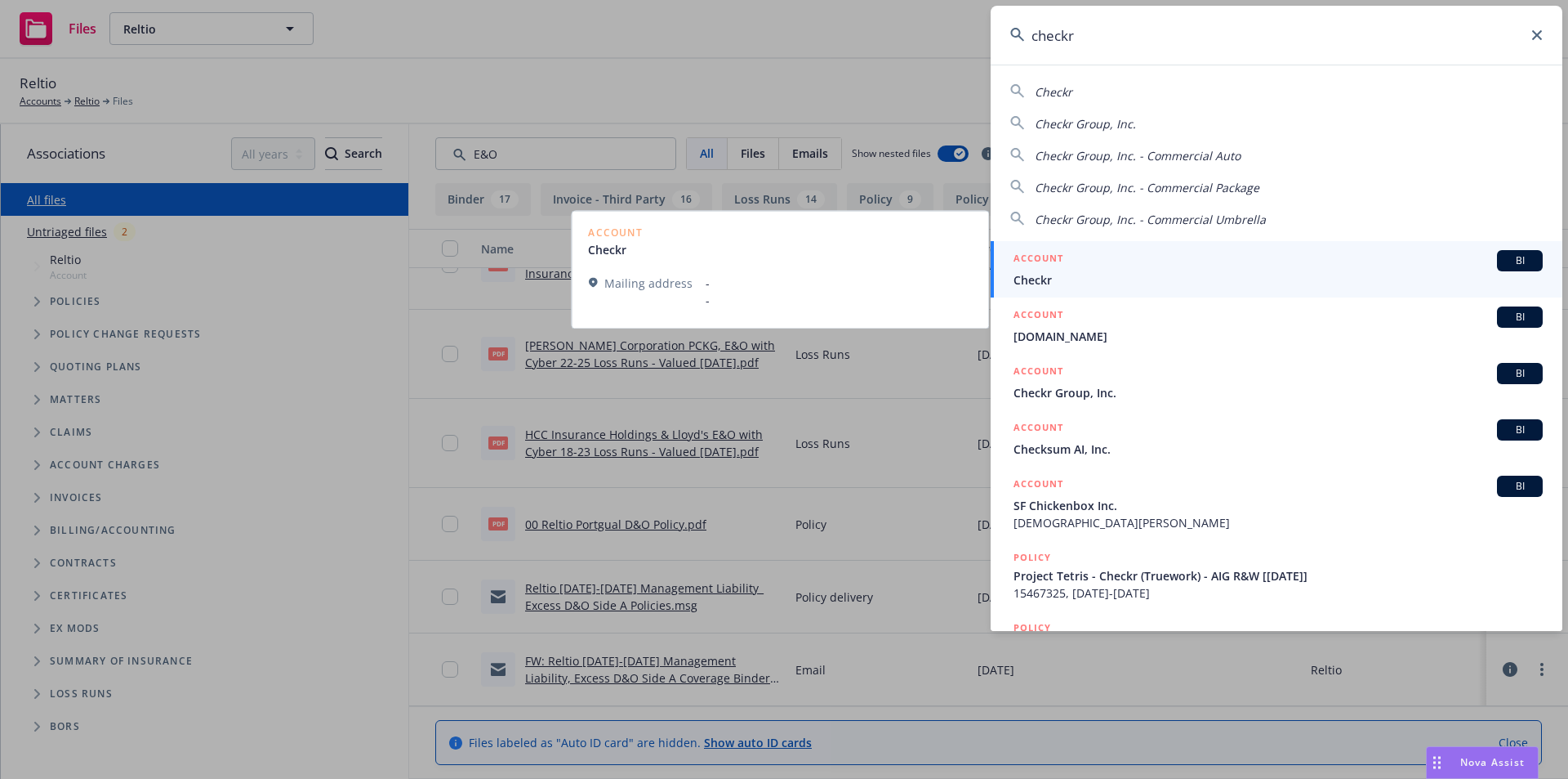
click at [1089, 272] on span "Checkr" at bounding box center [1278, 279] width 529 height 17
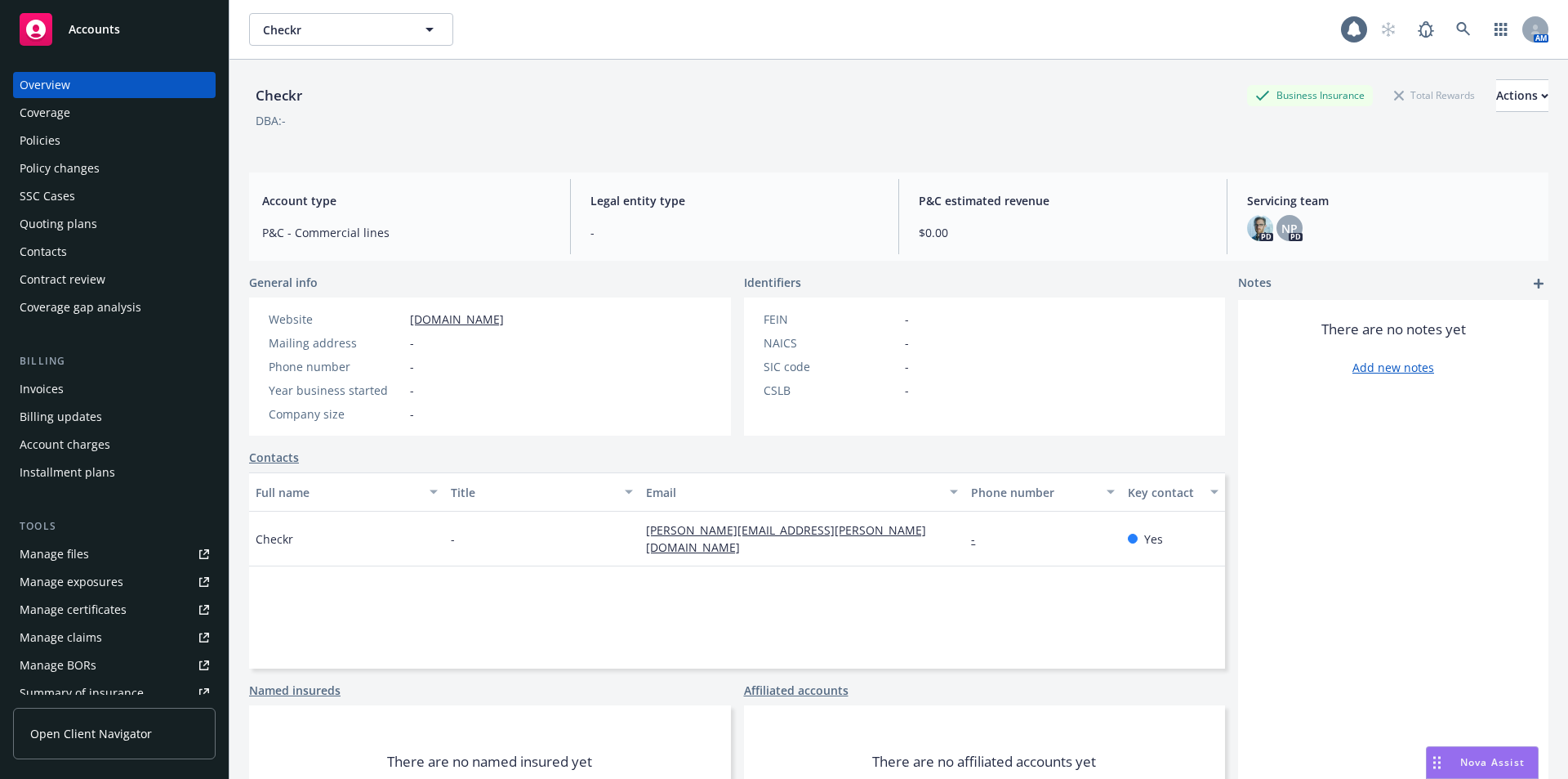
click at [92, 551] on link "Manage files" at bounding box center [115, 554] width 203 height 26
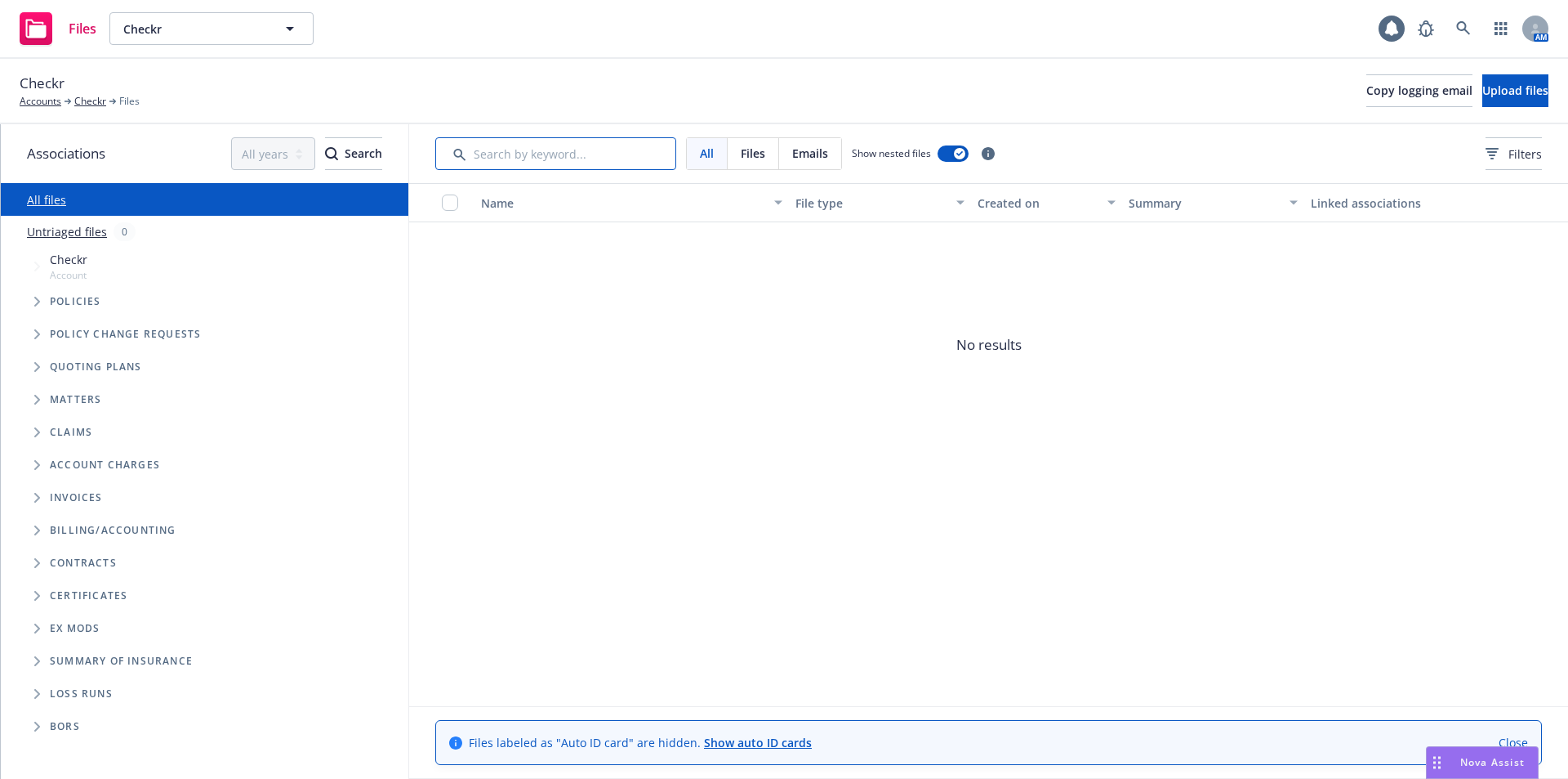
click at [586, 152] on input "Search by keyword..." at bounding box center [555, 154] width 241 height 33
type input "E"
click at [916, 75] on div "Checkr Accounts Checkr Files Copy logging email Upload files" at bounding box center [784, 91] width 1529 height 36
click at [916, 74] on div "Checkr Accounts Checkr Files Copy logging email Upload files" at bounding box center [784, 91] width 1529 height 36
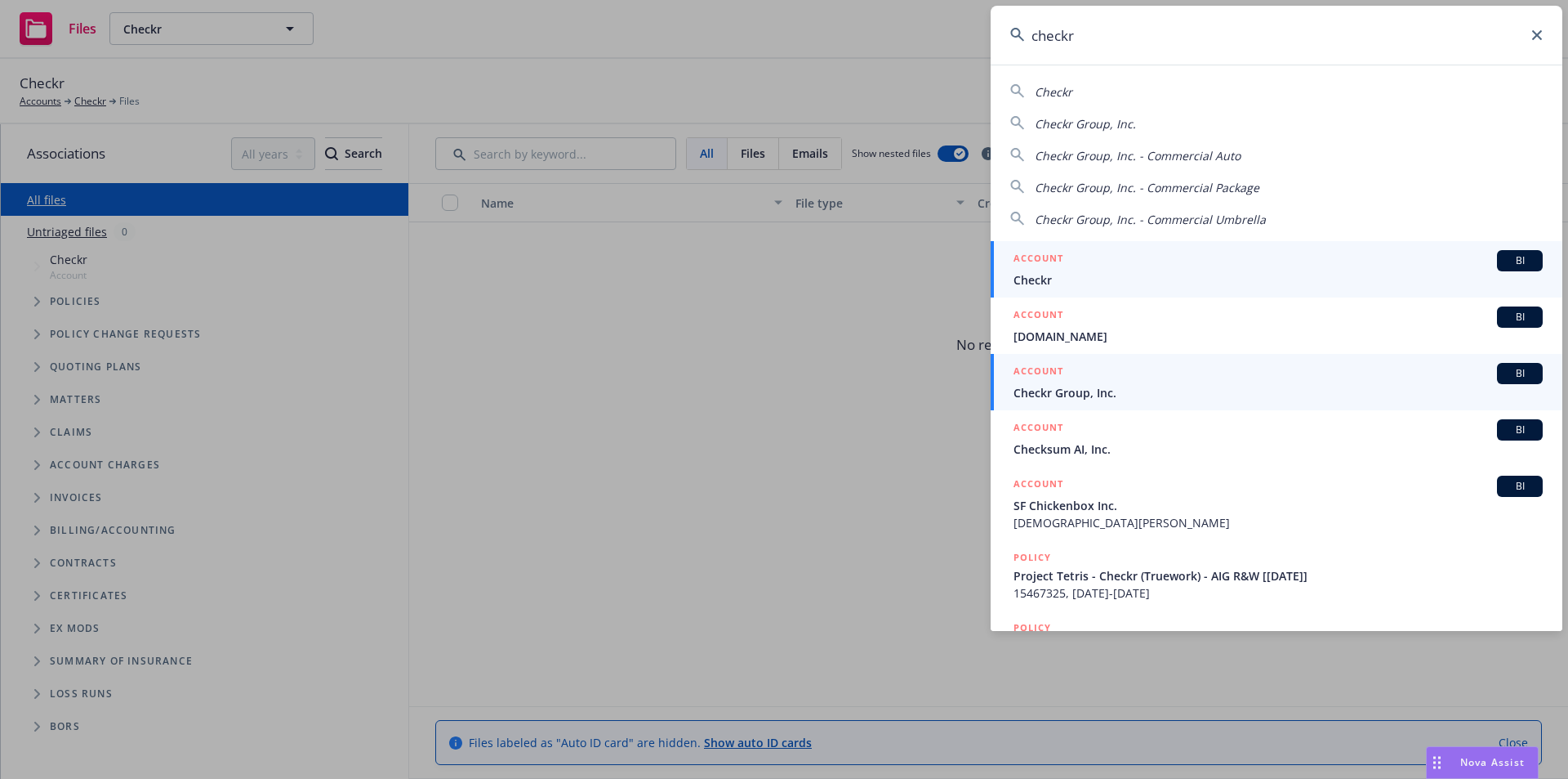
type input "checkr"
click at [1179, 390] on span "Checkr Group, Inc." at bounding box center [1278, 392] width 529 height 17
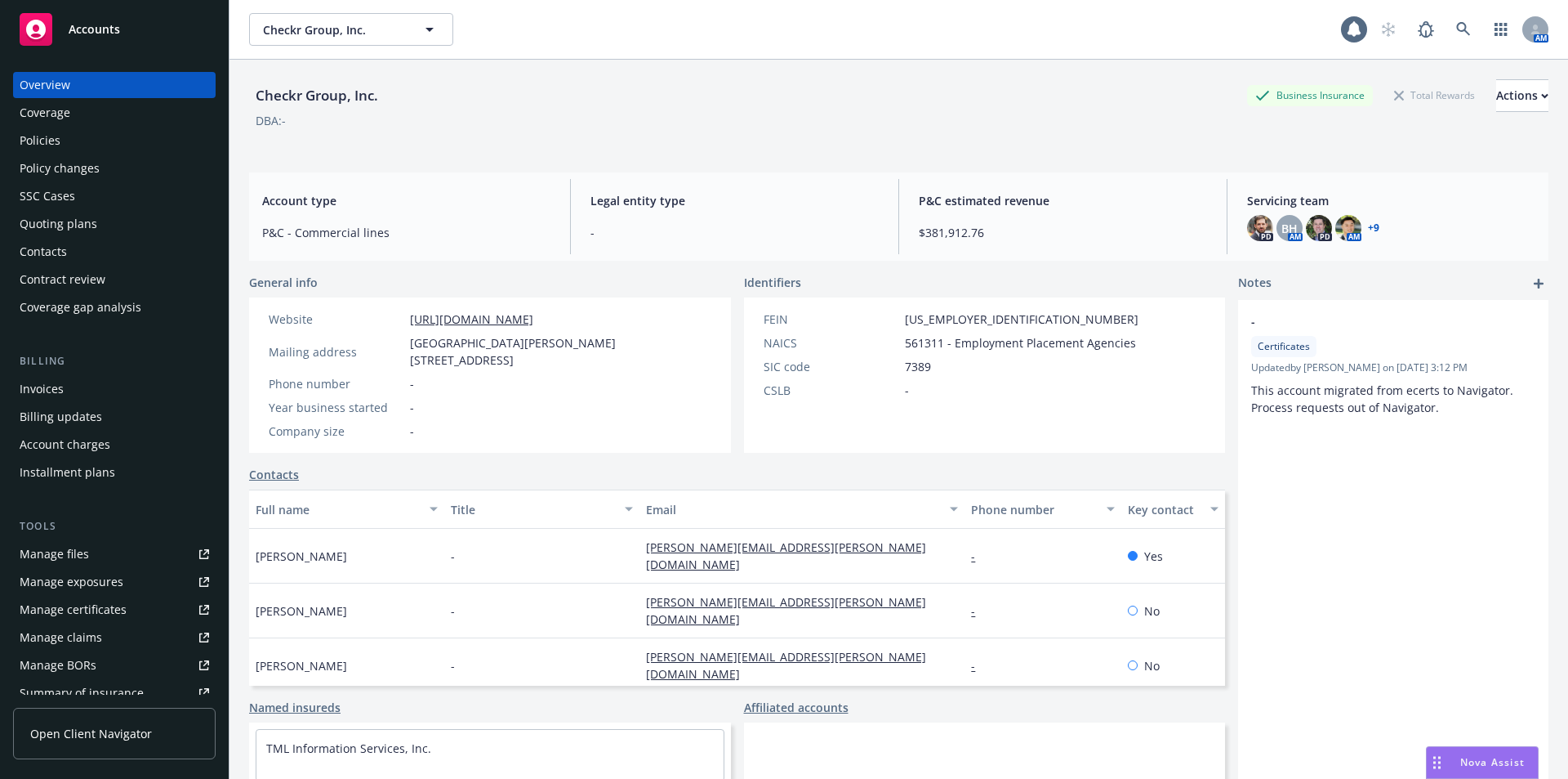
click at [93, 547] on link "Manage files" at bounding box center [115, 554] width 203 height 26
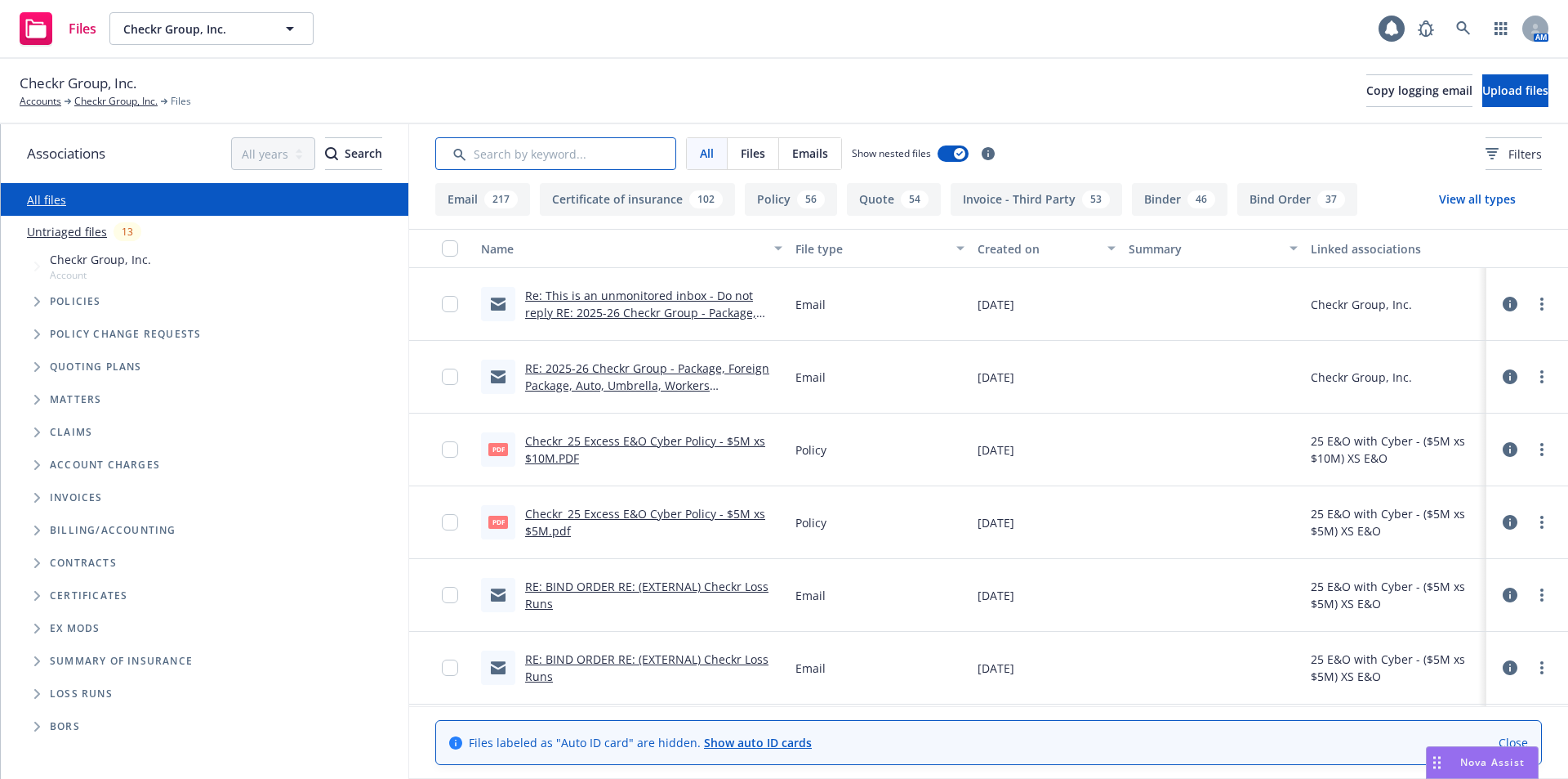
click at [564, 163] on input "Search by keyword..." at bounding box center [555, 154] width 241 height 33
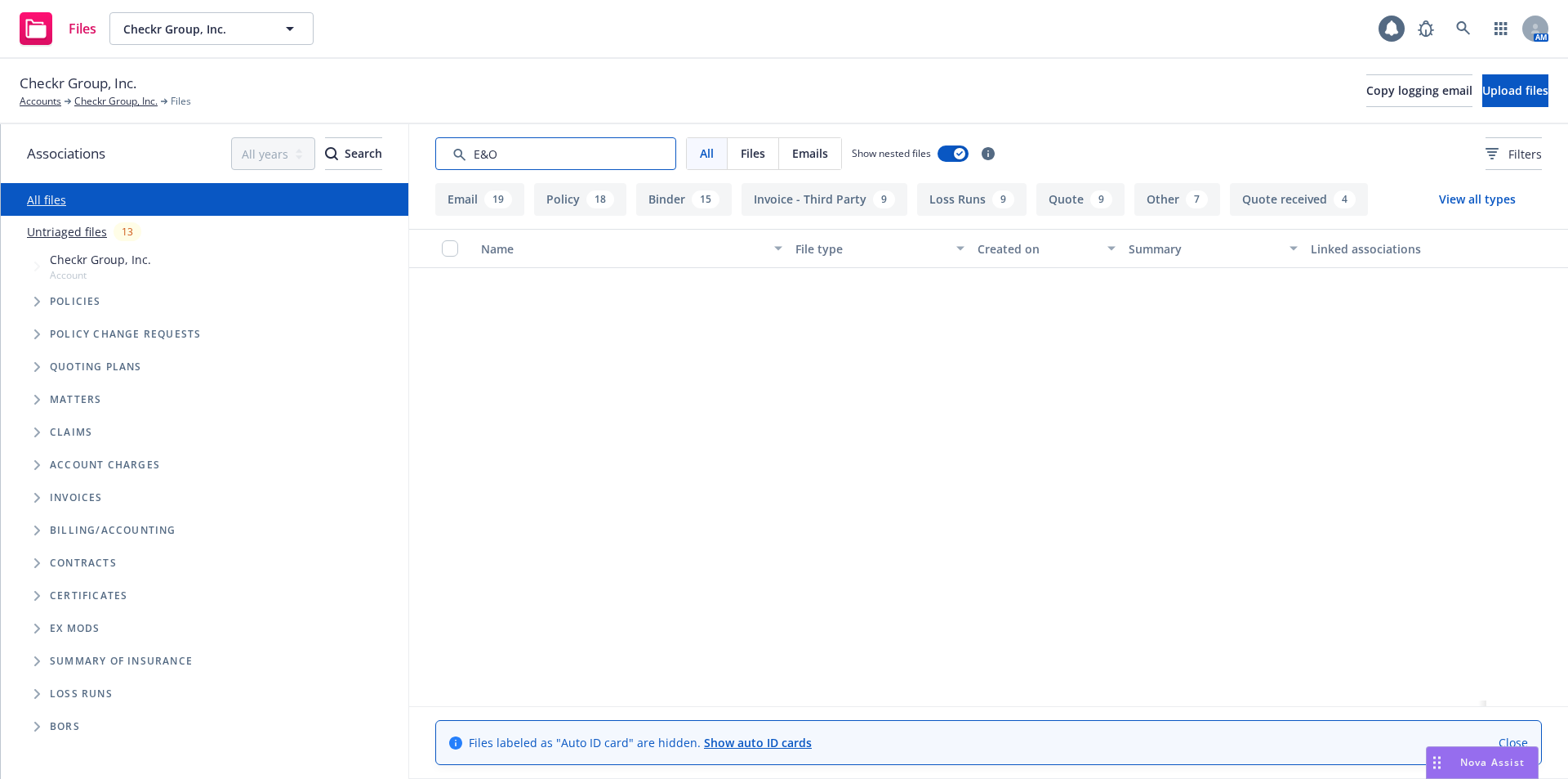
scroll to position [3105, 0]
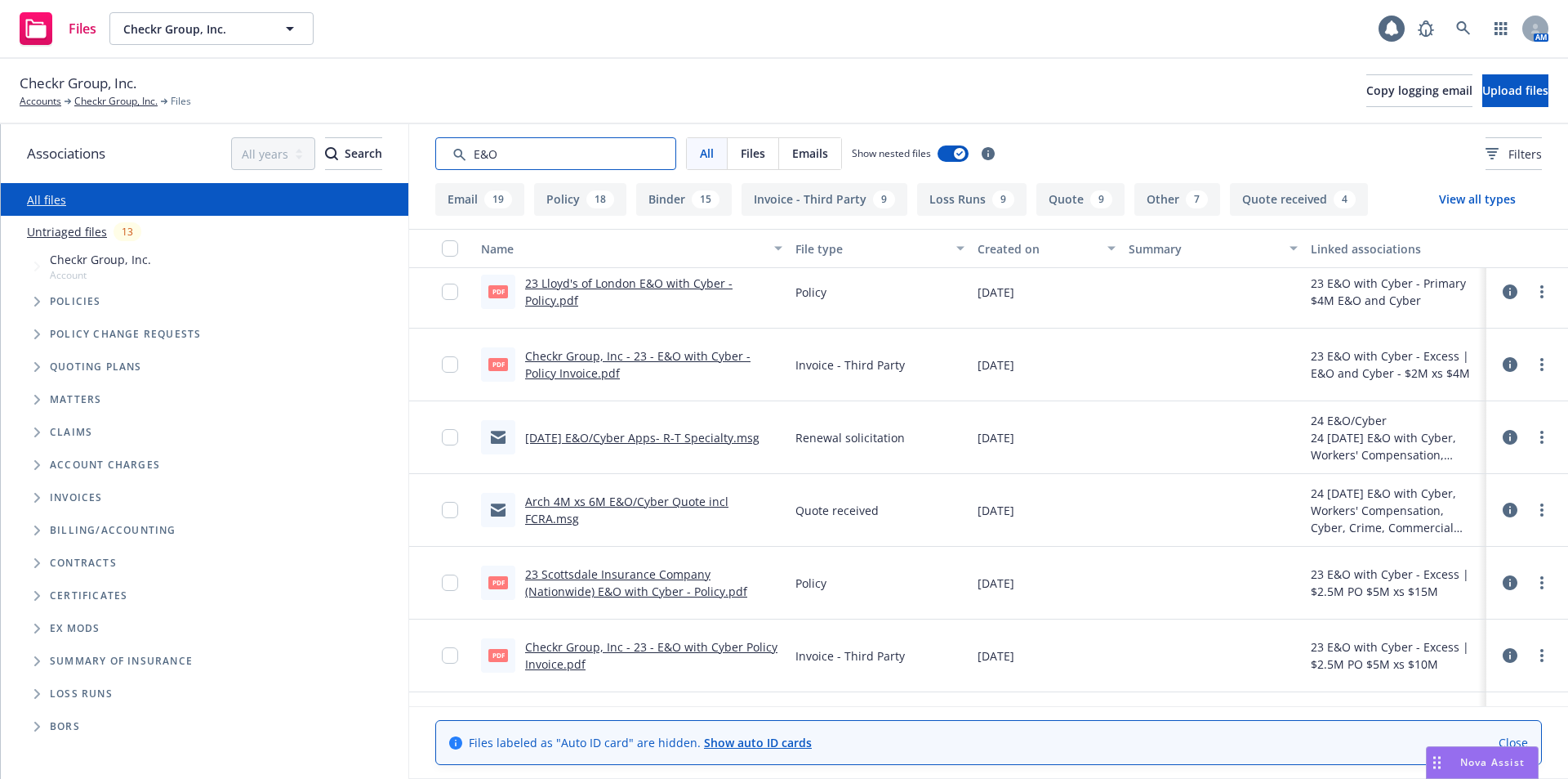
type input "E&O"
click at [679, 515] on link "Arch 4M xs 6M E&O/Cyber Quote incl FCRA.msg" at bounding box center [627, 510] width 204 height 33
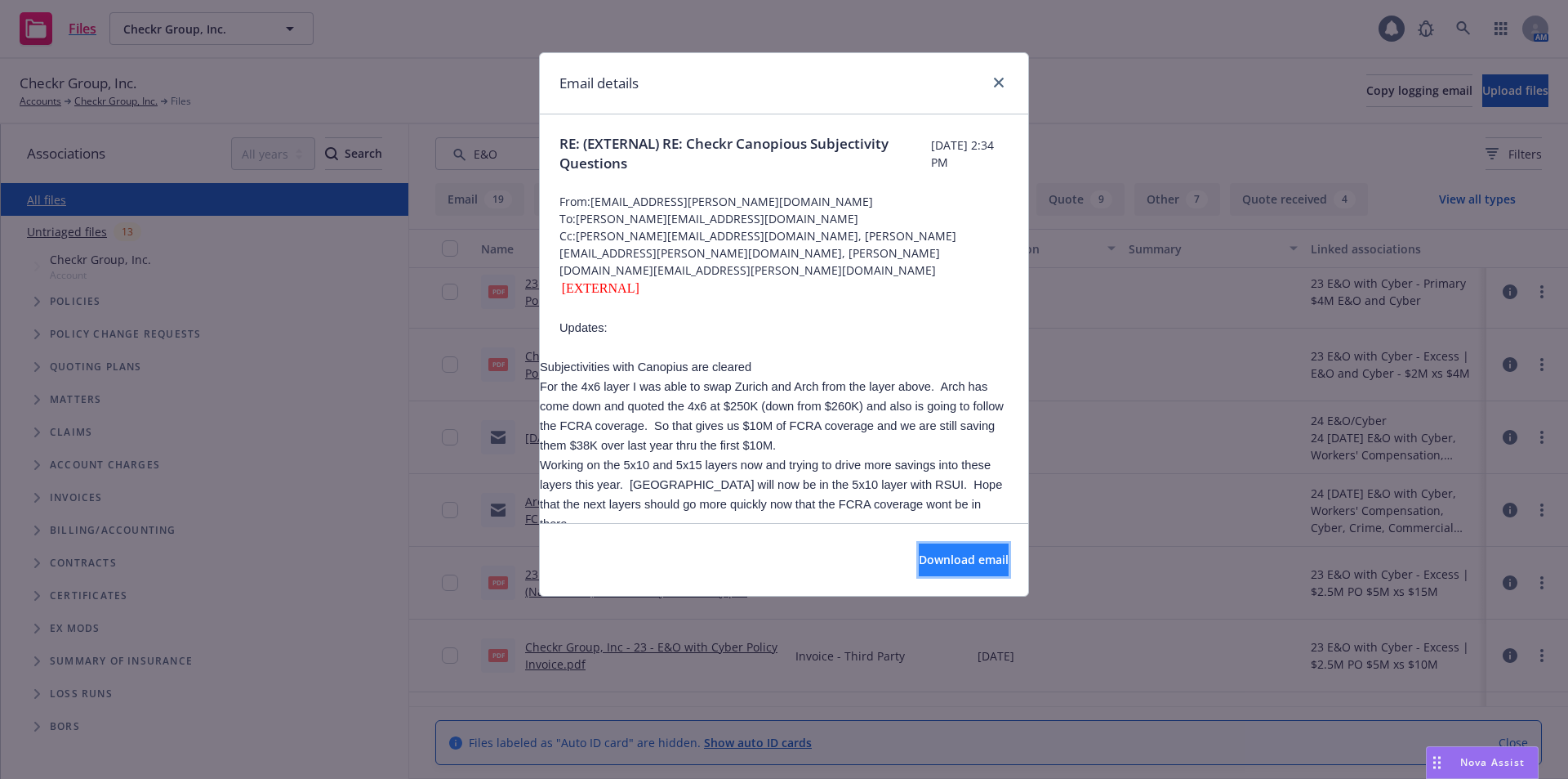
click at [941, 561] on span "Download email" at bounding box center [964, 559] width 90 height 16
click at [1003, 74] on link "close" at bounding box center [999, 83] width 20 height 20
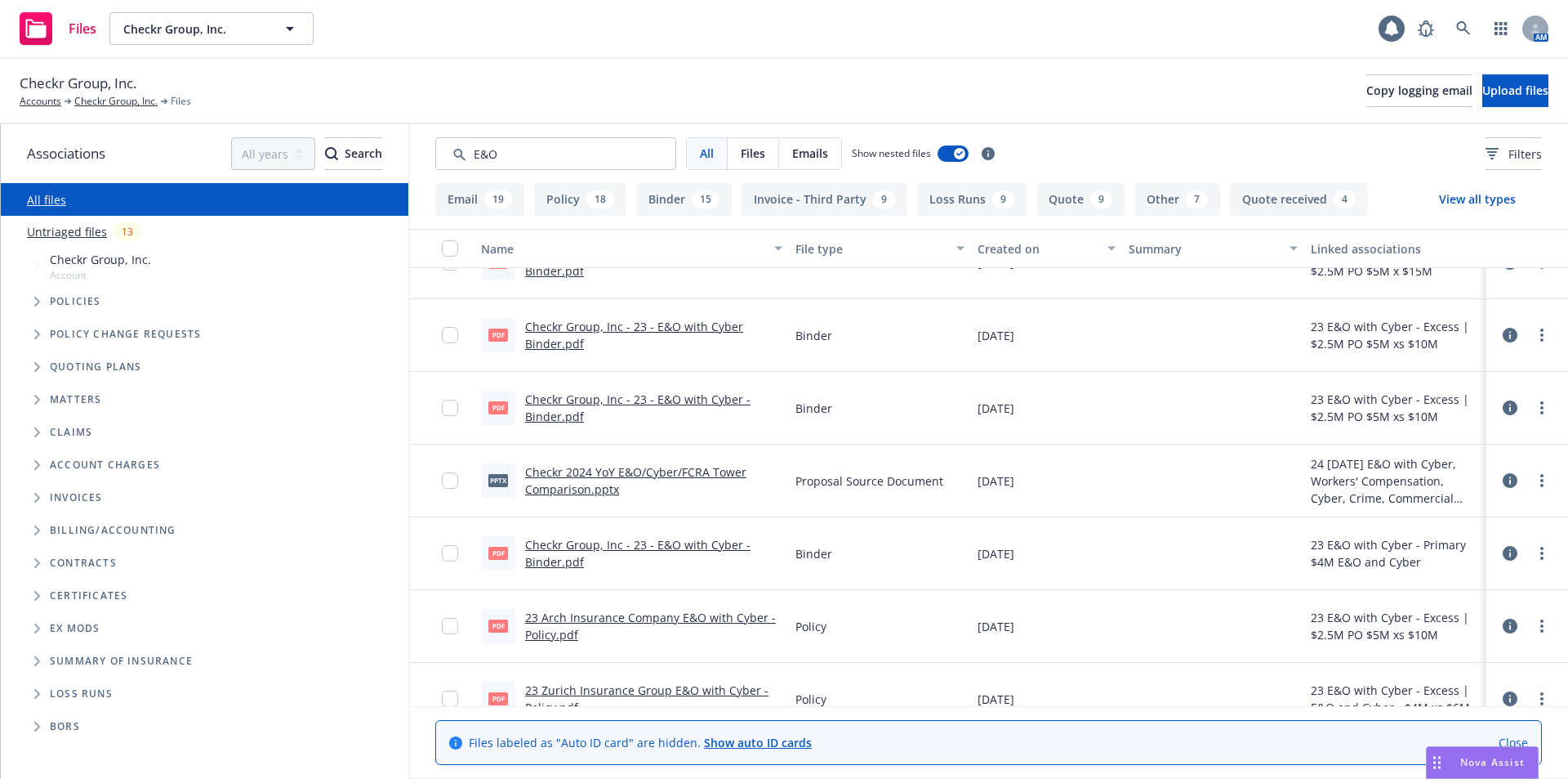
scroll to position [1035, 0]
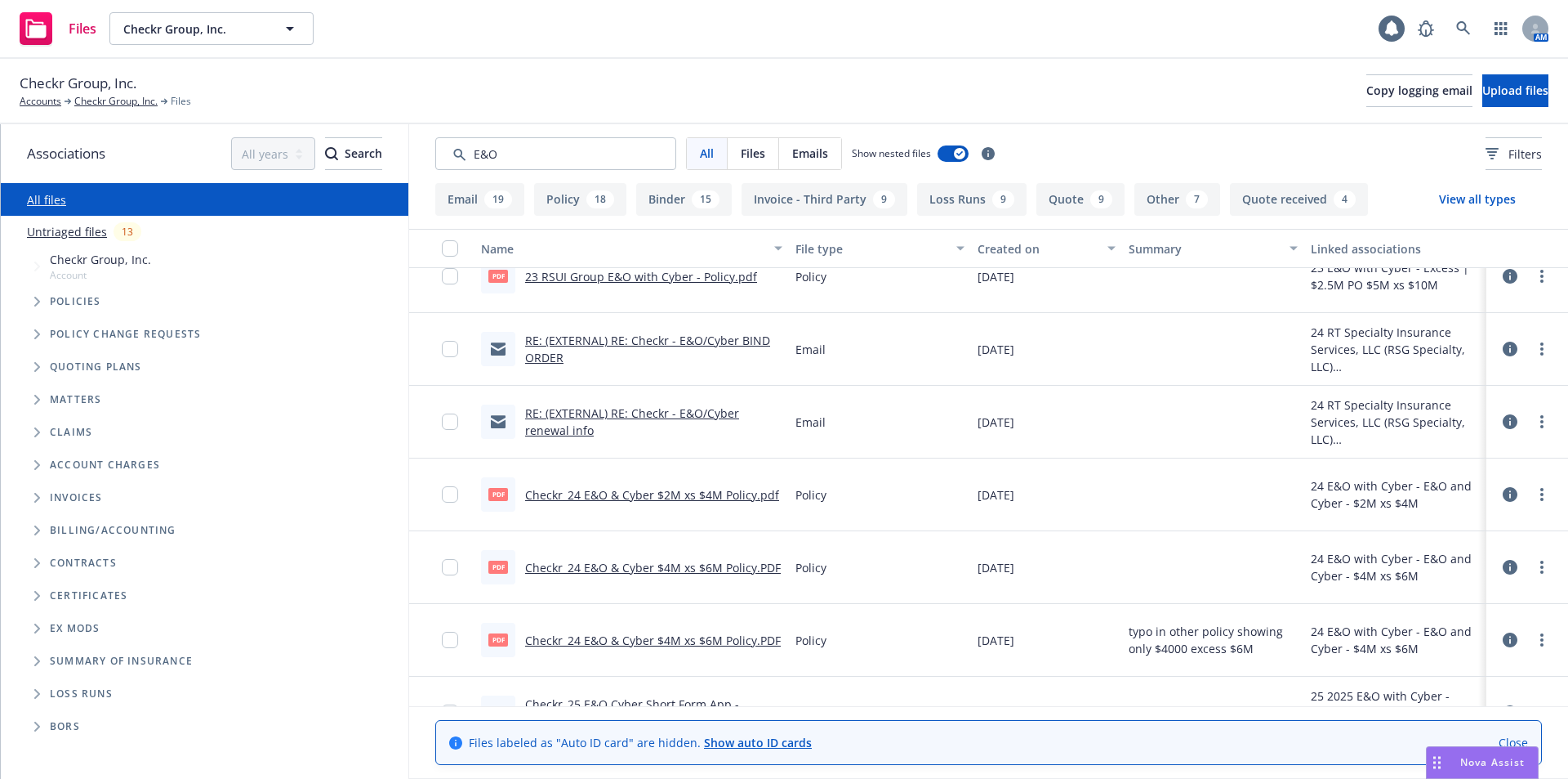
click at [694, 412] on link "RE: (EXTERNAL) RE: Checkr - E&O/Cyber renewal info" at bounding box center [632, 421] width 214 height 33
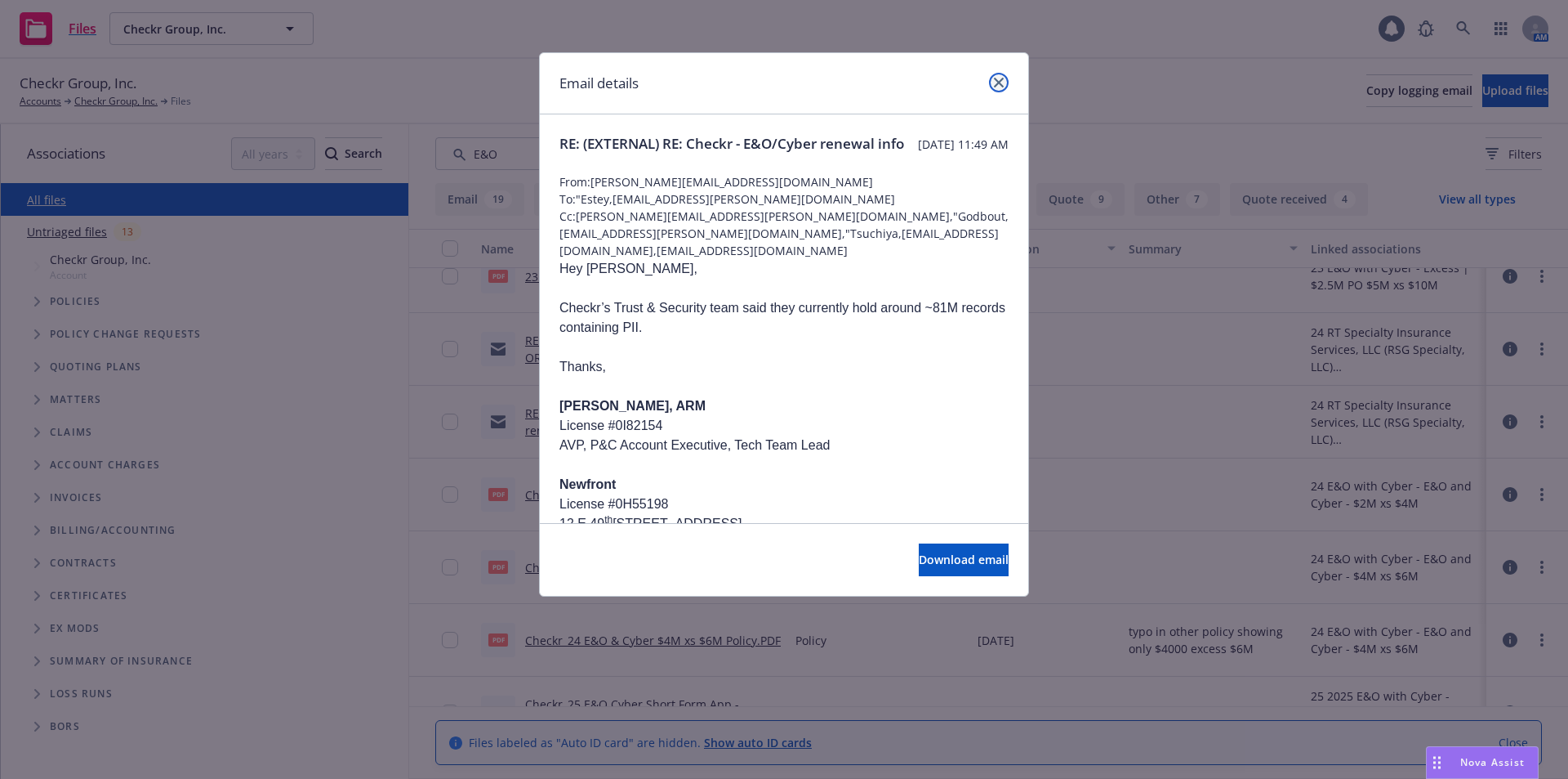
click at [997, 74] on link "close" at bounding box center [999, 83] width 20 height 20
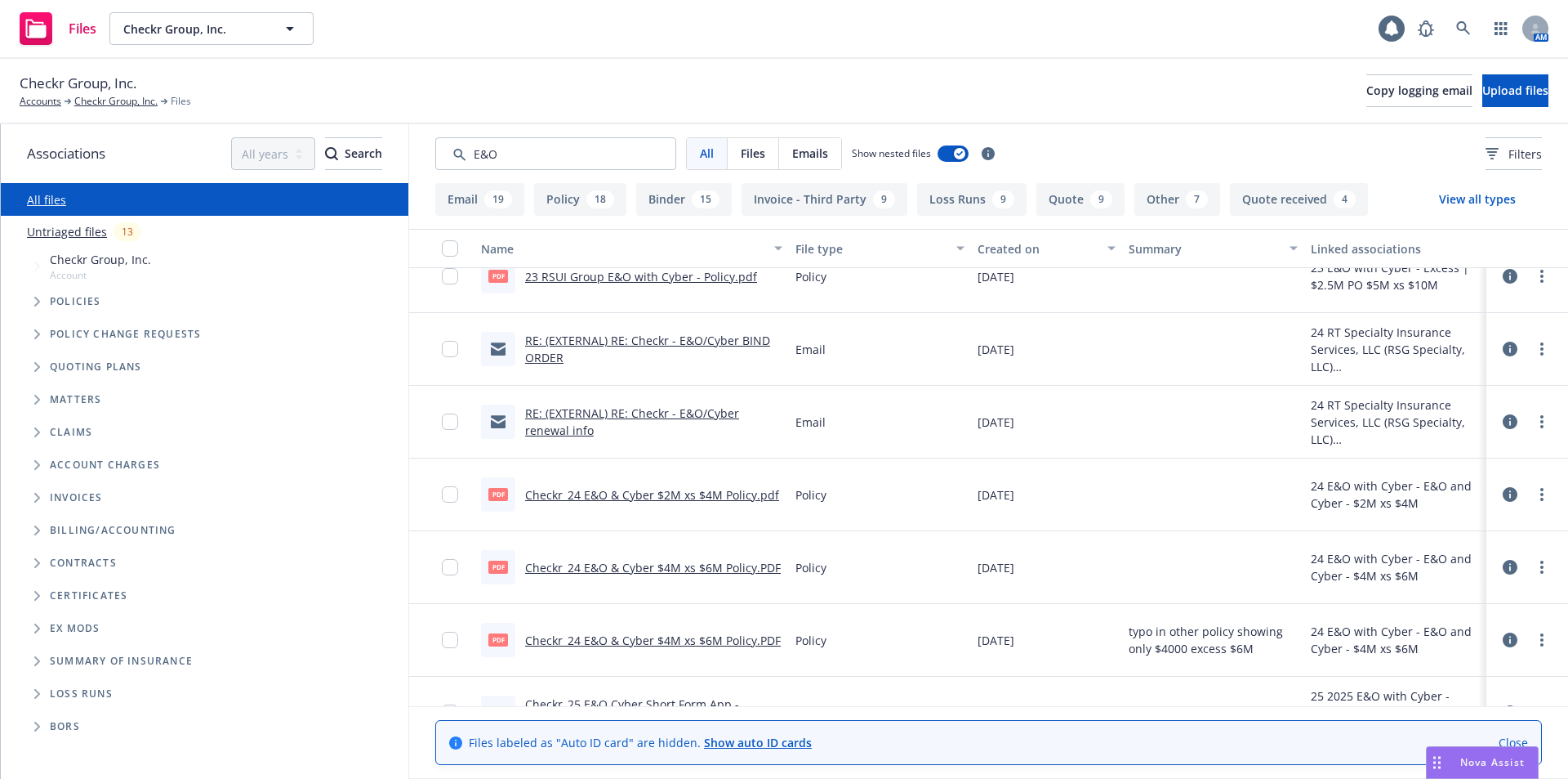
click at [672, 339] on link "RE: (EXTERNAL) RE: Checkr - E&O/Cyber BIND ORDER" at bounding box center [648, 349] width 245 height 33
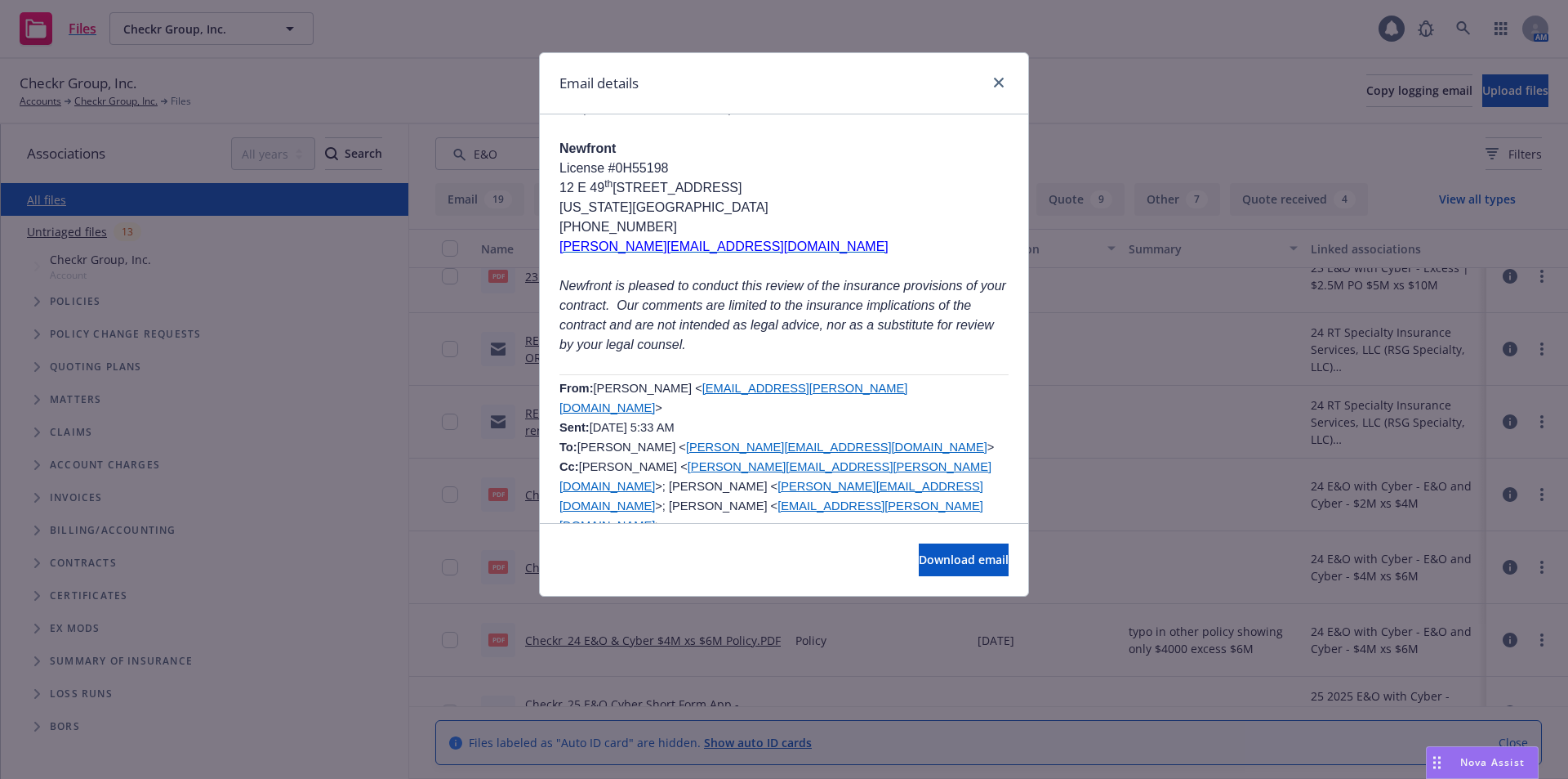
scroll to position [517, 0]
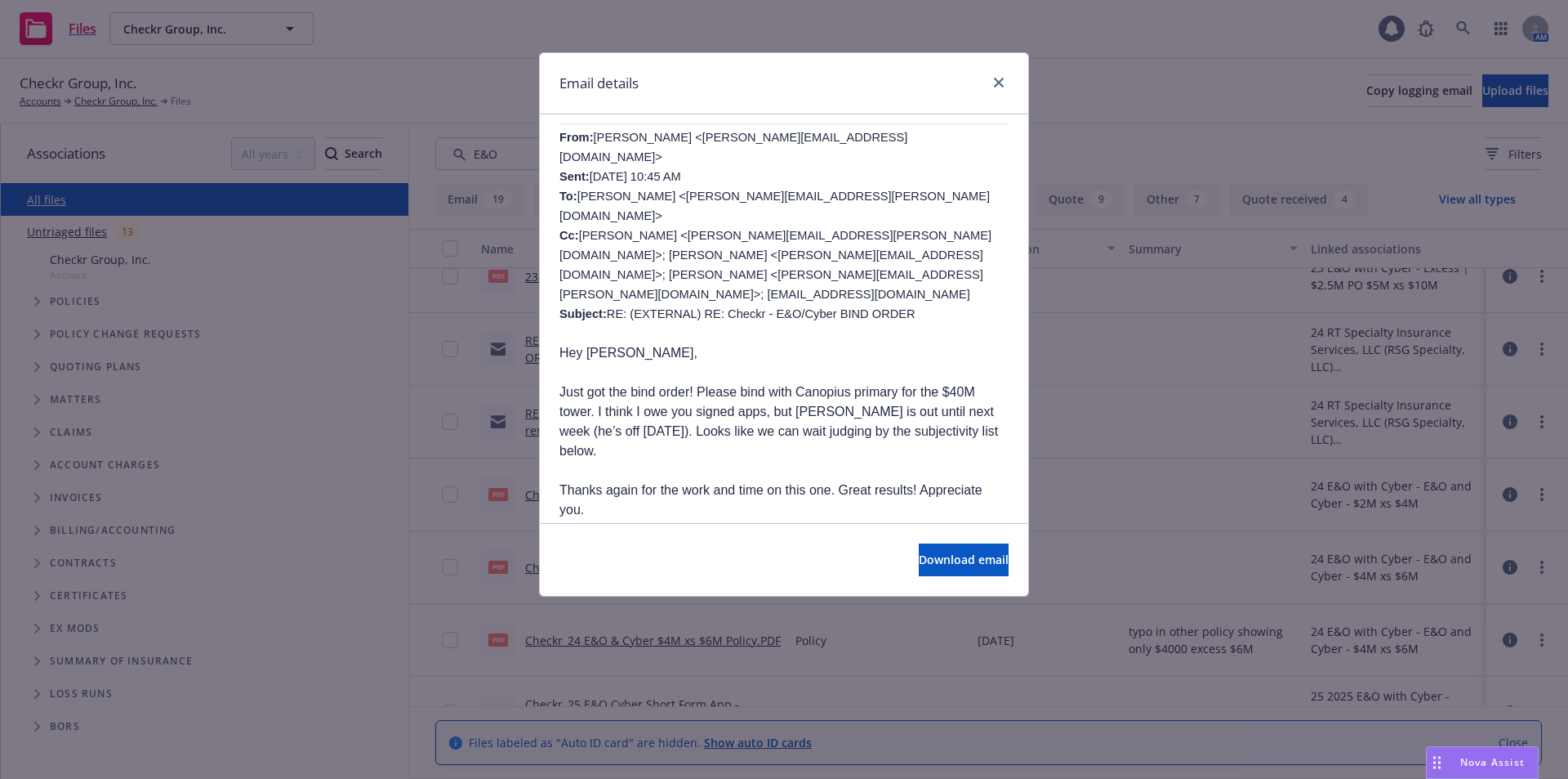
click at [992, 74] on div at bounding box center [995, 83] width 26 height 21
click at [996, 86] on icon "close" at bounding box center [999, 83] width 10 height 10
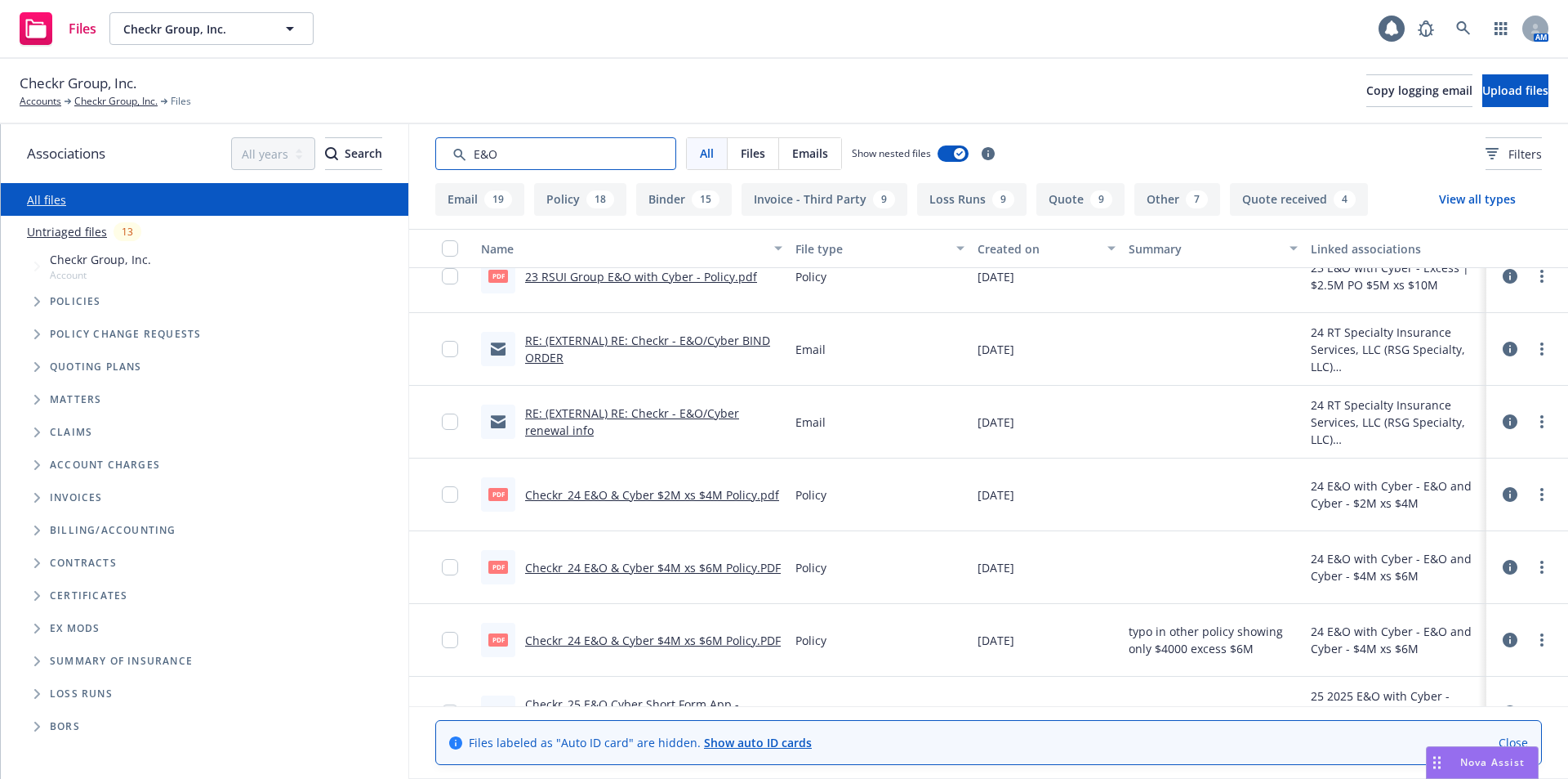
click at [554, 147] on input "Search by keyword..." at bounding box center [555, 154] width 241 height 33
drag, startPoint x: 520, startPoint y: 154, endPoint x: 398, endPoint y: 145, distance: 122.3
click at [398, 145] on div "Associations All years 2027 2026 2025 2024 2023 2022 2021 2020 2019 2018 2017 2…" at bounding box center [784, 452] width 1567 height 655
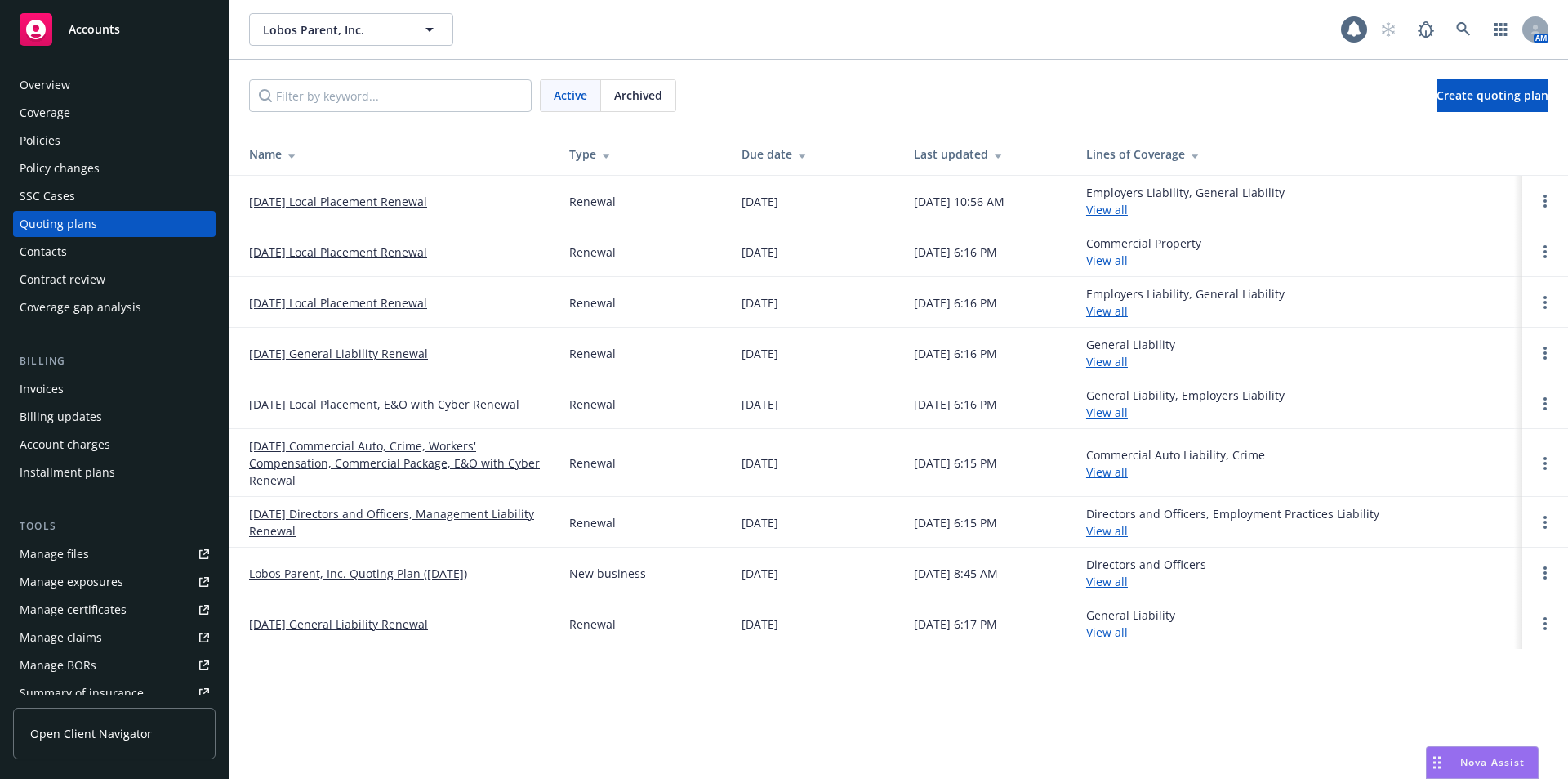
click at [447, 464] on link "[DATE] Commercial Auto, Crime, Workers' Compensation, Commercial Package, E&O w…" at bounding box center [396, 462] width 294 height 52
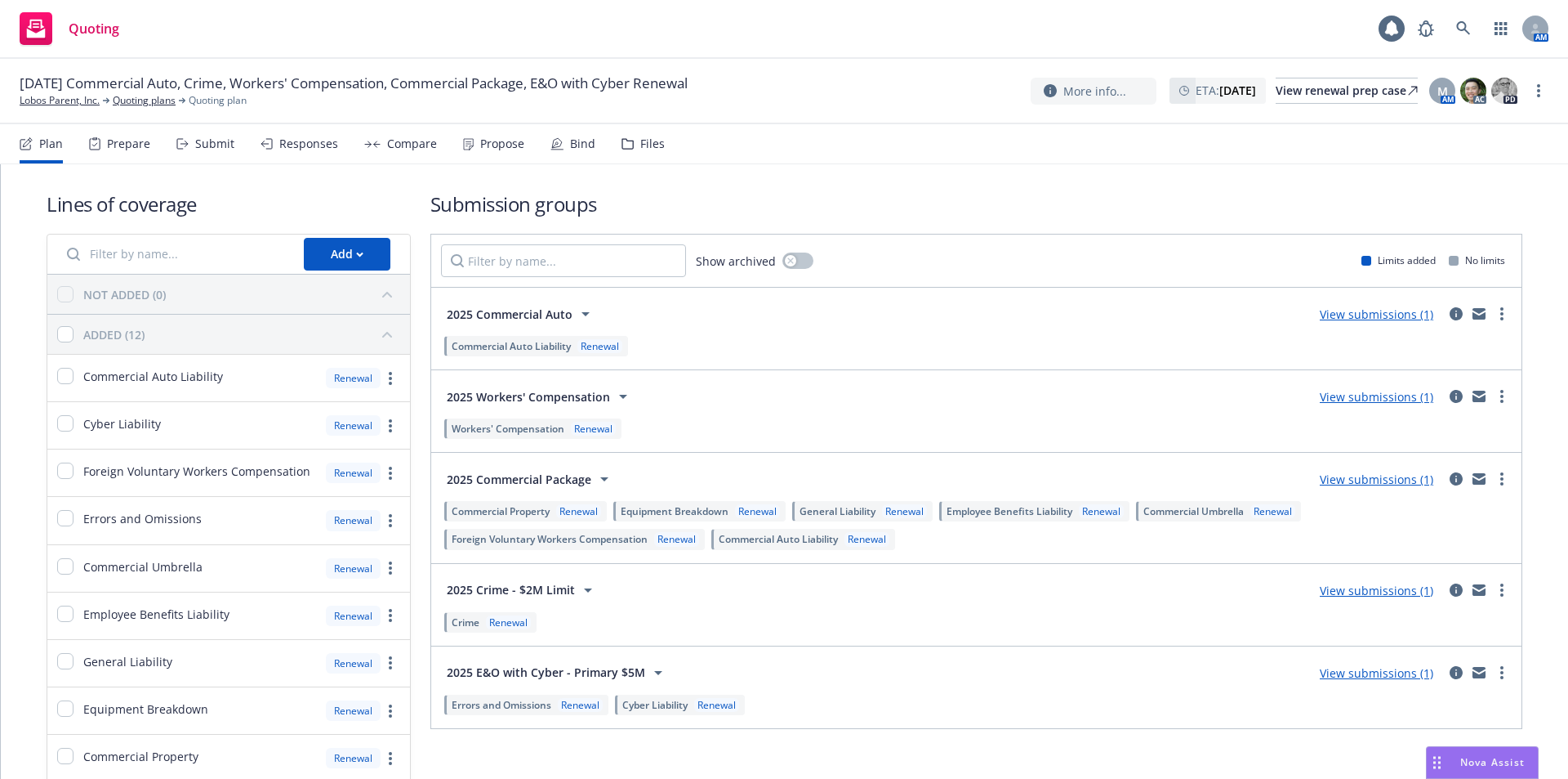
scroll to position [219, 0]
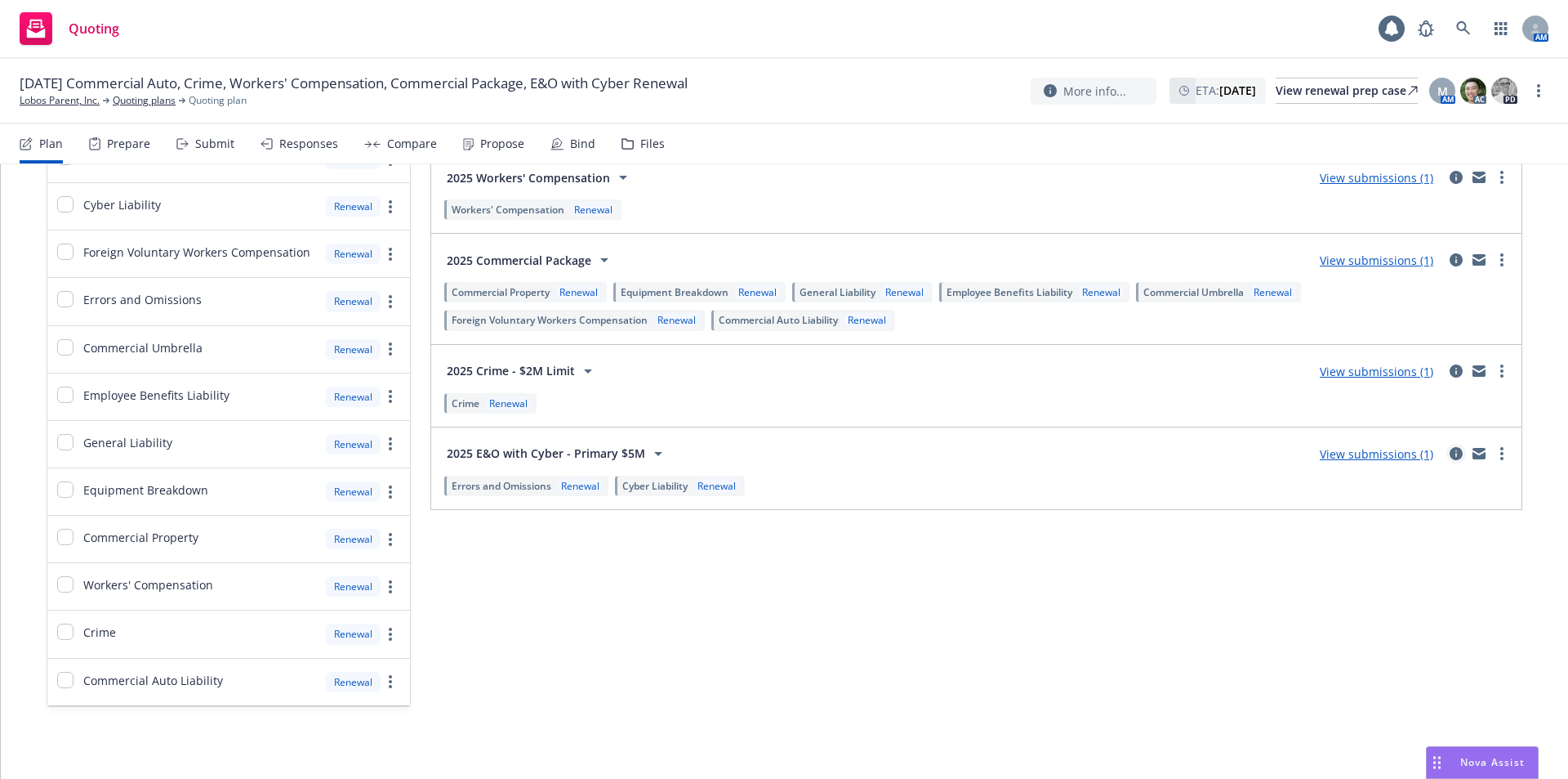
click at [1449, 449] on icon "circleInformation" at bounding box center [1456, 453] width 13 height 13
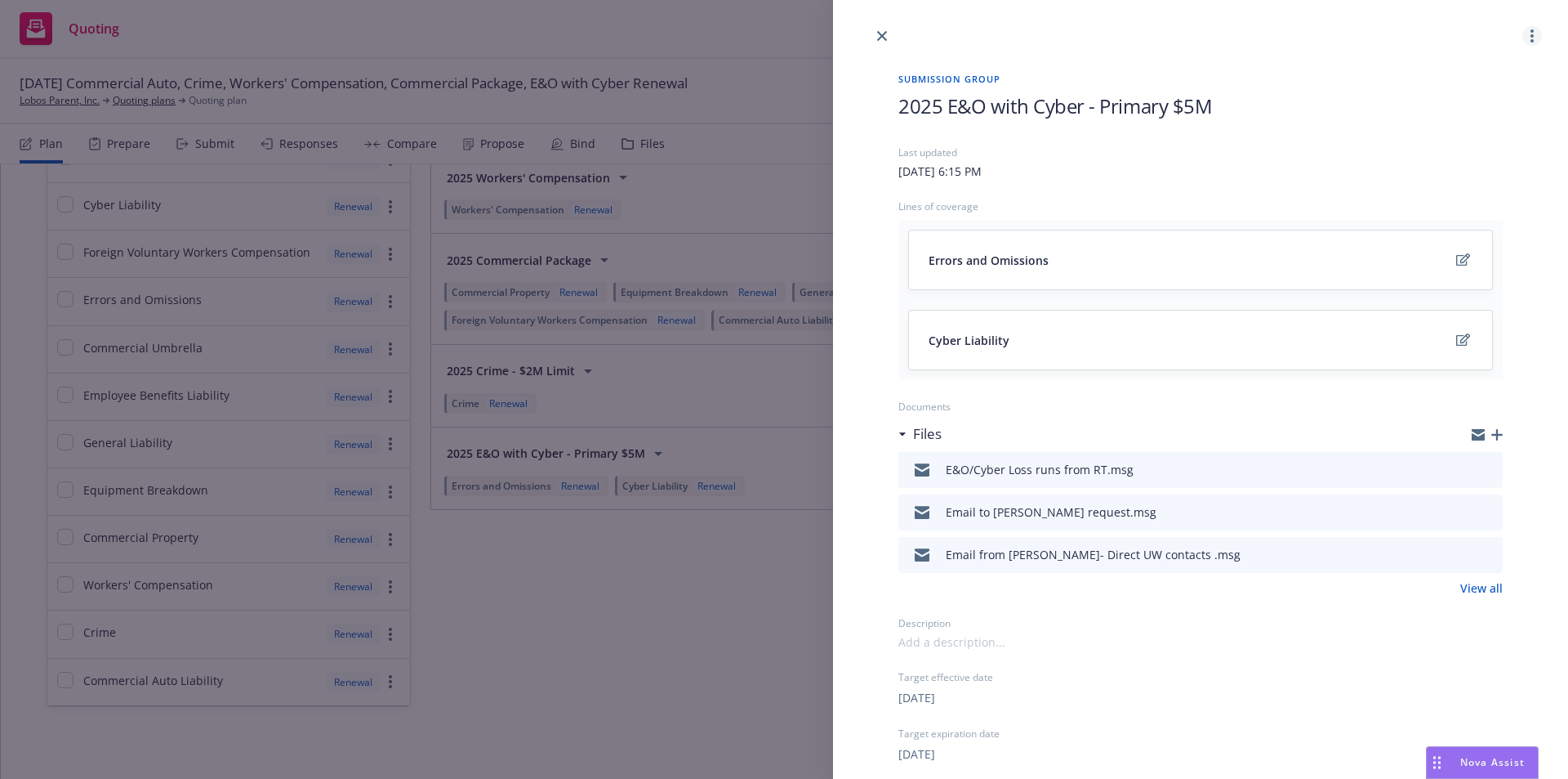
click at [1522, 41] on link "more" at bounding box center [1532, 36] width 20 height 20
click at [1485, 77] on span "Copy logging email" at bounding box center [1456, 76] width 143 height 16
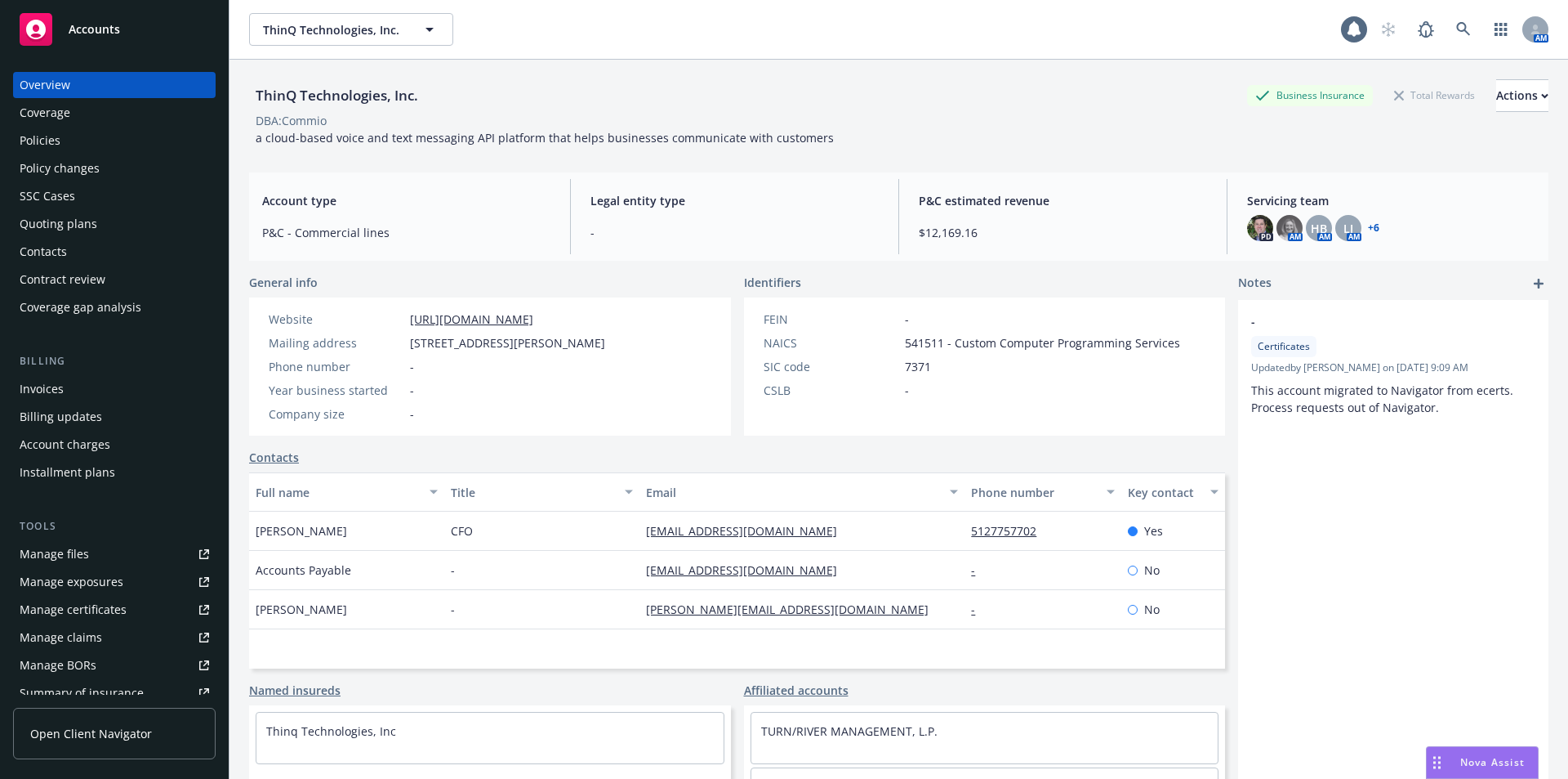
click at [107, 230] on div "Quoting plans" at bounding box center [115, 224] width 190 height 26
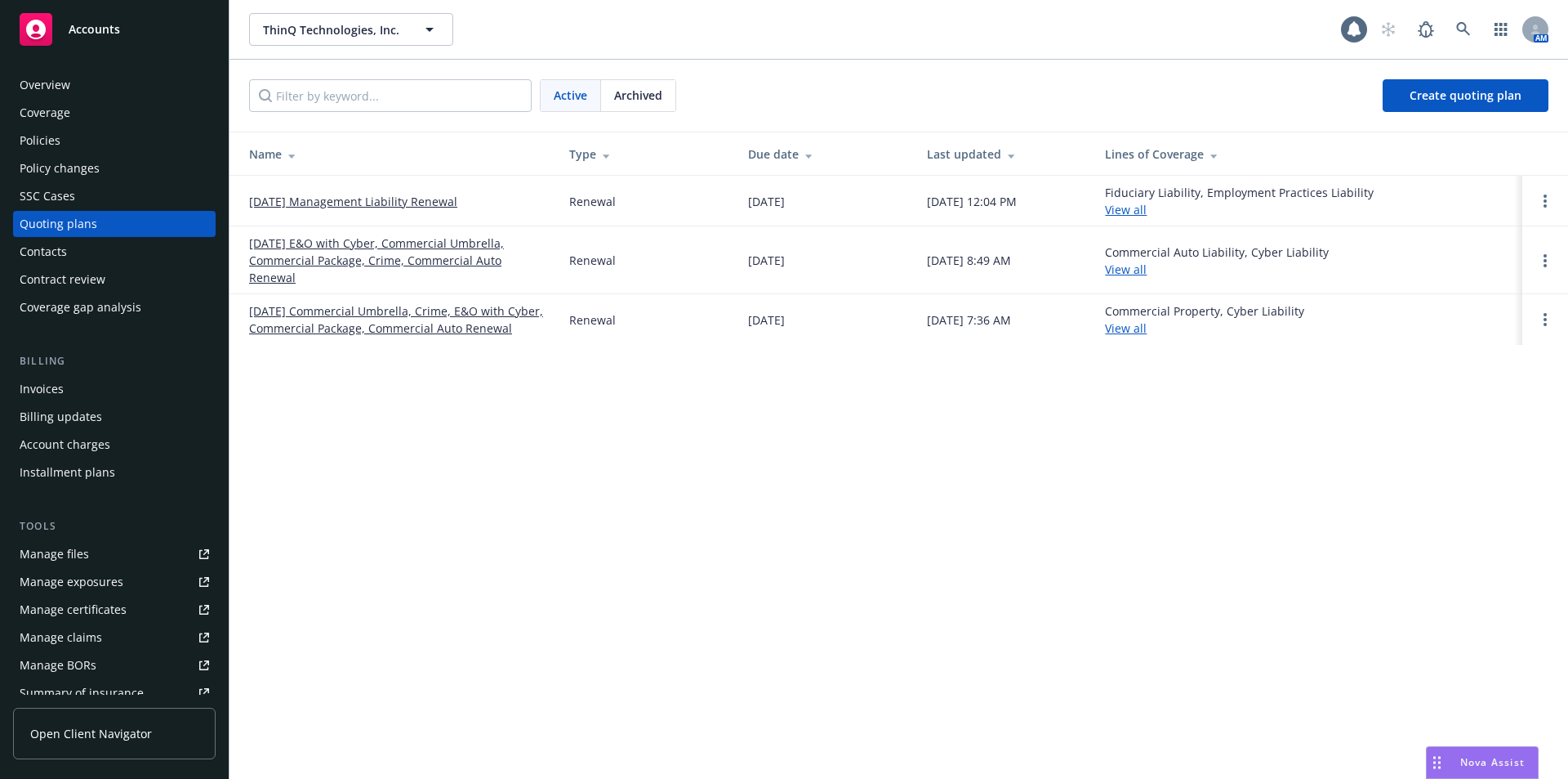
click at [454, 261] on link "[DATE] E&O with Cyber, Commercial Umbrella, Commercial Package, Crime, Commerci…" at bounding box center [396, 260] width 294 height 52
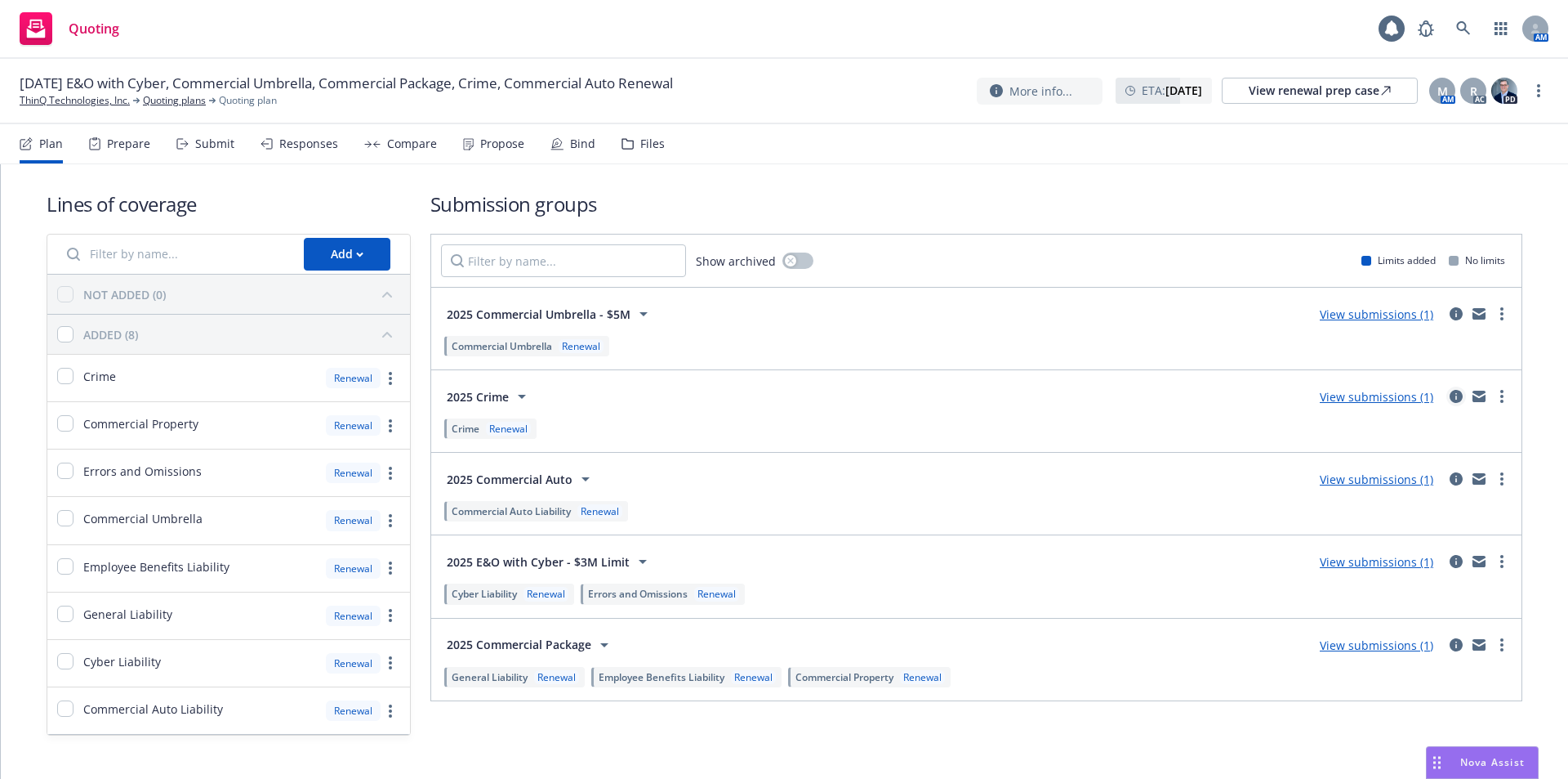
click at [1449, 393] on icon "circleInformation" at bounding box center [1456, 396] width 13 height 13
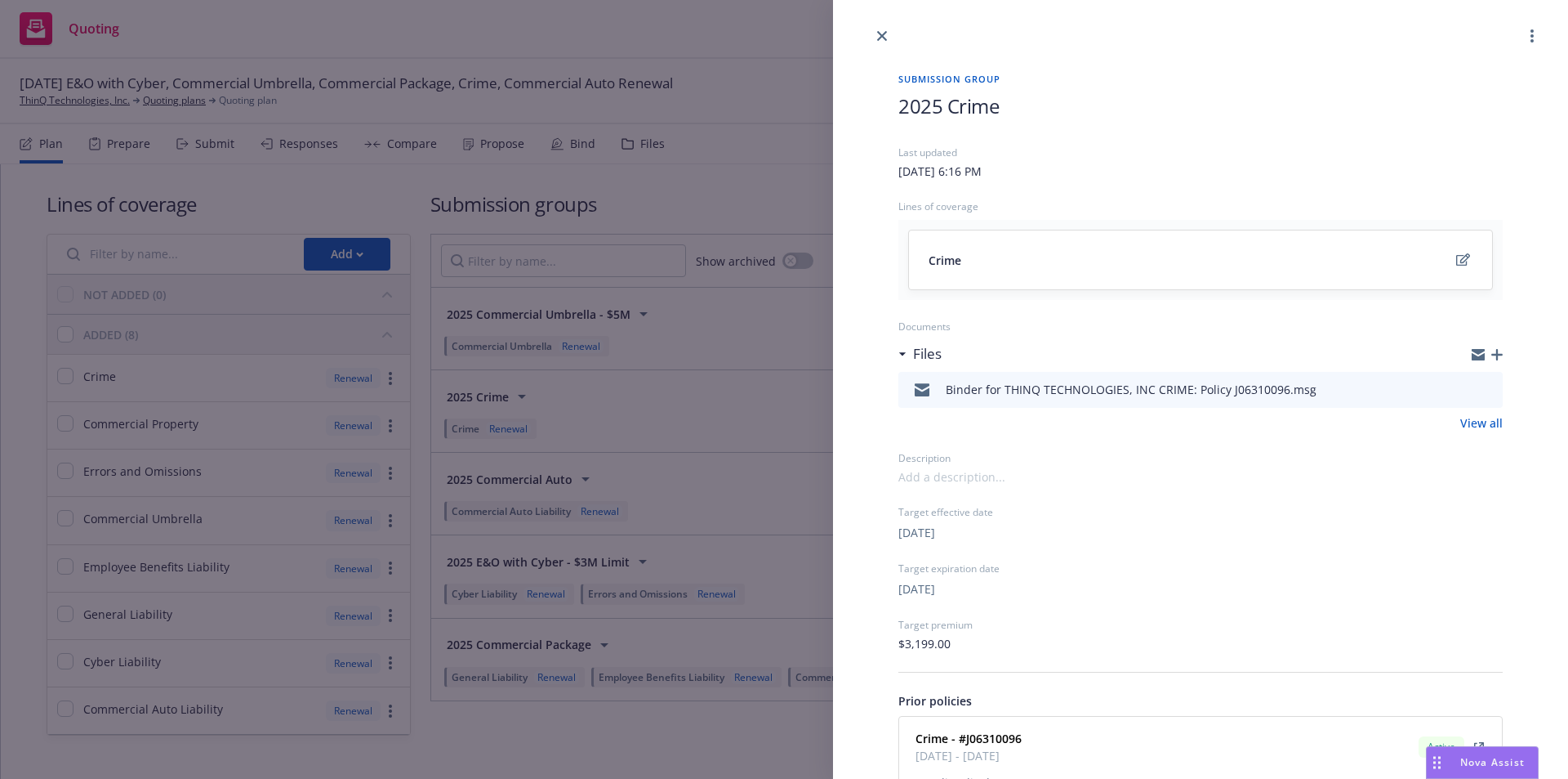
click at [1480, 387] on icon "preview file" at bounding box center [1487, 389] width 15 height 11
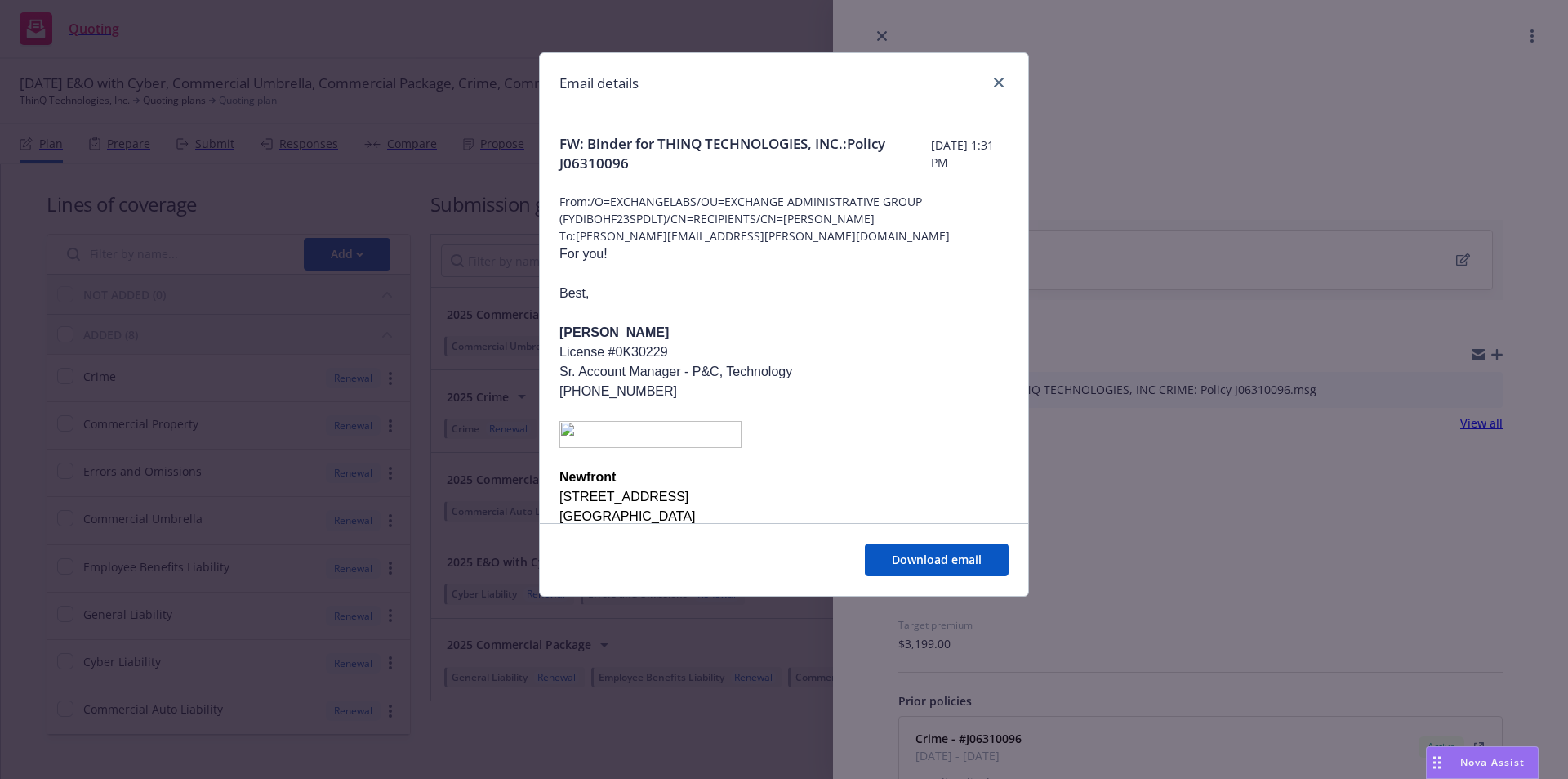
scroll to position [517, 0]
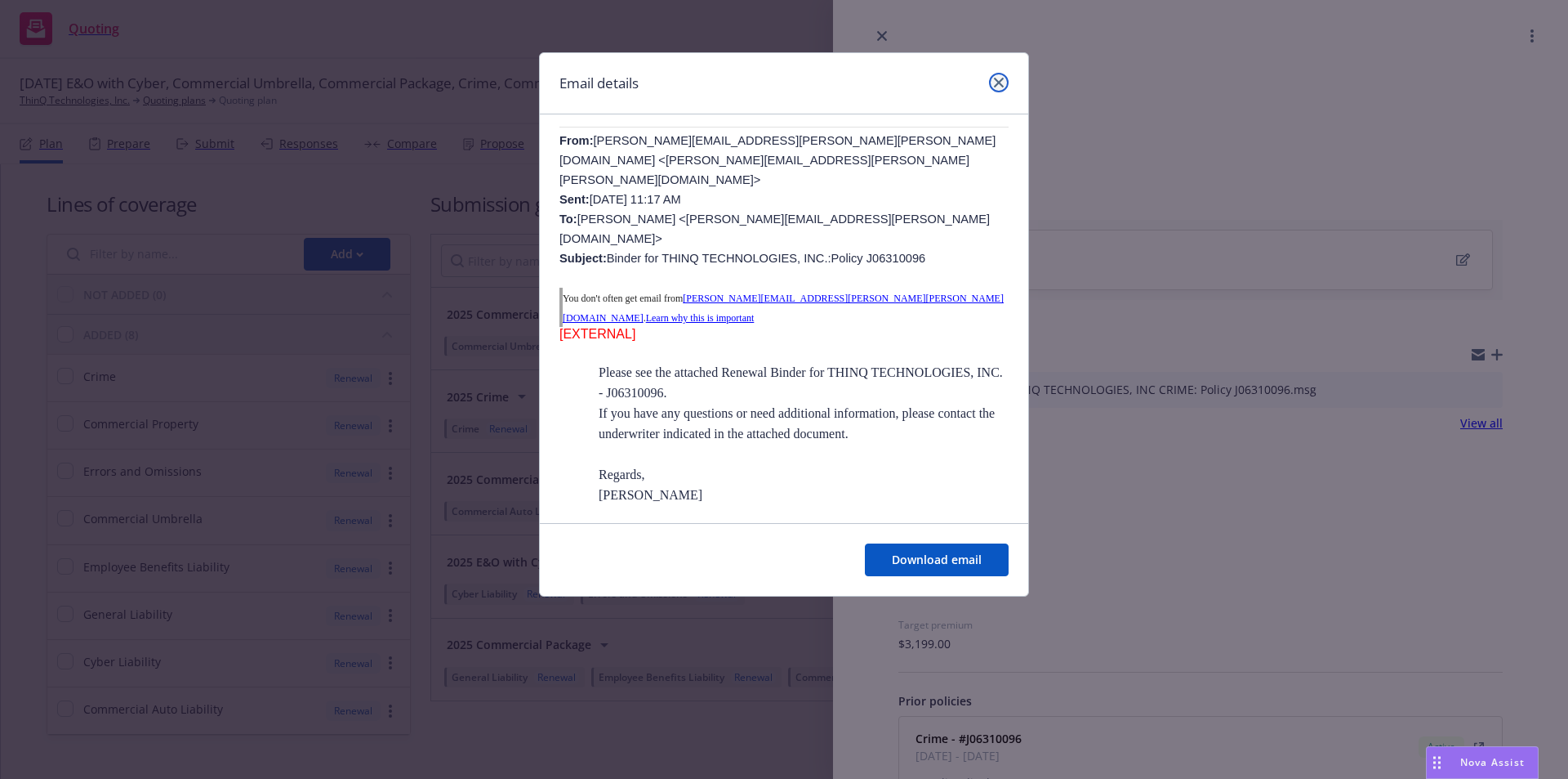
click at [998, 81] on icon "close" at bounding box center [999, 83] width 10 height 10
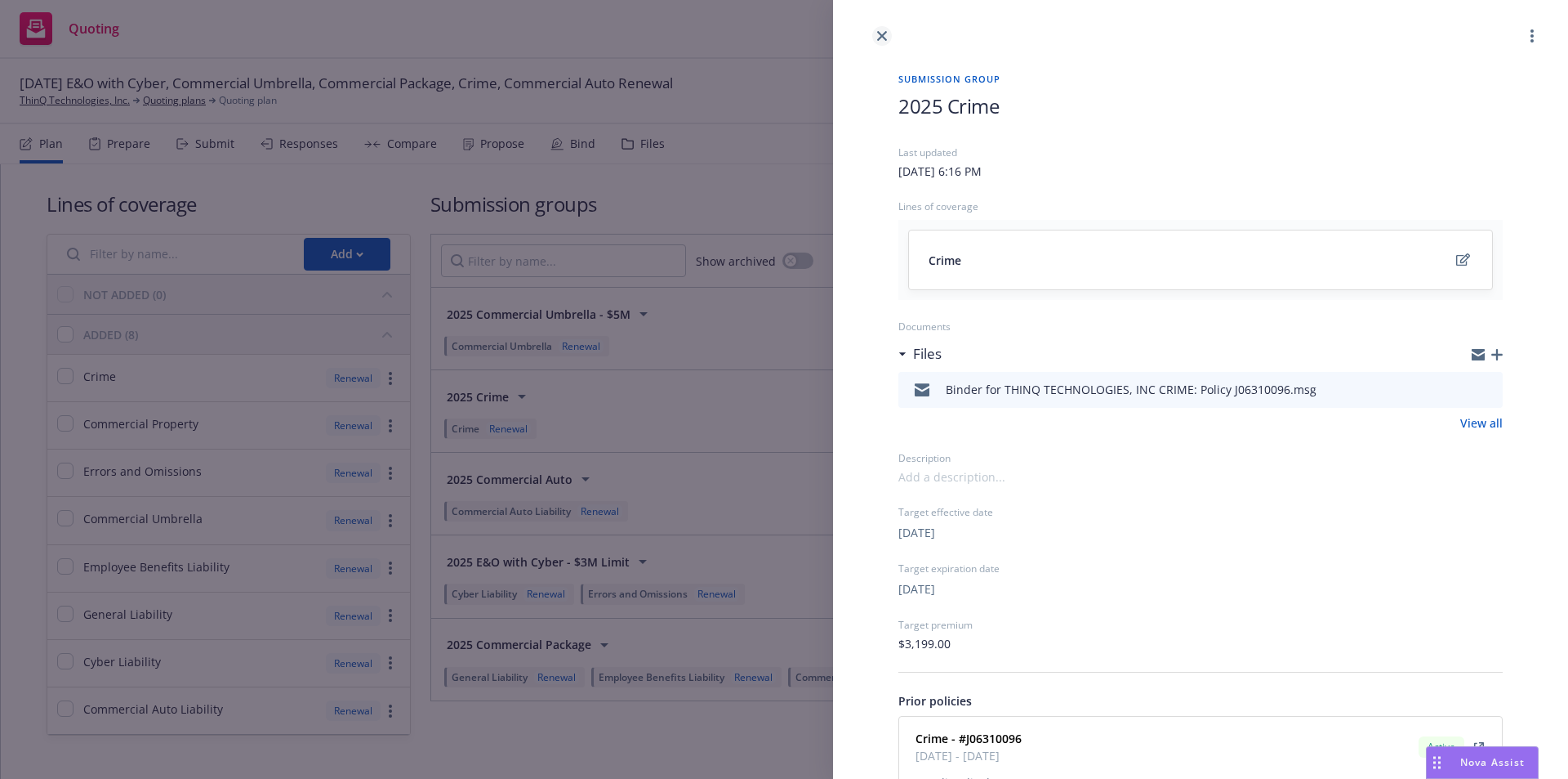
click at [883, 34] on icon "close" at bounding box center [882, 36] width 10 height 10
